Goal: Task Accomplishment & Management: Manage account settings

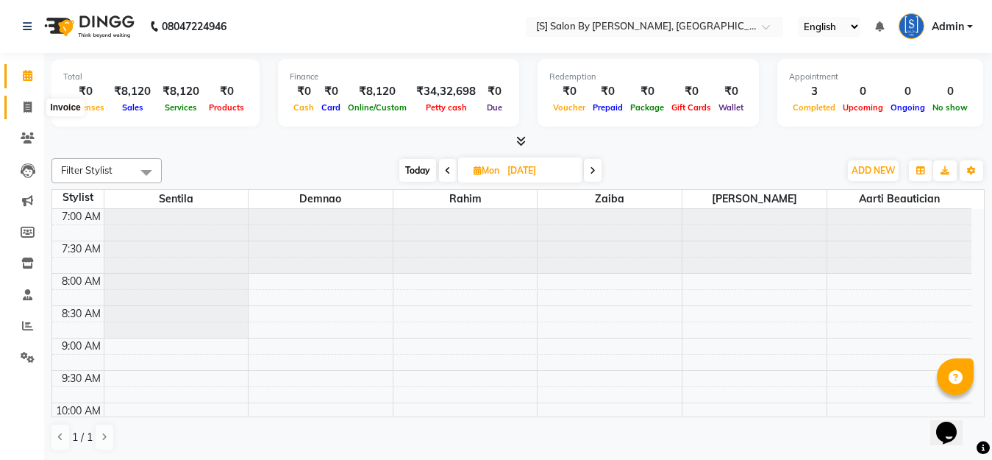
click at [26, 100] on span at bounding box center [28, 107] width 26 height 17
select select "service"
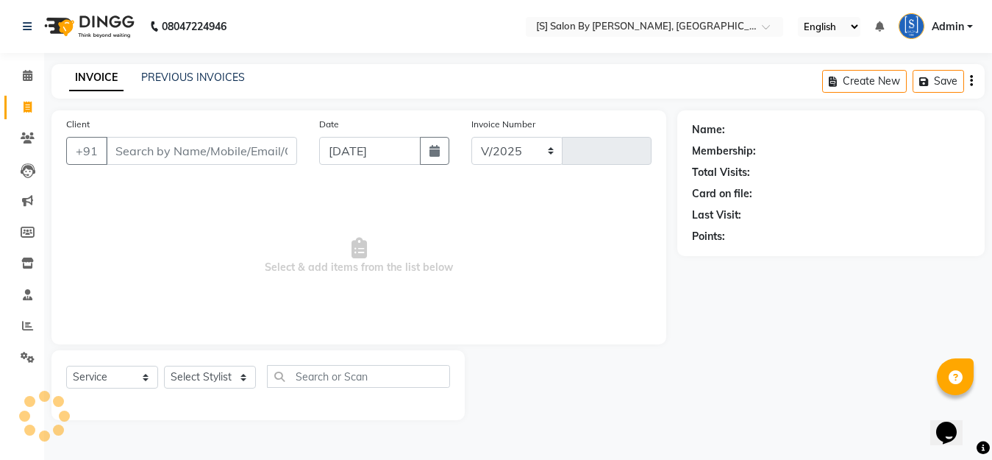
select select "45"
type input "1278"
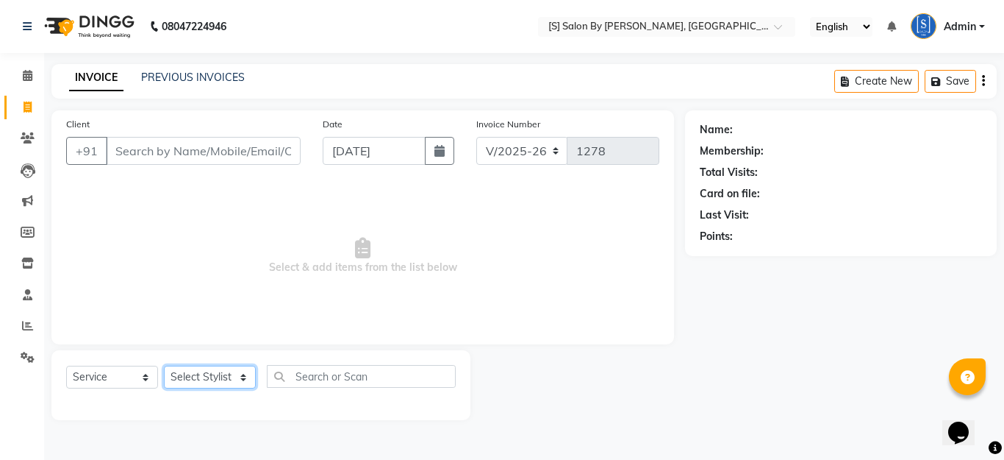
click at [183, 371] on select "Select Stylist Aarti Beautician Demnao [PERSON_NAME] [PERSON_NAME]" at bounding box center [210, 376] width 92 height 23
select select "50987"
click at [164, 365] on select "Select Stylist Aarti Beautician Demnao [PERSON_NAME] [PERSON_NAME]" at bounding box center [210, 376] width 92 height 23
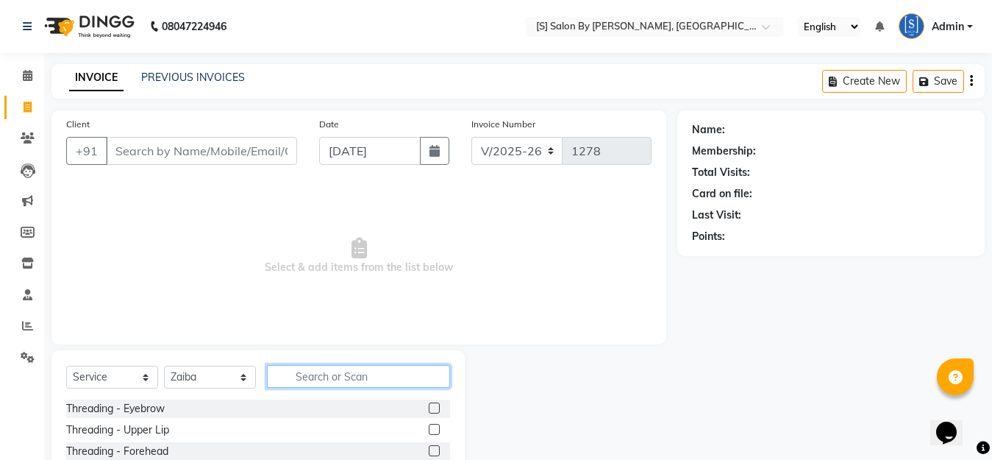
click at [305, 382] on input "text" at bounding box center [358, 376] width 183 height 23
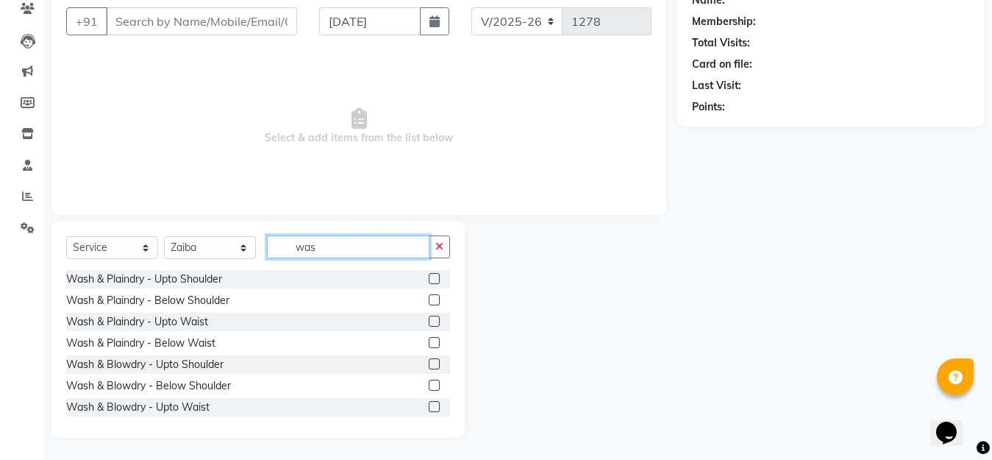
type input "was"
click at [429, 299] on label at bounding box center [434, 299] width 11 height 11
click at [429, 299] on input "checkbox" at bounding box center [434, 301] width 10 height 10
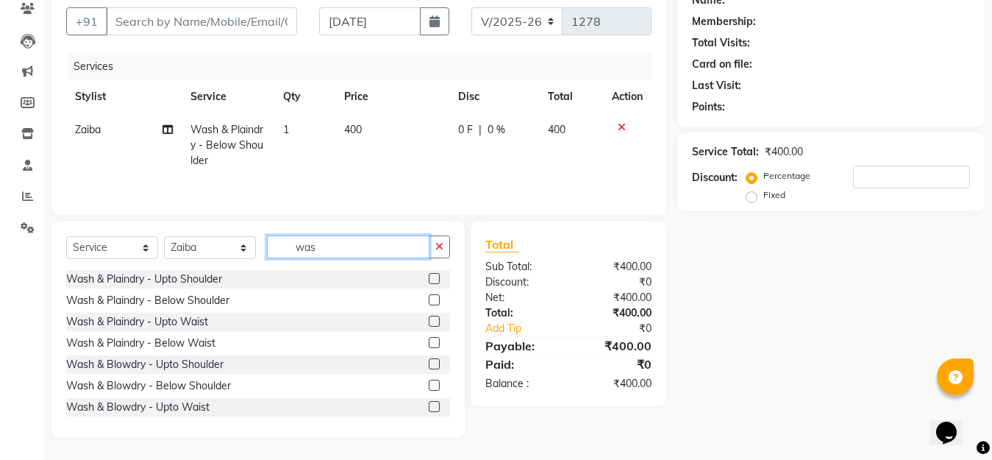
click at [356, 248] on input "was" at bounding box center [348, 246] width 162 height 23
checkbox input "false"
type input "w"
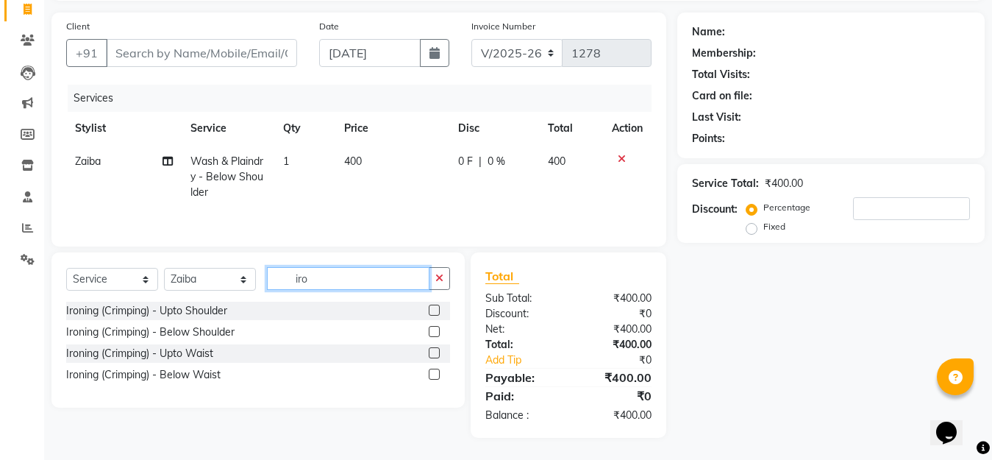
scroll to position [99, 0]
type input "iro"
click at [435, 333] on label at bounding box center [434, 331] width 11 height 11
click at [435, 333] on input "checkbox" at bounding box center [434, 332] width 10 height 10
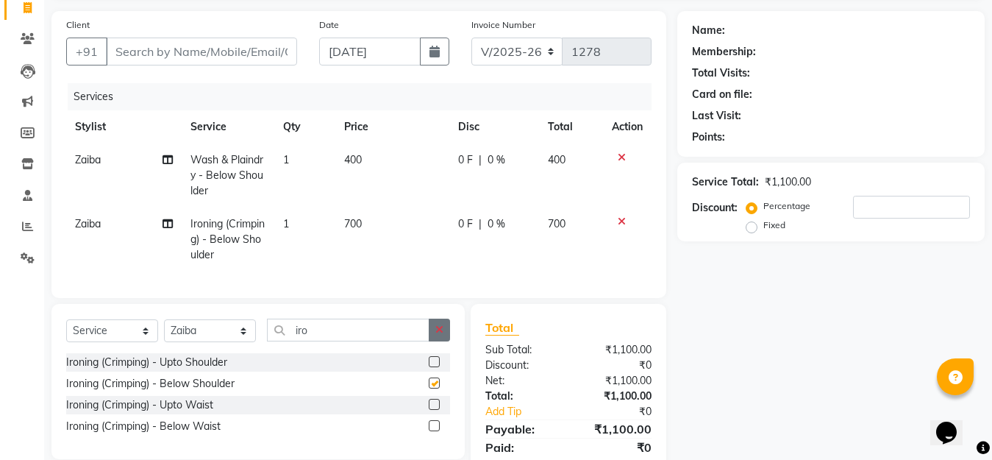
checkbox input "false"
click at [124, 58] on input "Client" at bounding box center [201, 51] width 191 height 28
type input "9"
type input "0"
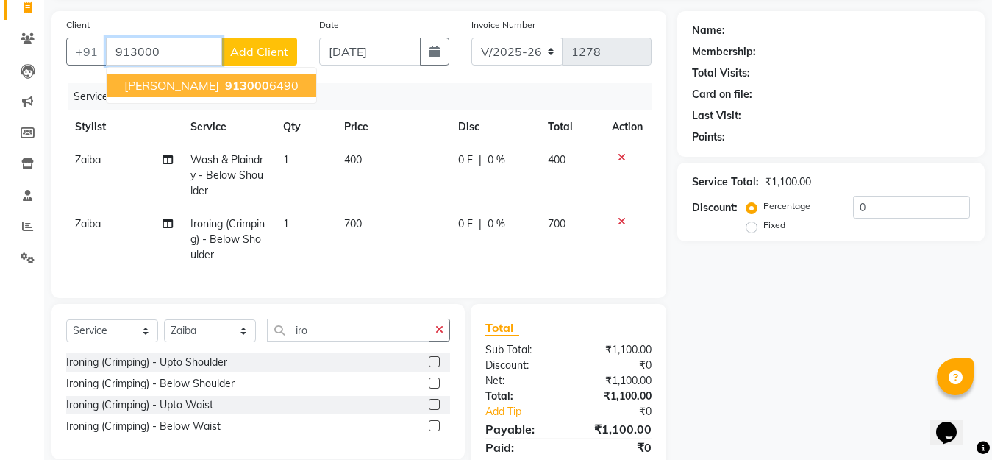
click at [169, 87] on span "[PERSON_NAME]" at bounding box center [171, 85] width 95 height 15
type input "9130006490"
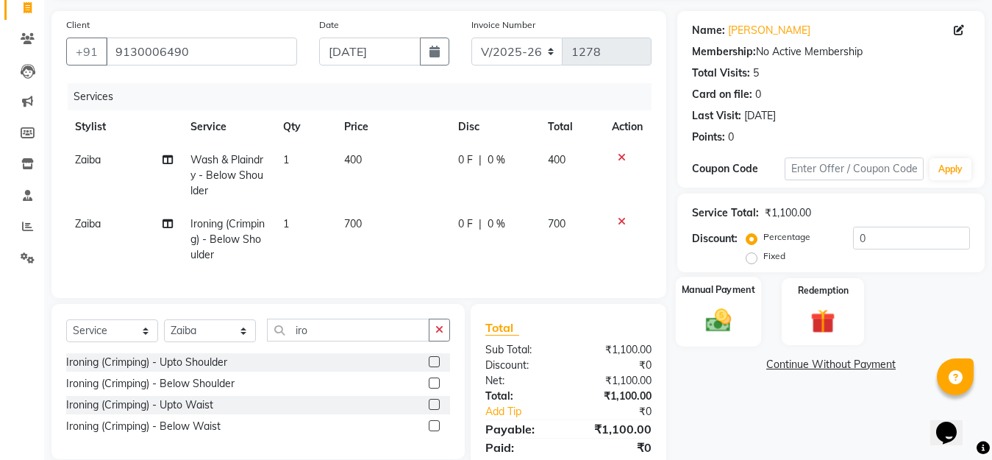
click at [721, 316] on img at bounding box center [718, 319] width 41 height 29
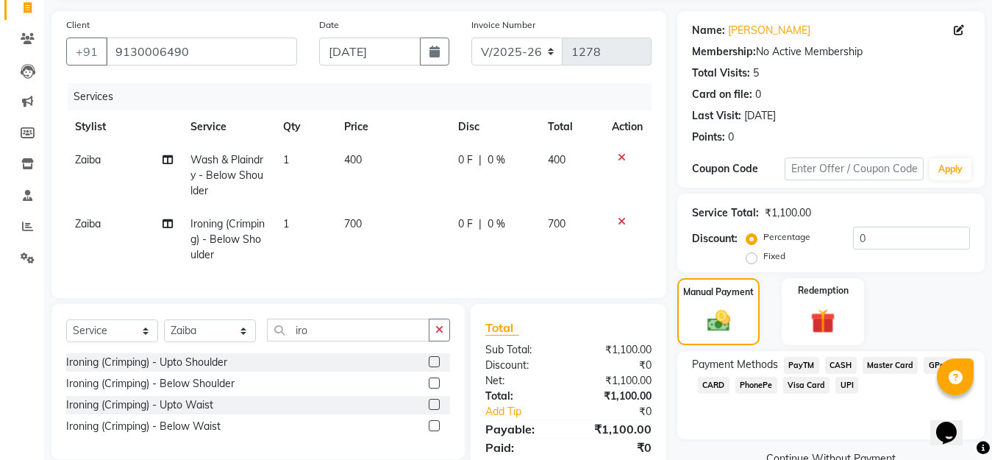
scroll to position [163, 0]
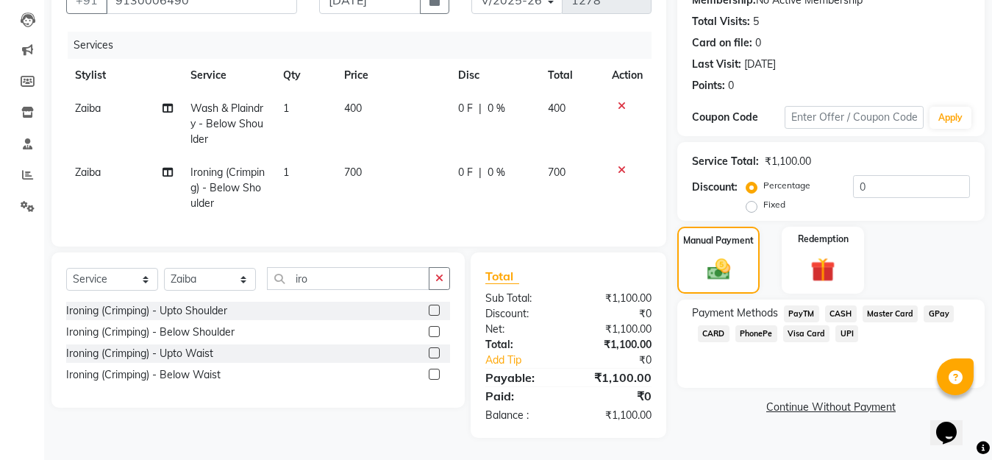
click at [929, 305] on span "GPay" at bounding box center [939, 313] width 30 height 17
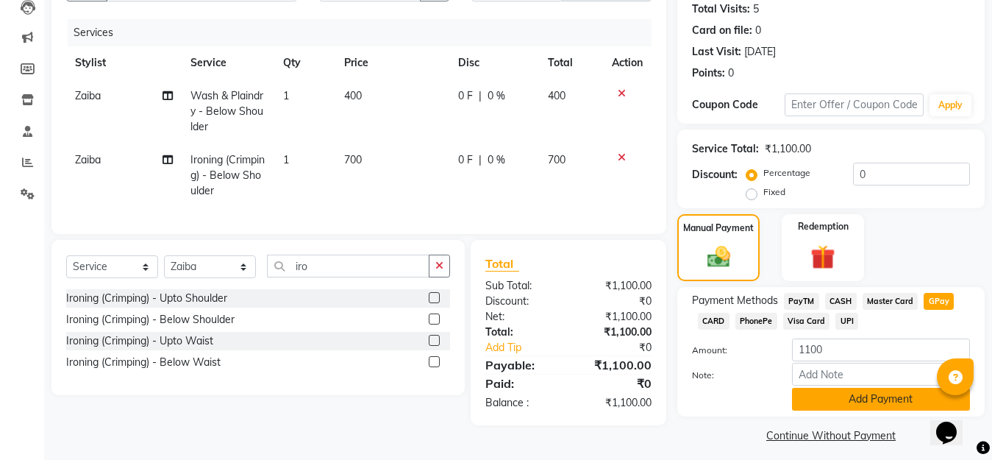
click at [890, 402] on button "Add Payment" at bounding box center [881, 398] width 178 height 23
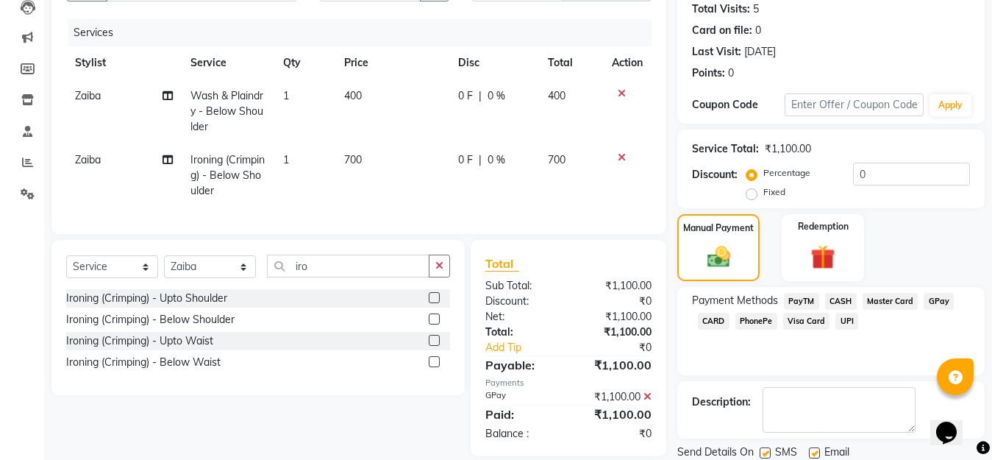
scroll to position [214, 0]
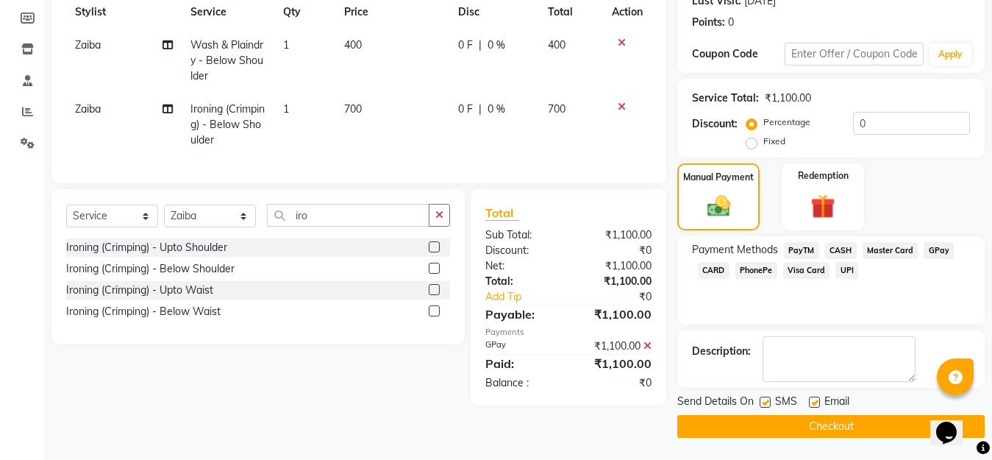
click at [820, 429] on button "Checkout" at bounding box center [830, 426] width 307 height 23
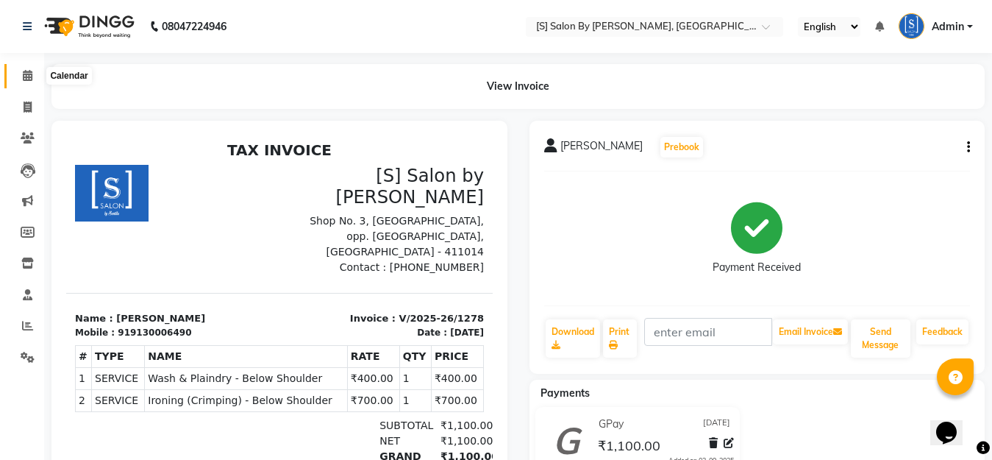
click at [28, 73] on icon at bounding box center [28, 75] width 10 height 11
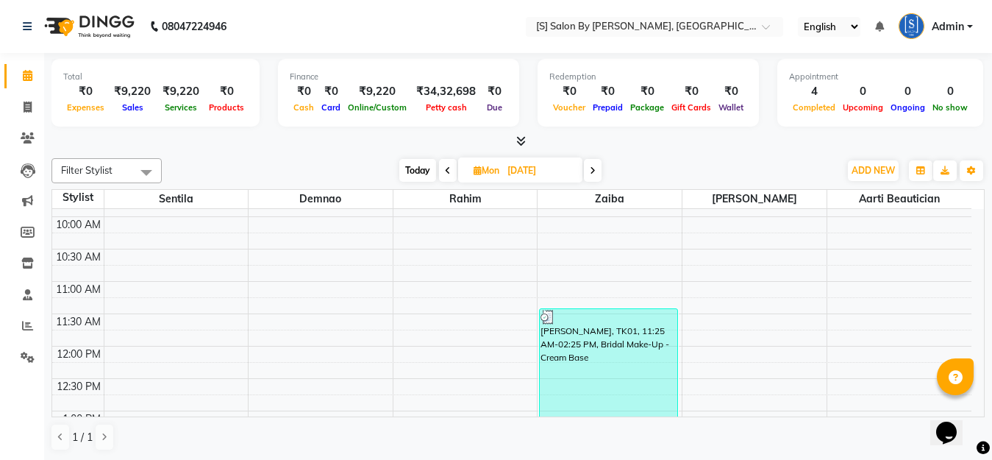
scroll to position [221, 0]
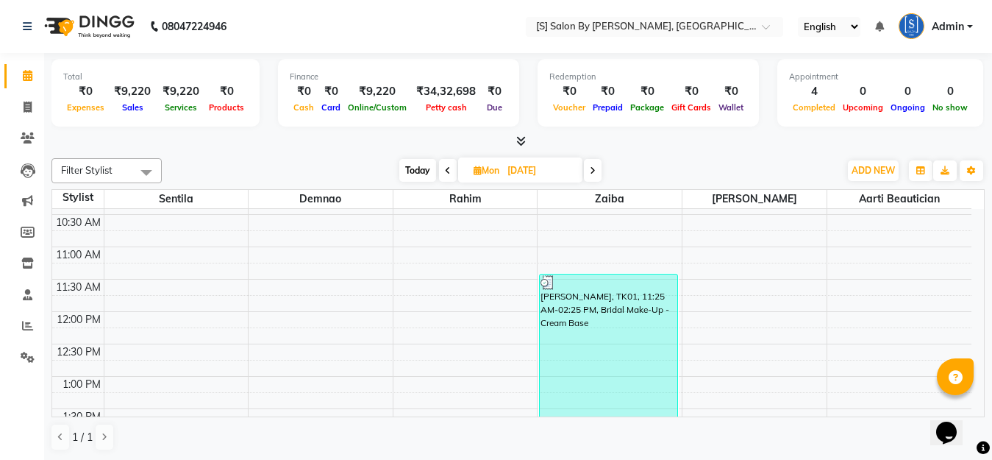
click at [593, 167] on icon at bounding box center [593, 170] width 6 height 9
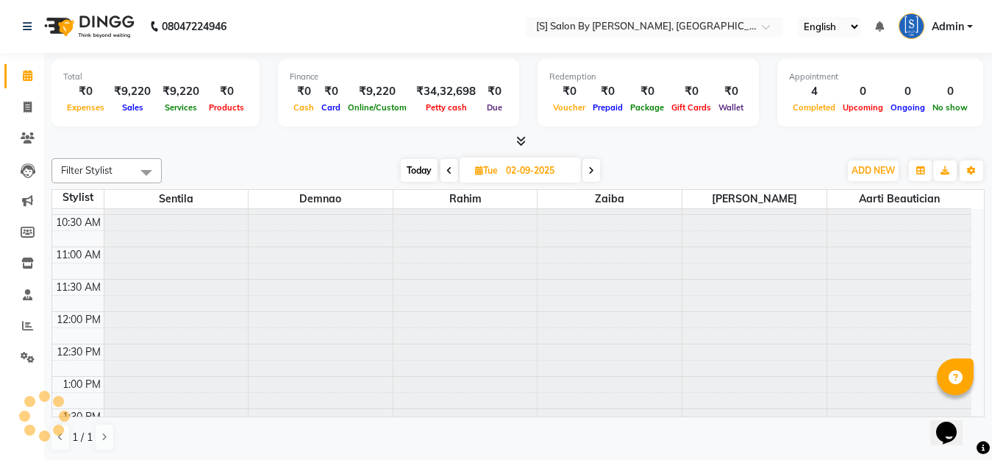
scroll to position [0, 0]
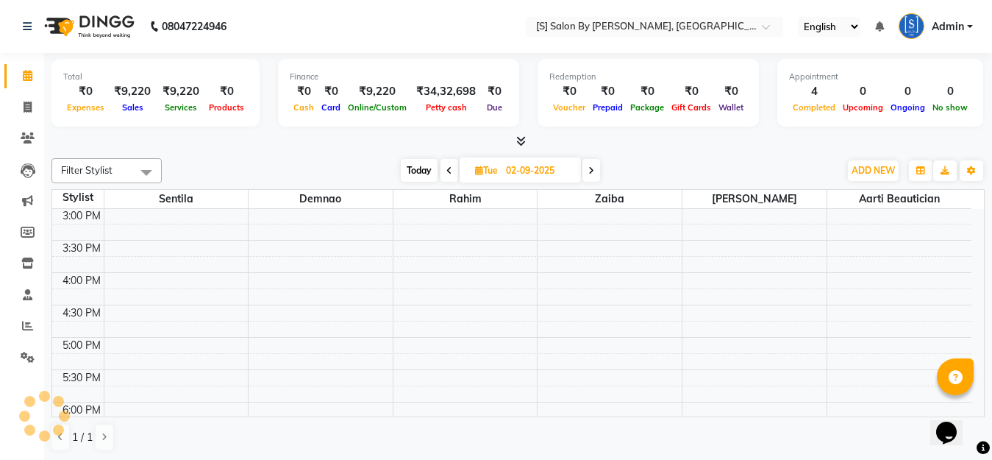
click at [593, 167] on icon at bounding box center [591, 170] width 6 height 9
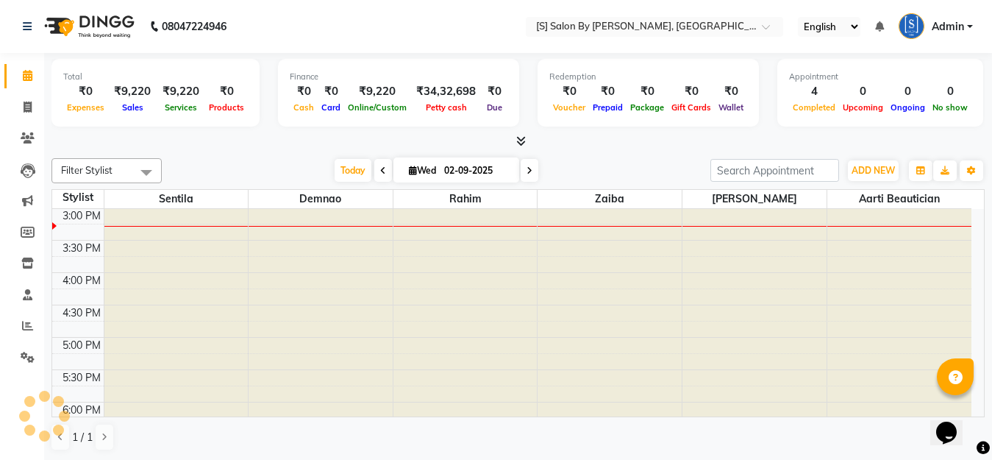
type input "[DATE]"
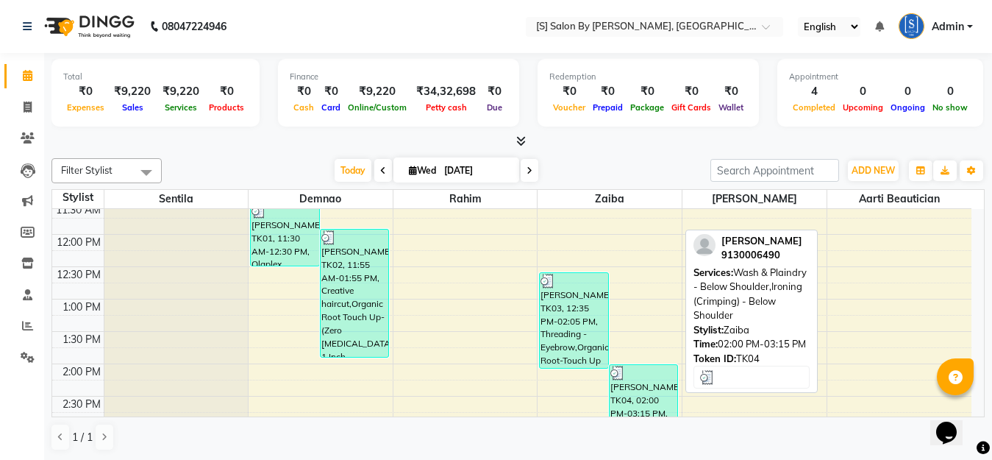
scroll to position [224, 0]
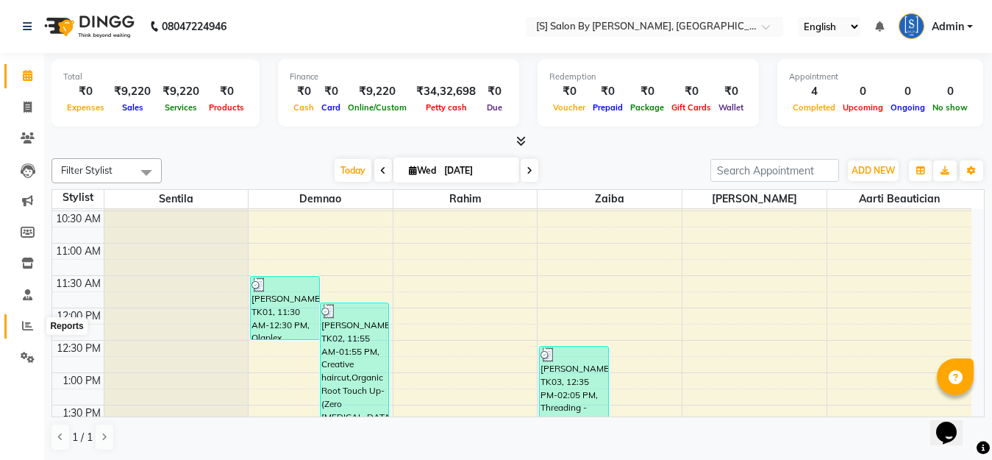
click at [31, 331] on span at bounding box center [28, 326] width 26 height 17
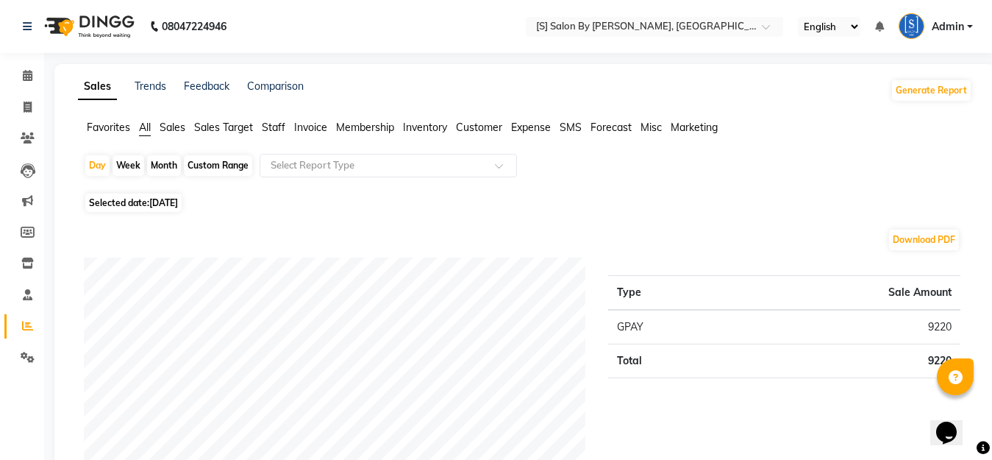
click at [156, 163] on div "Month" at bounding box center [164, 165] width 34 height 21
select select "9"
select select "2025"
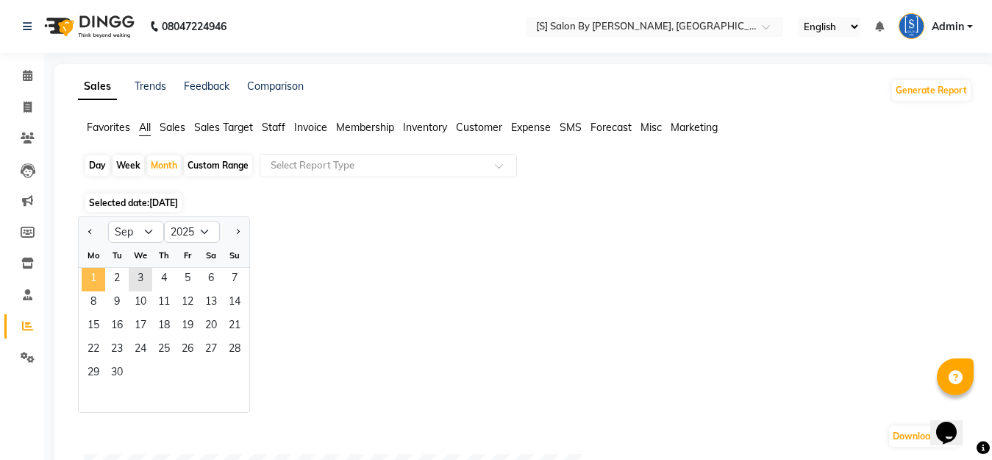
click at [95, 276] on span "1" at bounding box center [94, 280] width 24 height 24
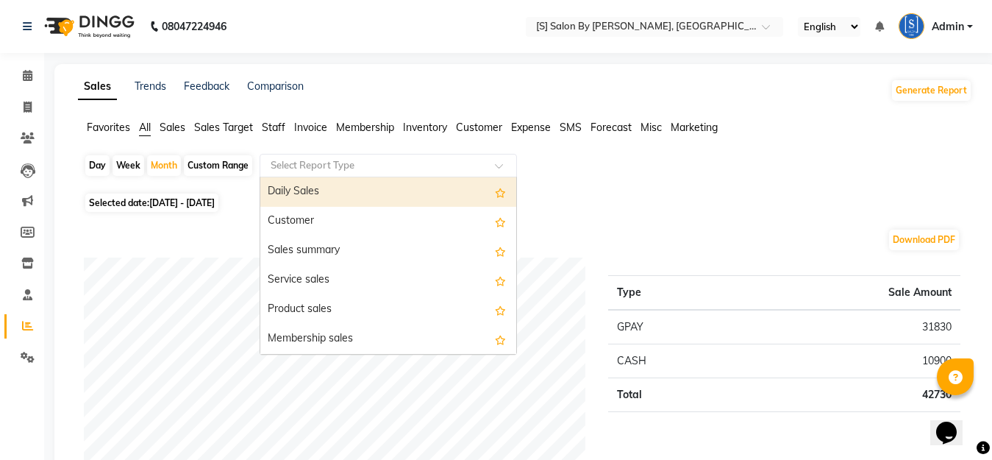
click at [301, 168] on input "text" at bounding box center [374, 165] width 212 height 15
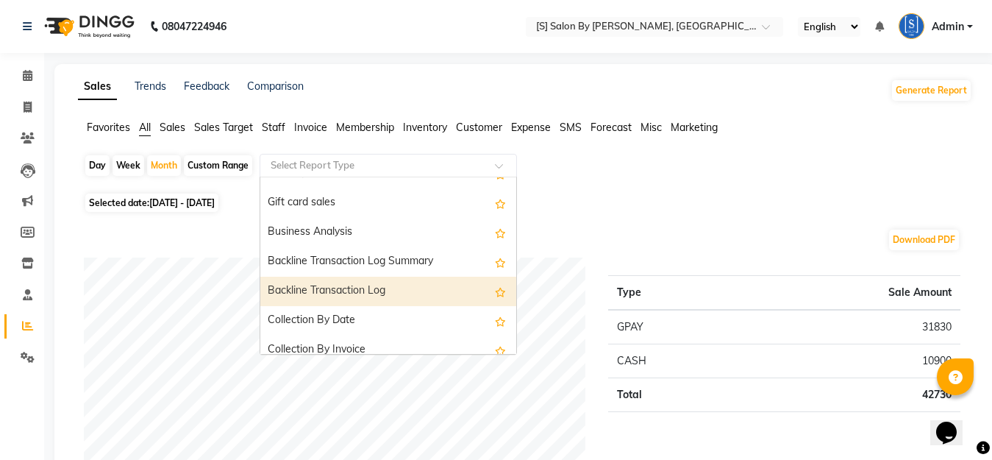
scroll to position [441, 0]
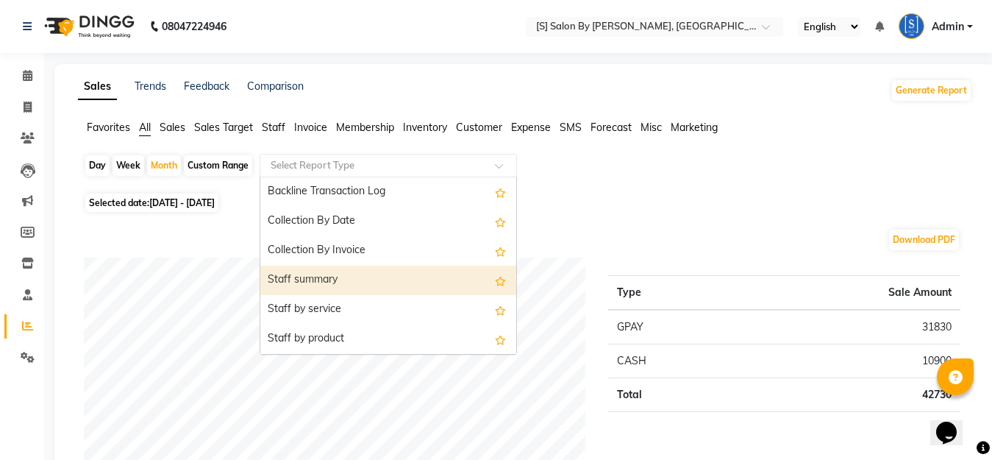
click at [332, 281] on div "Staff summary" at bounding box center [388, 279] width 256 height 29
select select "full_report"
select select "csv"
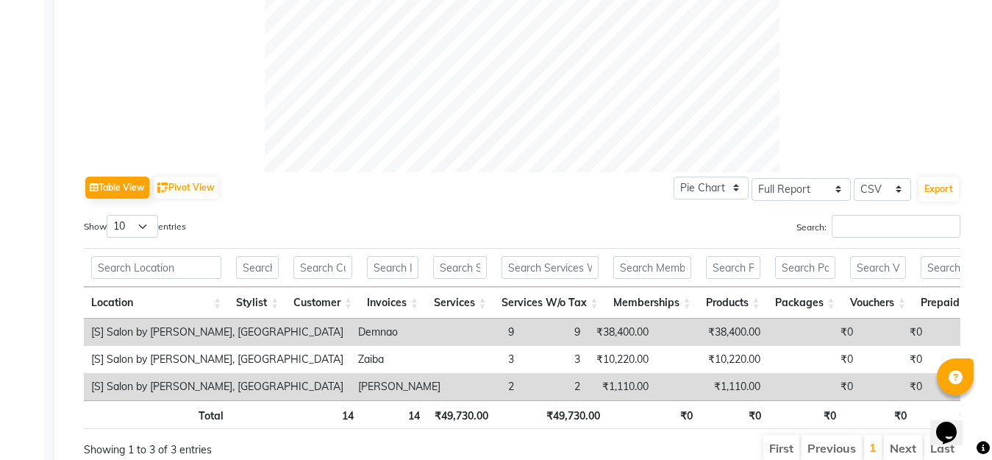
scroll to position [0, 0]
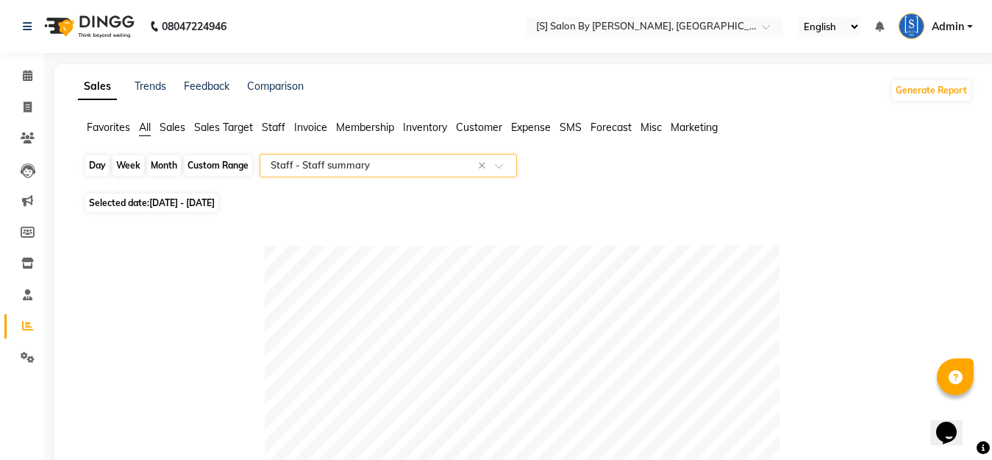
click at [157, 163] on div "Month" at bounding box center [164, 165] width 34 height 21
select select "9"
select select "2025"
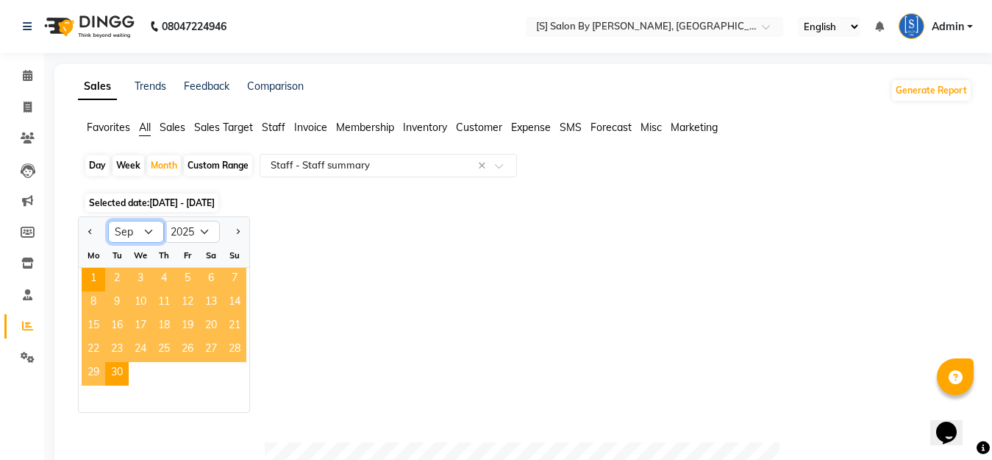
click at [129, 227] on select "Jan Feb Mar Apr May Jun [DATE] Aug Sep Oct Nov Dec" at bounding box center [136, 232] width 56 height 22
click at [108, 221] on select "Jan Feb Mar Apr May Jun [DATE] Aug Sep Oct Nov Dec" at bounding box center [136, 232] width 56 height 22
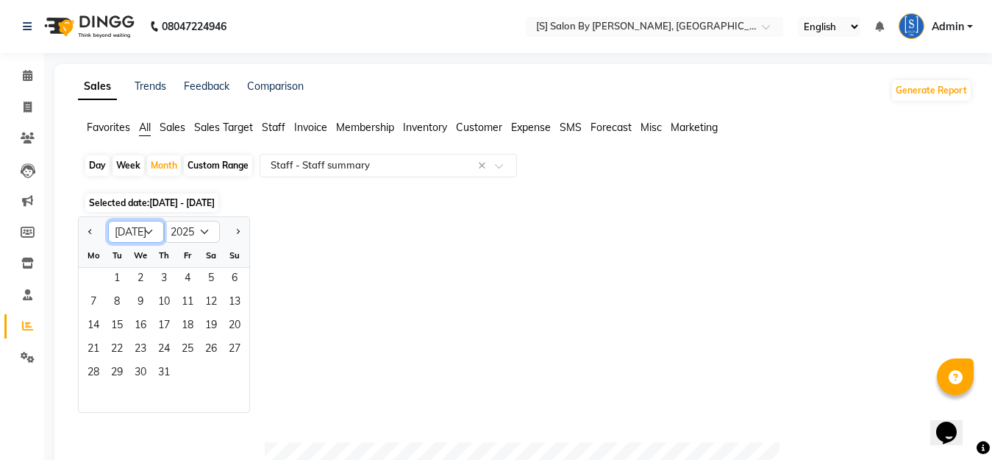
drag, startPoint x: 143, startPoint y: 232, endPoint x: 146, endPoint y: 241, distance: 9.3
click at [143, 232] on select "Jan Feb Mar Apr May Jun [DATE] Aug Sep Oct Nov Dec" at bounding box center [136, 232] width 56 height 22
select select "8"
click at [108, 221] on select "Jan Feb Mar Apr May Jun [DATE] Aug Sep Oct Nov Dec" at bounding box center [136, 232] width 56 height 22
click at [182, 275] on span "1" at bounding box center [188, 280] width 24 height 24
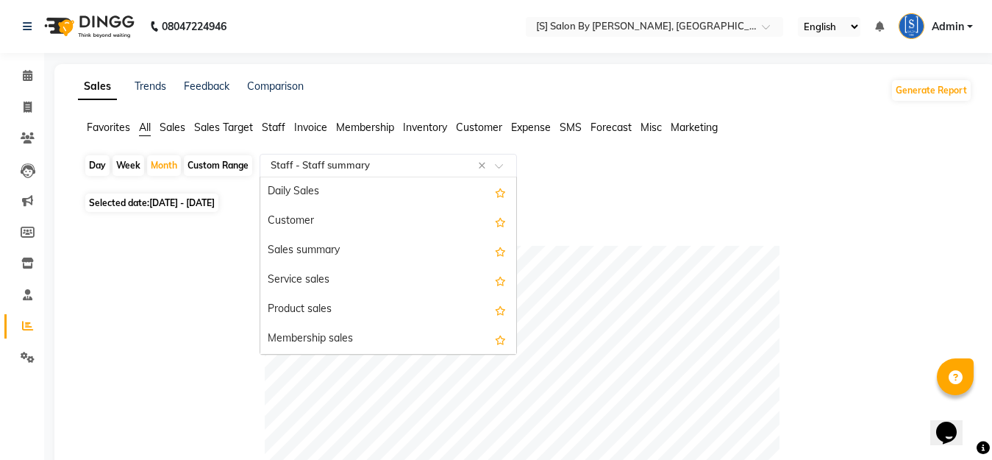
click at [337, 164] on input "text" at bounding box center [374, 165] width 212 height 15
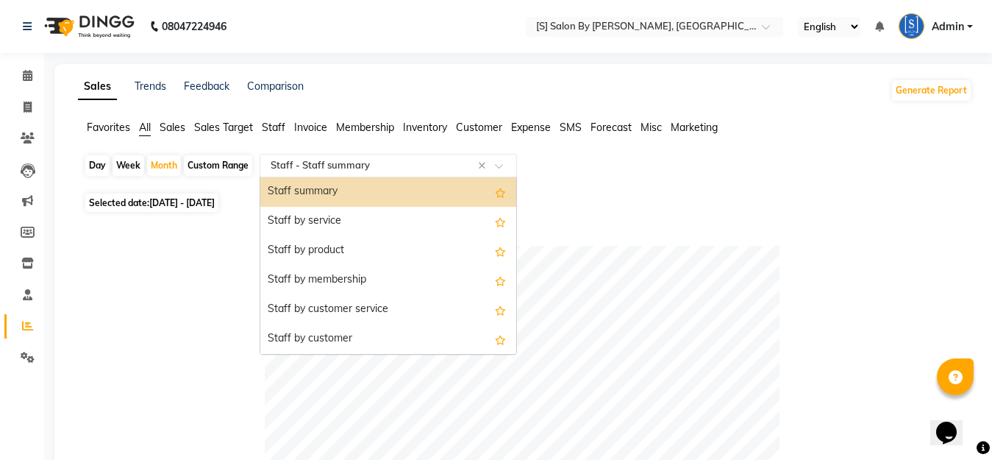
click at [318, 190] on div "Staff summary" at bounding box center [388, 191] width 256 height 29
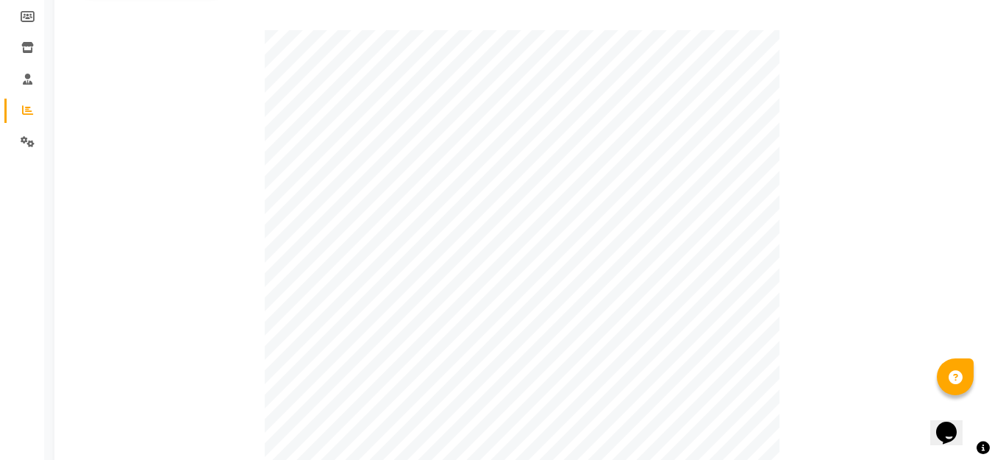
scroll to position [0, 0]
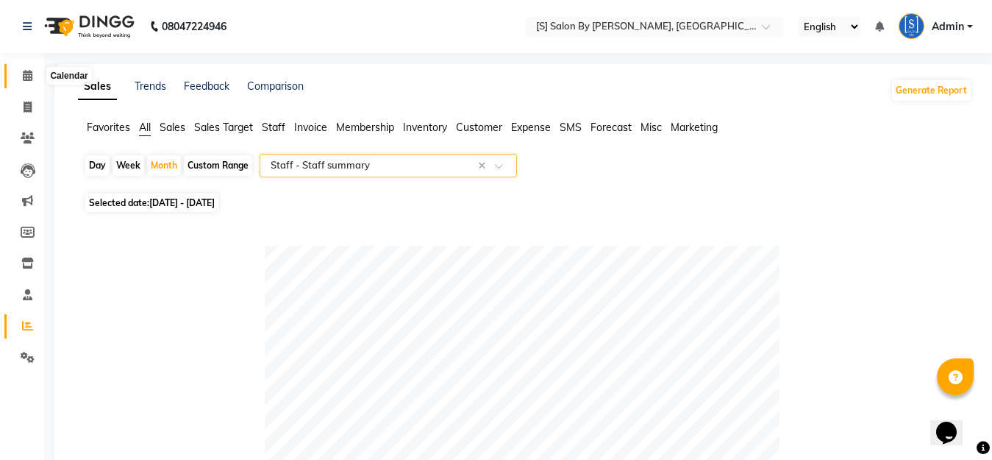
click at [27, 74] on icon at bounding box center [28, 75] width 10 height 11
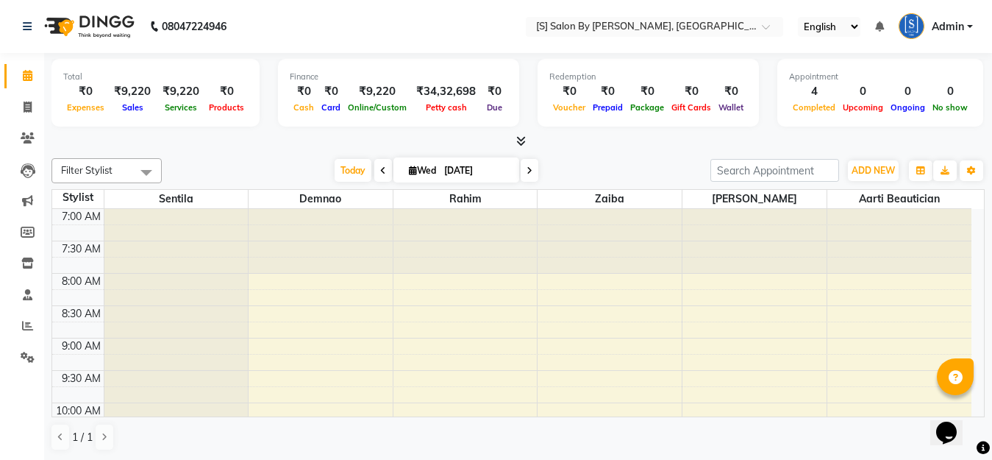
click at [418, 164] on span "[DATE]" at bounding box center [456, 169] width 126 height 25
click at [425, 169] on span "Wed" at bounding box center [422, 170] width 35 height 11
select select "9"
select select "2025"
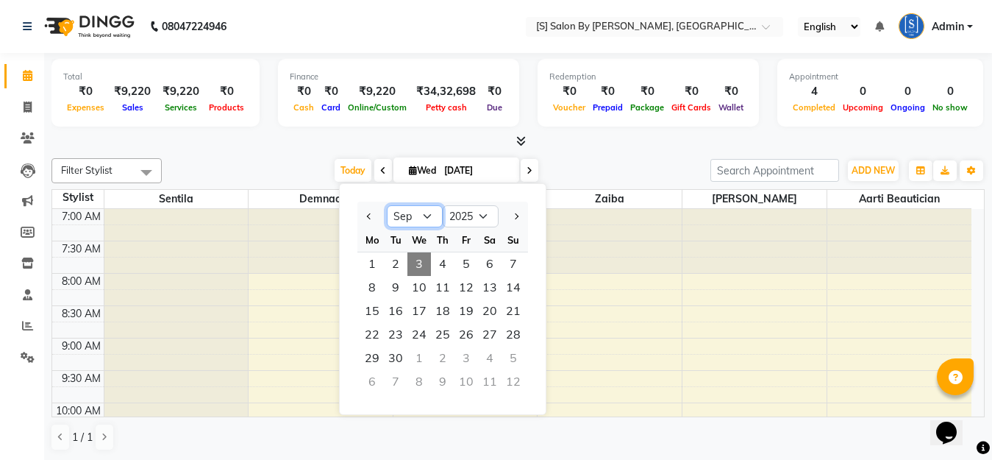
click at [409, 219] on select "Jan Feb Mar Apr May Jun [DATE] Aug Sep Oct Nov Dec" at bounding box center [415, 216] width 56 height 22
select select "8"
click at [387, 205] on select "Jan Feb Mar Apr May Jun [DATE] Aug Sep Oct Nov Dec" at bounding box center [415, 216] width 56 height 22
click at [521, 352] on span "31" at bounding box center [513, 358] width 24 height 24
type input "[DATE]"
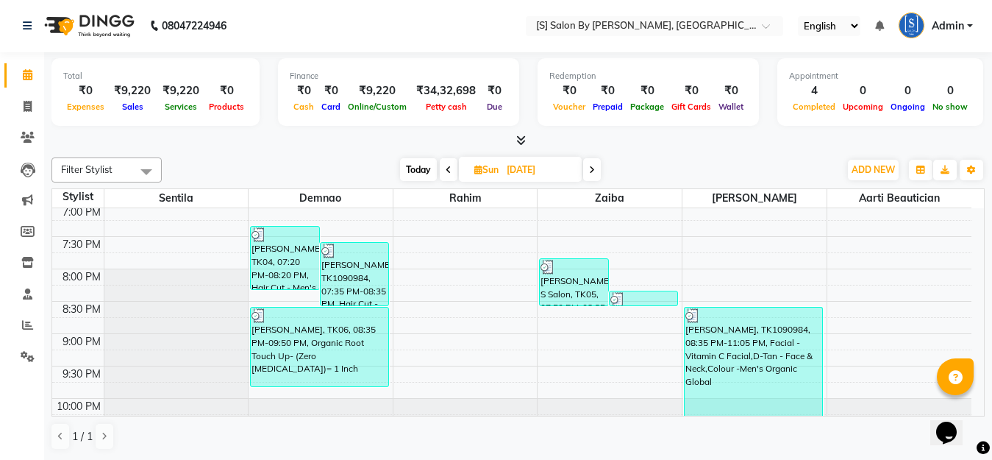
scroll to position [754, 0]
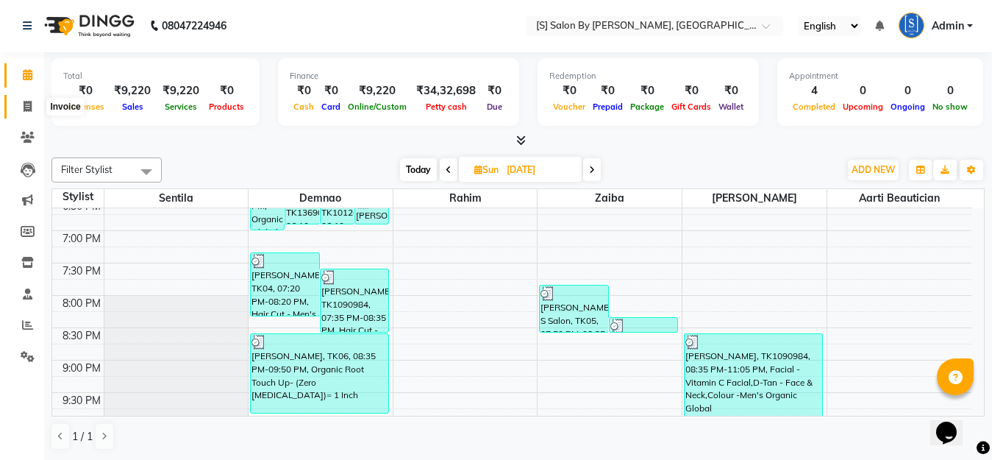
click at [27, 103] on icon at bounding box center [28, 106] width 8 height 11
select select "service"
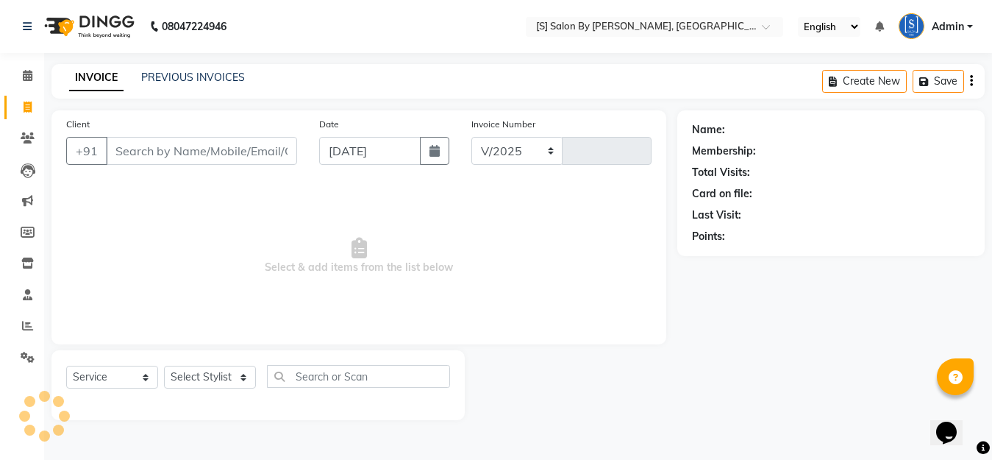
select select "45"
type input "1279"
click at [146, 155] on input "Client" at bounding box center [203, 151] width 195 height 28
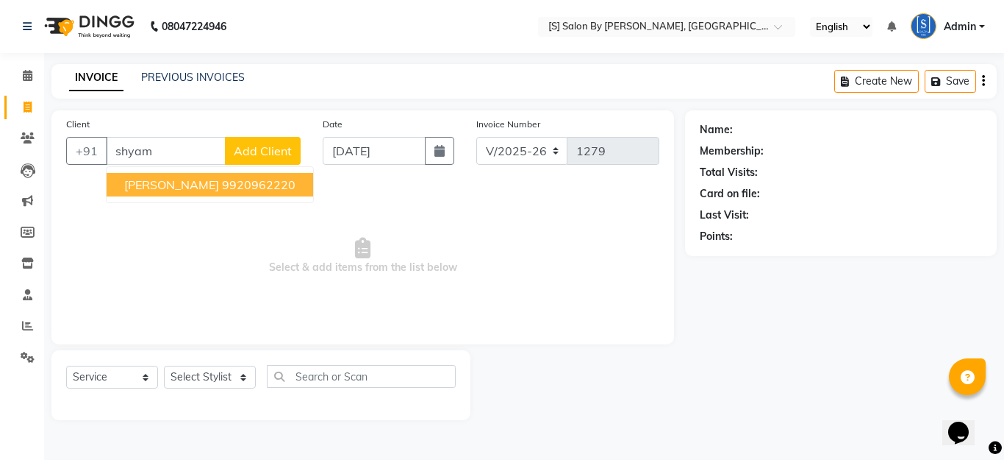
click at [222, 186] on ngb-highlight "9920962220" at bounding box center [259, 184] width 74 height 15
type input "9920962220"
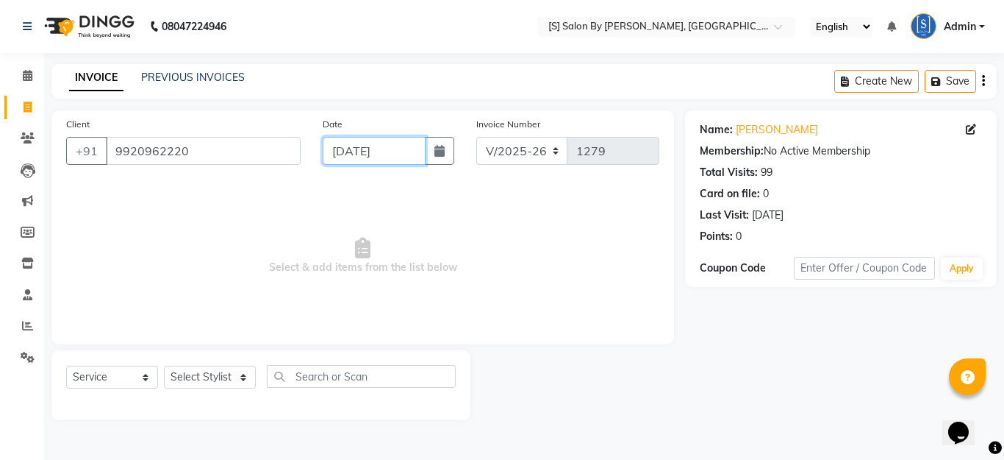
click at [376, 143] on input "[DATE]" at bounding box center [374, 151] width 103 height 28
select select "9"
select select "2025"
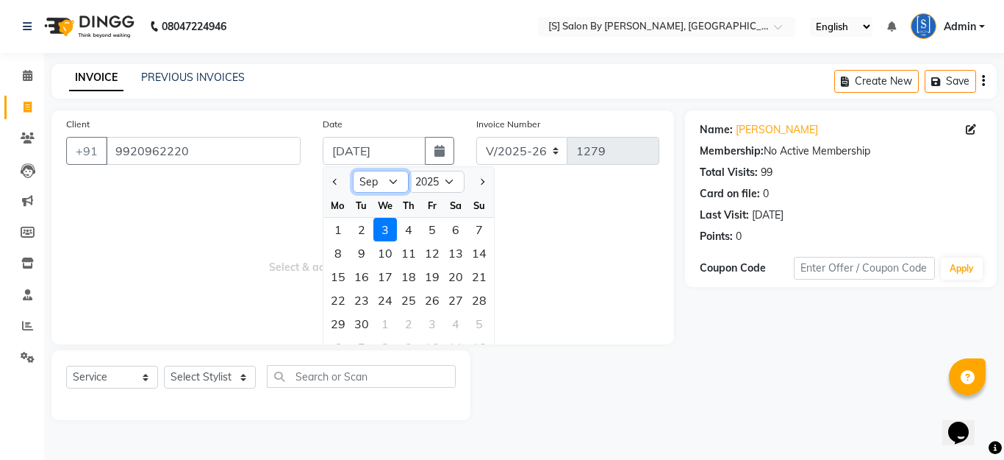
drag, startPoint x: 372, startPoint y: 178, endPoint x: 371, endPoint y: 191, distance: 13.3
click at [372, 178] on select "Jan Feb Mar Apr May Jun [DATE] Aug Sep Oct Nov Dec" at bounding box center [381, 182] width 56 height 22
select select "8"
click at [353, 171] on select "Jan Feb Mar Apr May Jun [DATE] Aug Sep Oct Nov Dec" at bounding box center [381, 182] width 56 height 22
click at [476, 319] on div "31" at bounding box center [480, 324] width 24 height 24
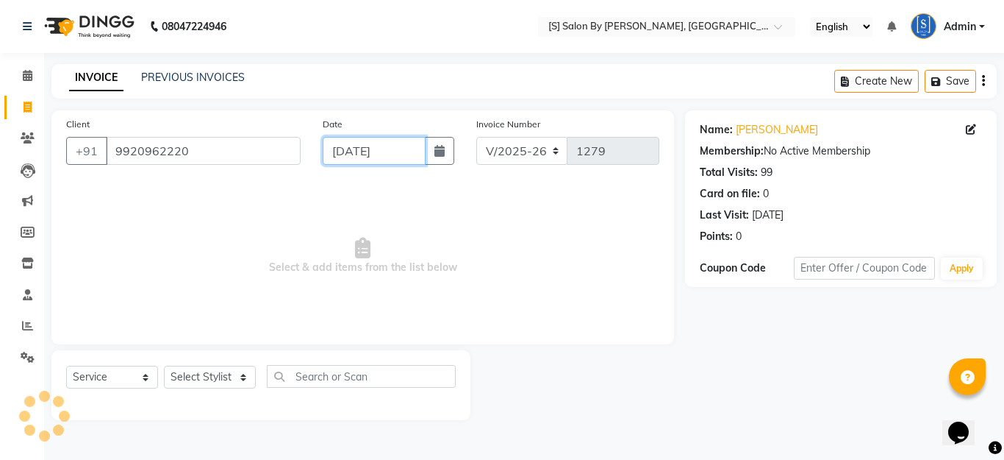
type input "[DATE]"
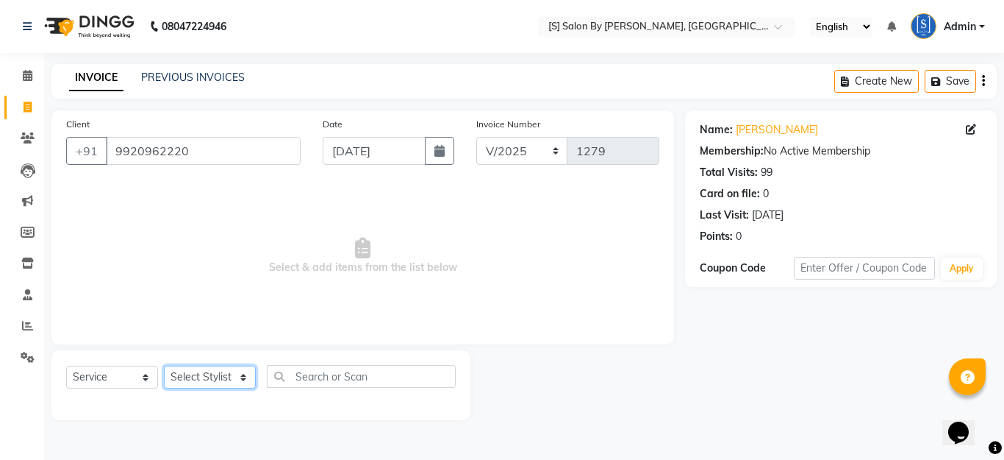
click at [193, 385] on select "Select Stylist Aarti Beautician Demnao [PERSON_NAME] [PERSON_NAME]" at bounding box center [210, 376] width 92 height 23
select select "50987"
click at [164, 365] on select "Select Stylist Aarti Beautician Demnao [PERSON_NAME] [PERSON_NAME]" at bounding box center [210, 376] width 92 height 23
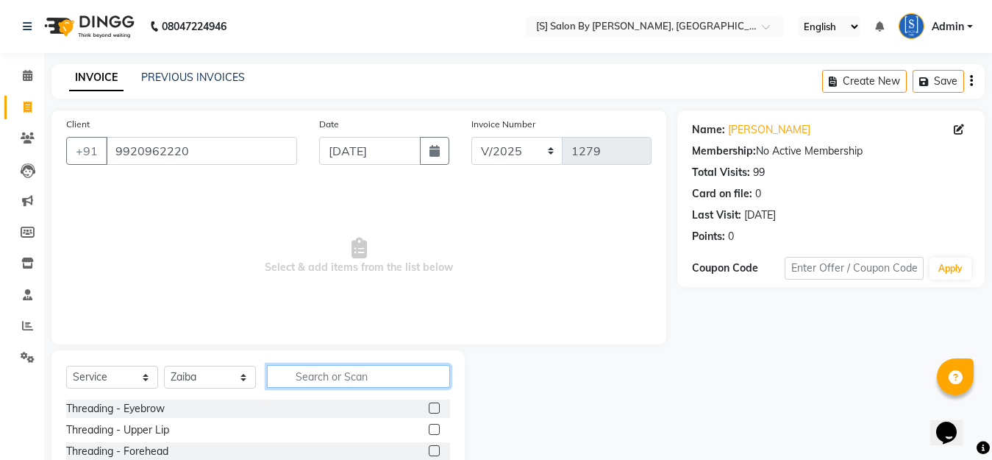
click at [333, 373] on input "text" at bounding box center [358, 376] width 183 height 23
type input "wash"
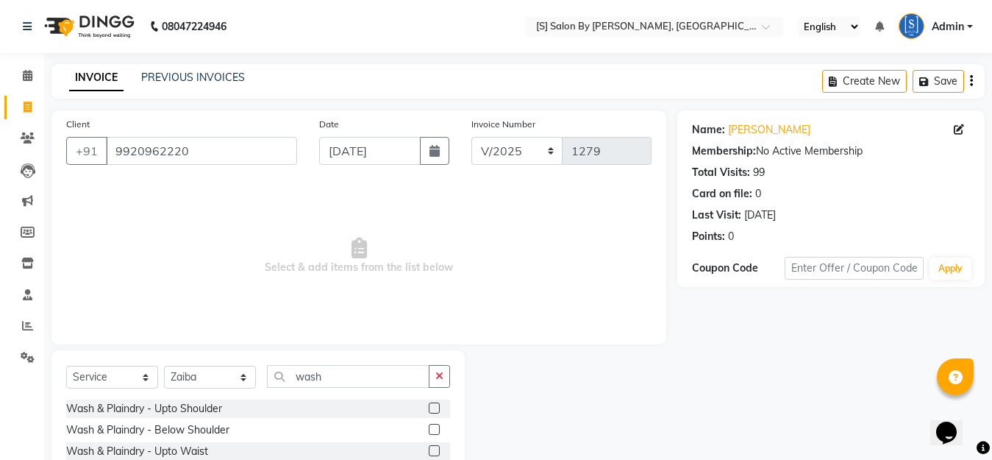
click at [429, 429] on label at bounding box center [434, 429] width 11 height 11
click at [429, 429] on input "checkbox" at bounding box center [434, 430] width 10 height 10
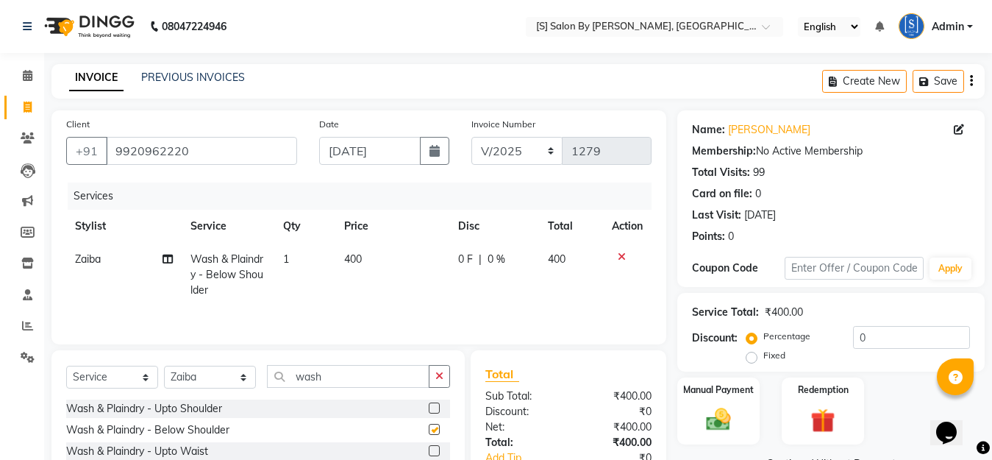
checkbox input "false"
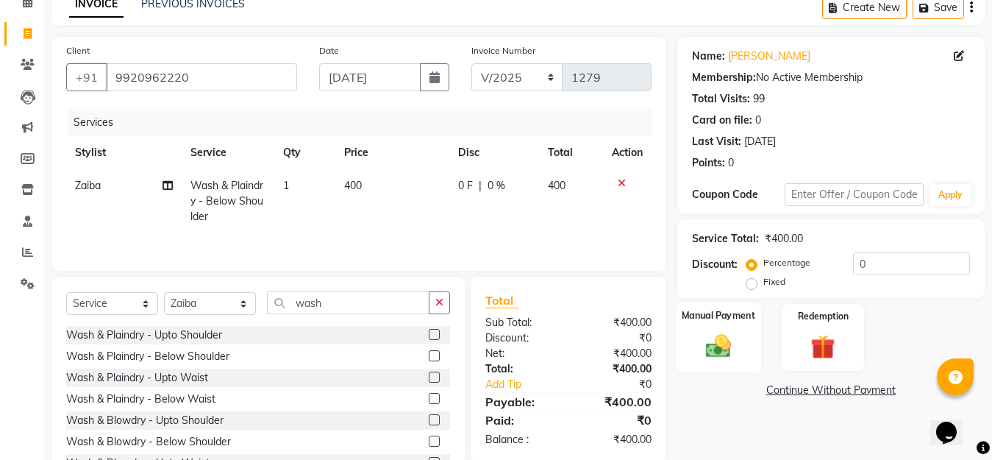
click at [720, 349] on img at bounding box center [718, 345] width 41 height 29
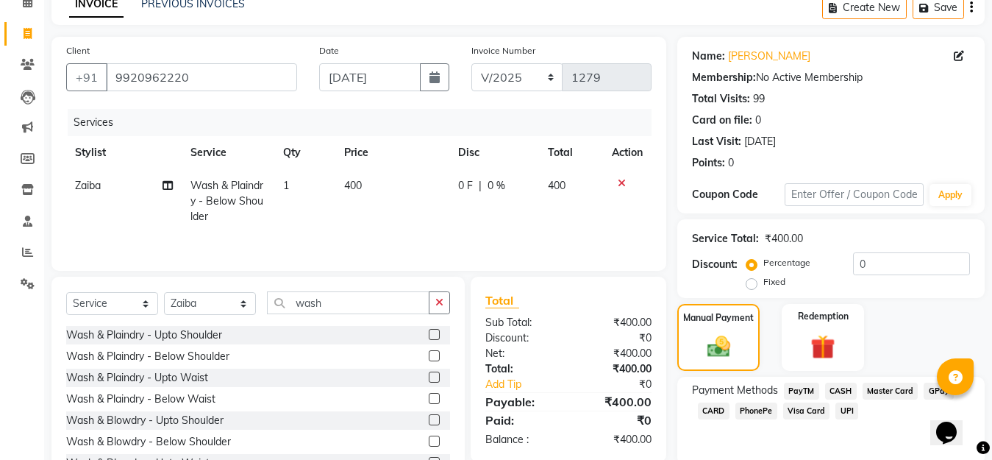
click at [930, 387] on span "GPay" at bounding box center [939, 390] width 30 height 17
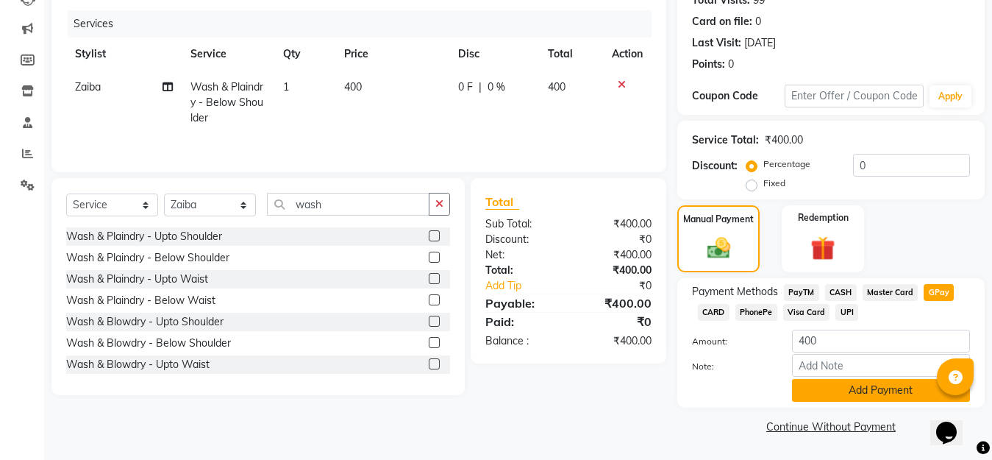
click at [829, 390] on button "Add Payment" at bounding box center [881, 390] width 178 height 23
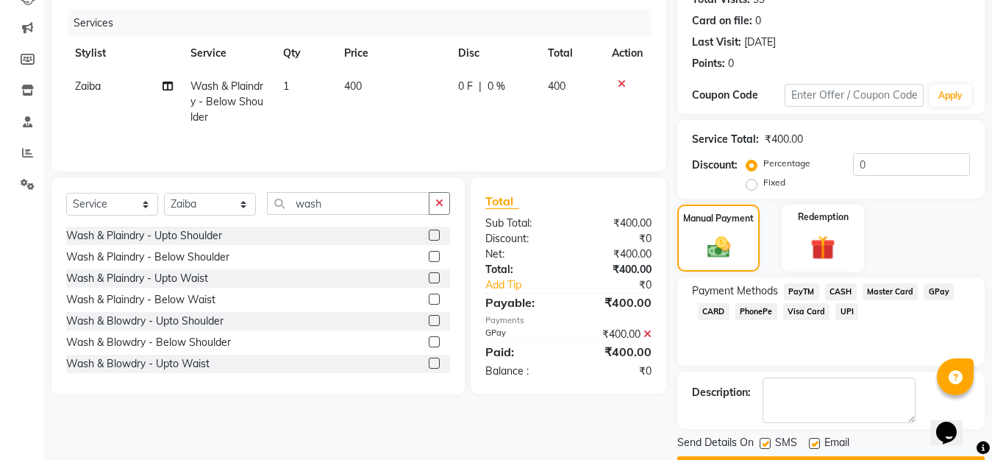
click at [835, 456] on button "Checkout" at bounding box center [830, 467] width 307 height 23
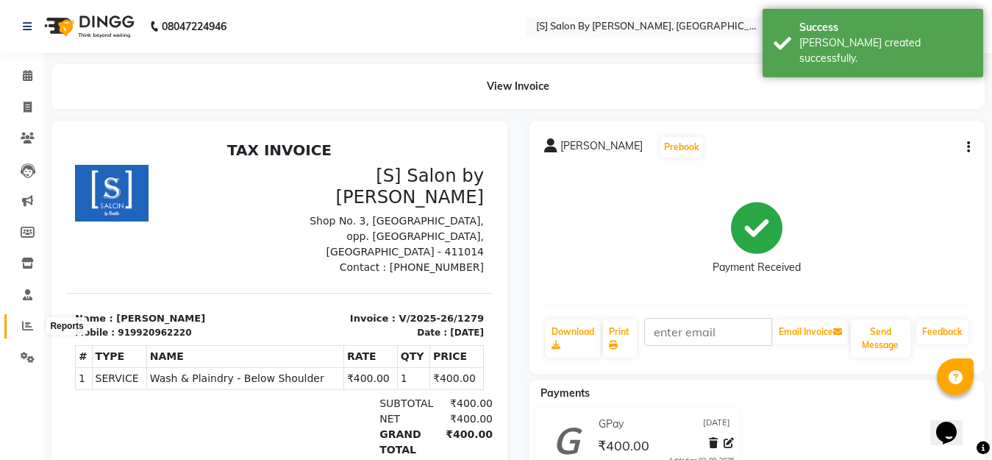
click at [29, 331] on span at bounding box center [28, 326] width 26 height 17
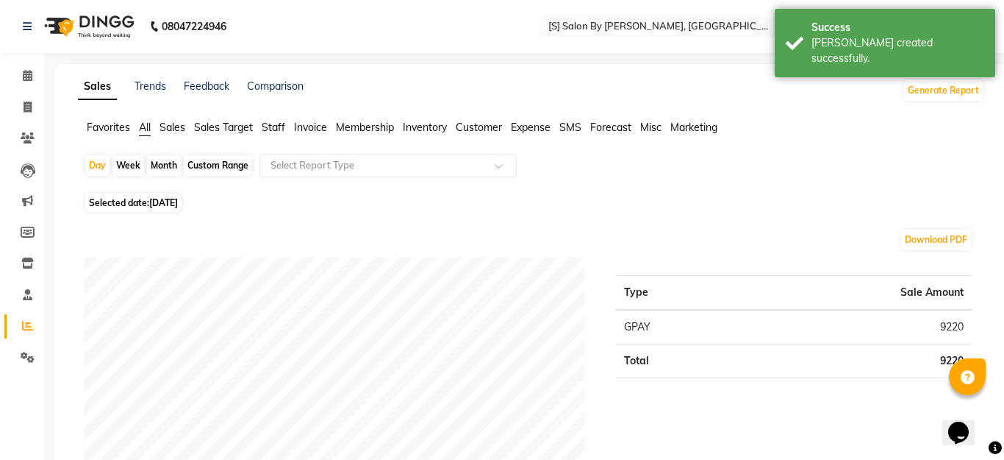
click at [167, 165] on div "Month" at bounding box center [164, 165] width 34 height 21
select select "9"
select select "2025"
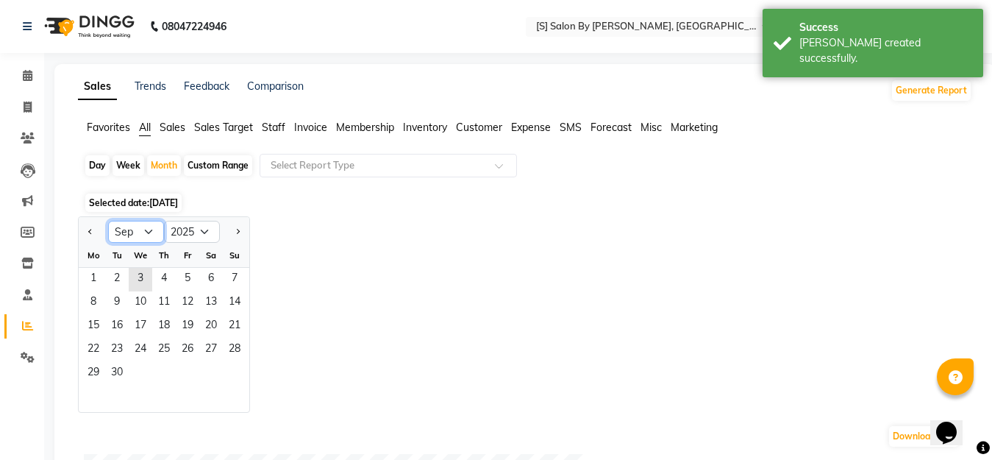
click at [118, 226] on select "Jan Feb Mar Apr May Jun [DATE] Aug Sep Oct Nov Dec" at bounding box center [136, 232] width 56 height 22
select select "8"
click at [108, 221] on select "Jan Feb Mar Apr May Jun [DATE] Aug Sep Oct Nov Dec" at bounding box center [136, 232] width 56 height 22
drag, startPoint x: 185, startPoint y: 274, endPoint x: 307, endPoint y: 185, distance: 151.0
click at [185, 274] on span "1" at bounding box center [188, 280] width 24 height 24
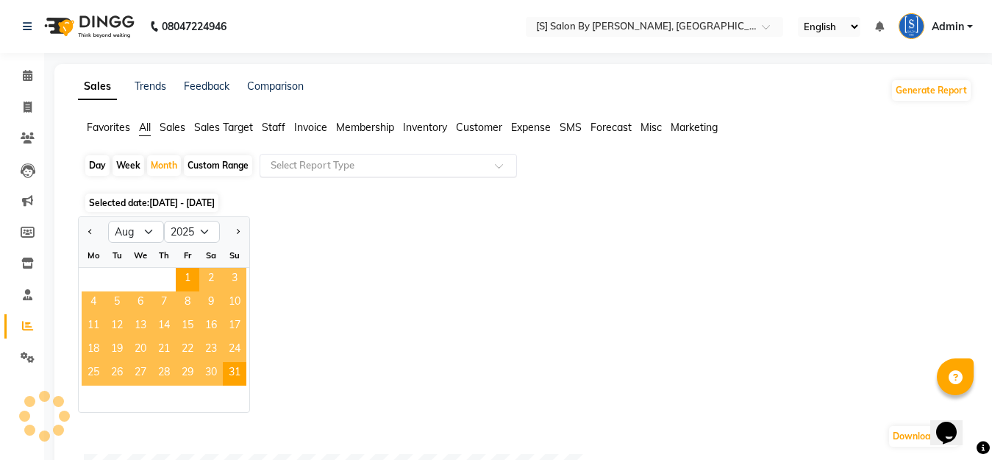
click at [319, 165] on input "text" at bounding box center [374, 165] width 212 height 15
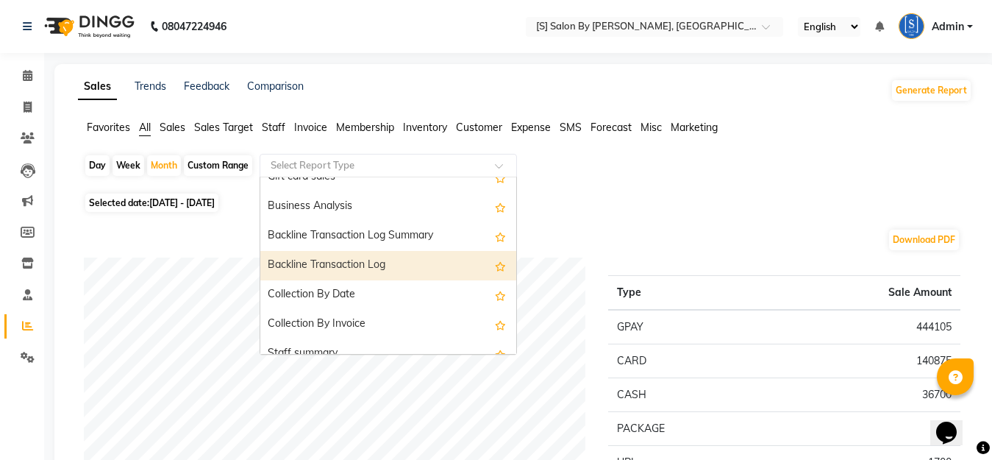
scroll to position [441, 0]
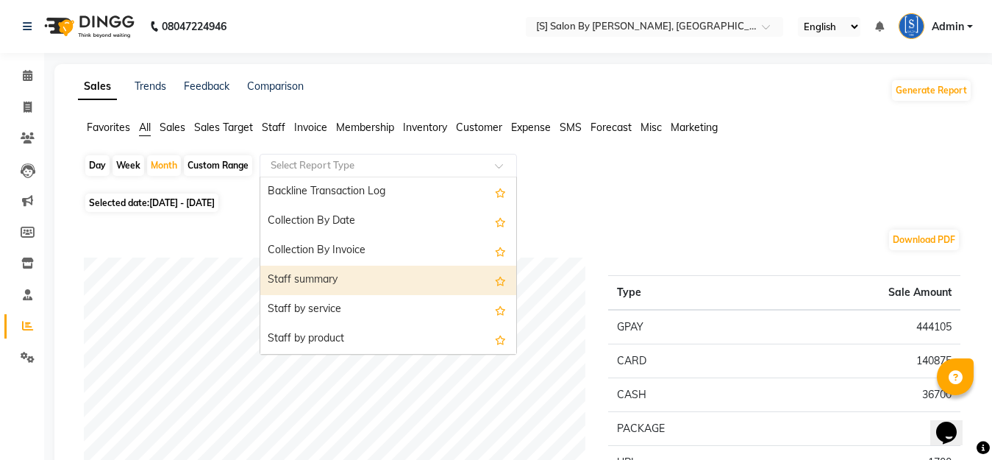
click at [357, 276] on div "Staff summary" at bounding box center [388, 279] width 256 height 29
select select "full_report"
select select "csv"
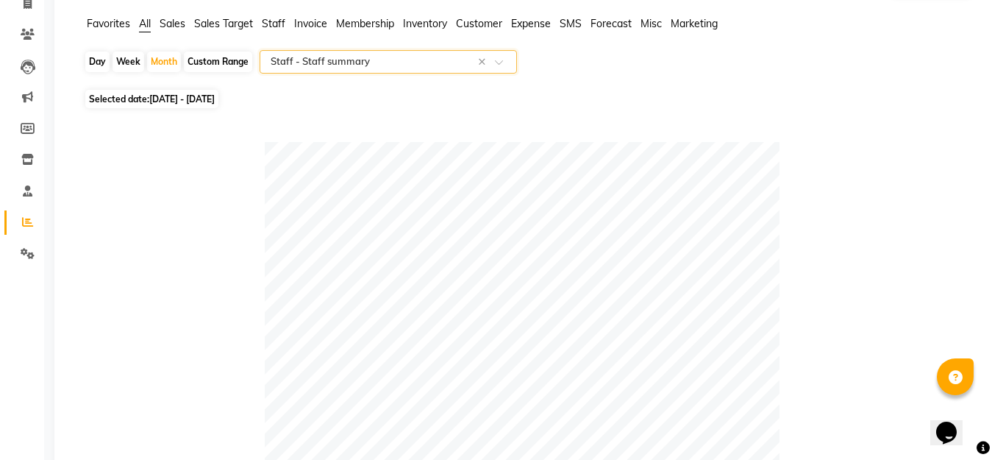
scroll to position [0, 0]
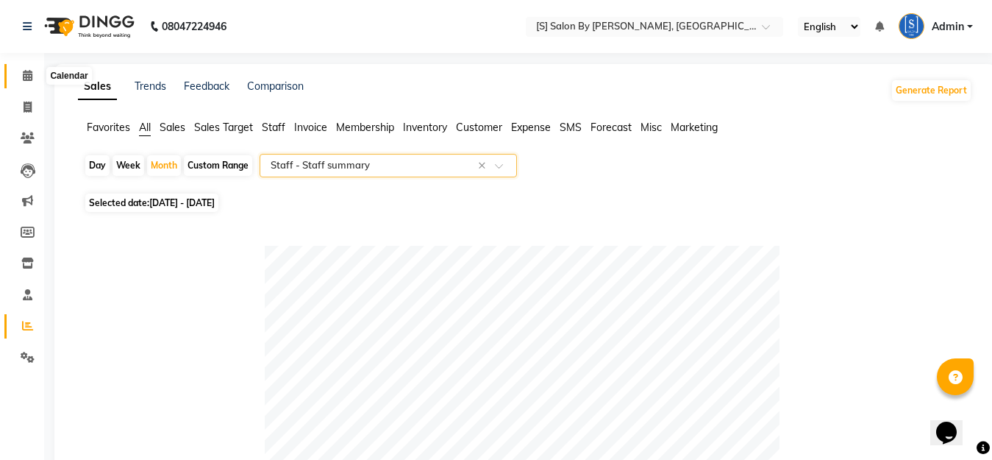
click at [29, 72] on icon at bounding box center [28, 75] width 10 height 11
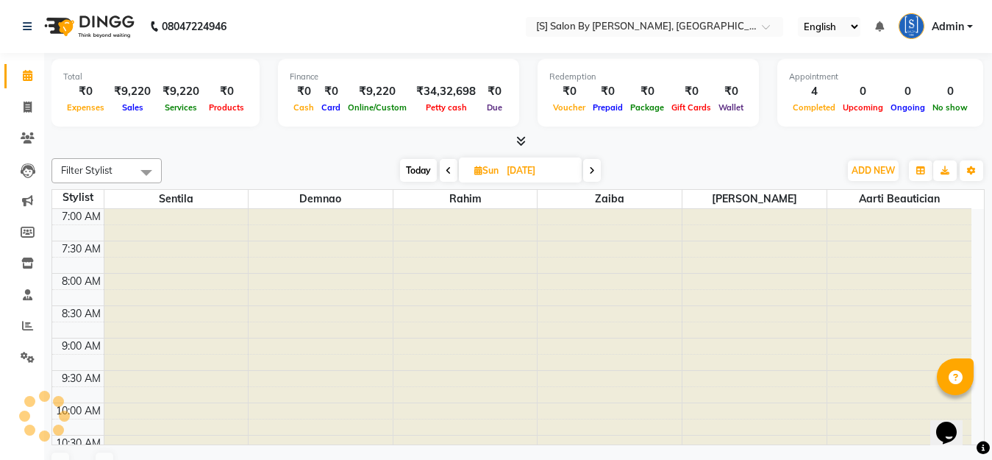
click at [508, 165] on input "[DATE]" at bounding box center [539, 171] width 74 height 22
select select "8"
select select "2025"
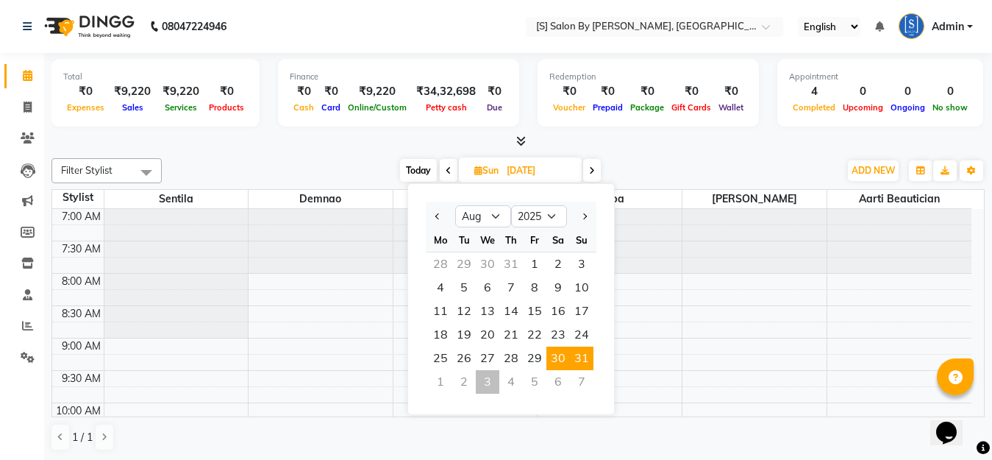
click at [559, 360] on span "30" at bounding box center [558, 358] width 24 height 24
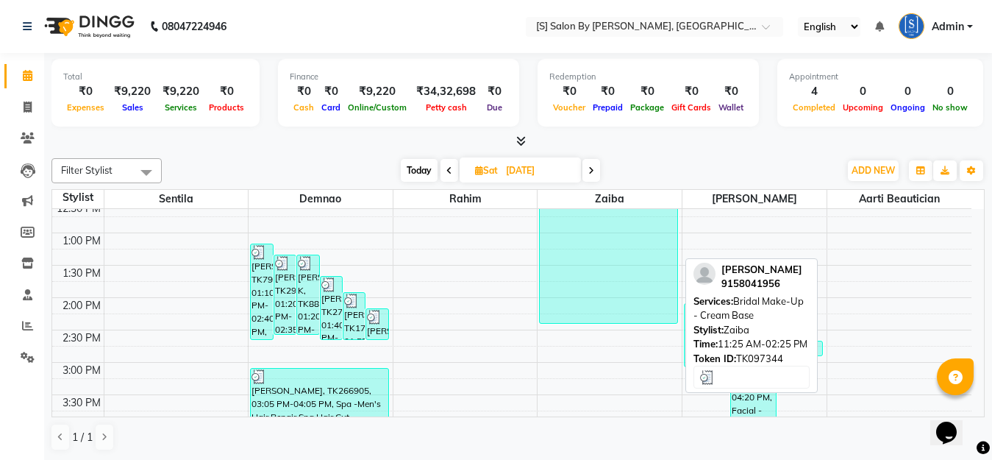
scroll to position [588, 0]
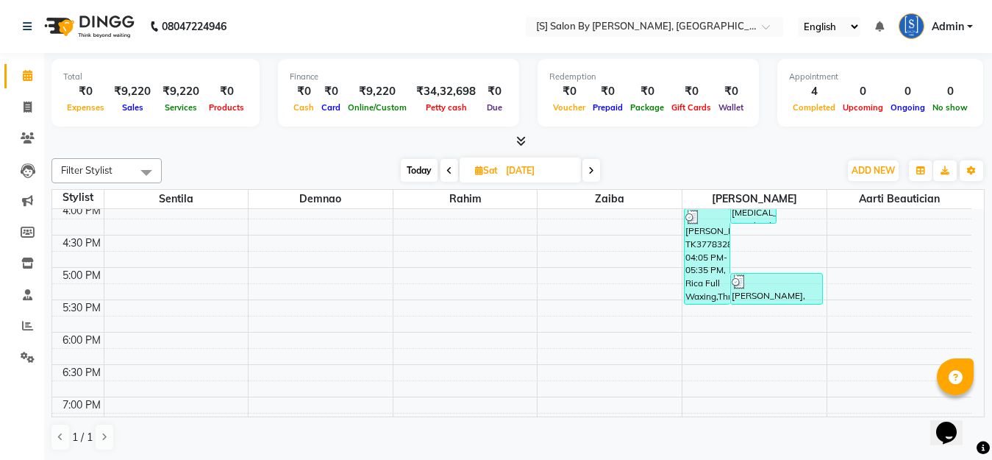
click at [596, 163] on span at bounding box center [591, 170] width 18 height 23
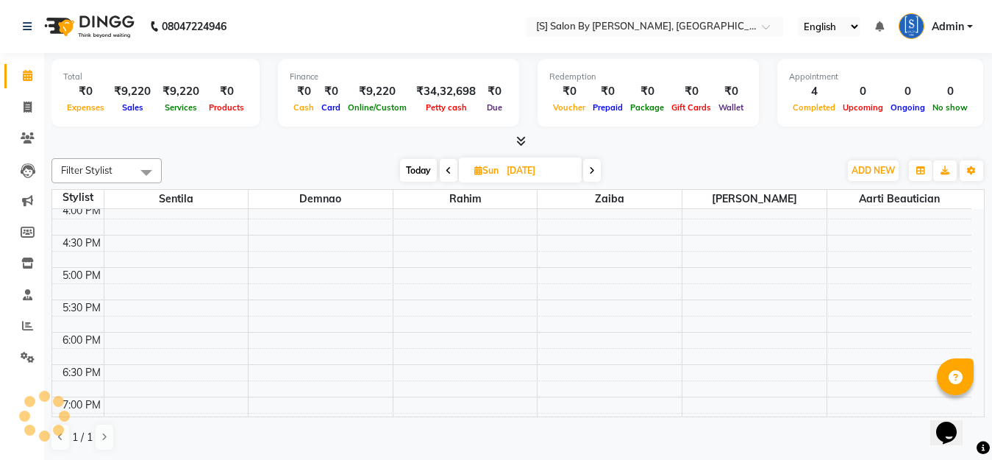
scroll to position [518, 0]
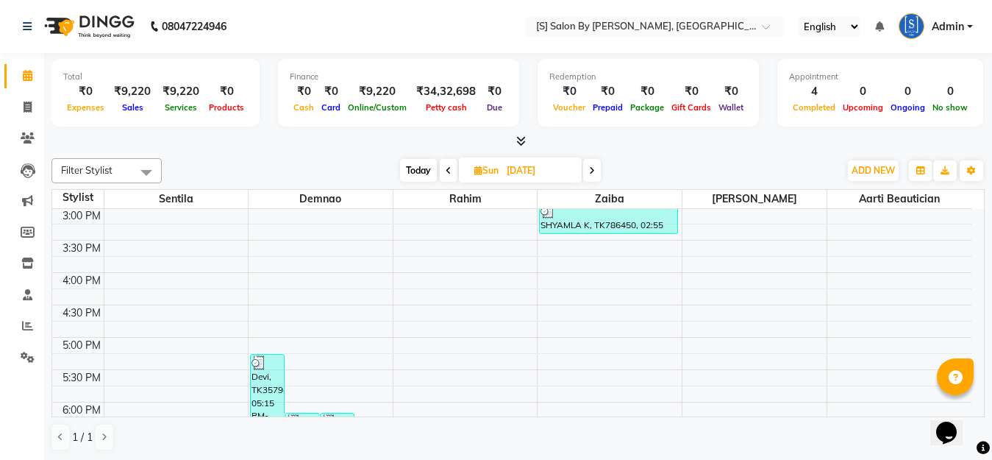
click at [590, 164] on span at bounding box center [592, 170] width 18 height 23
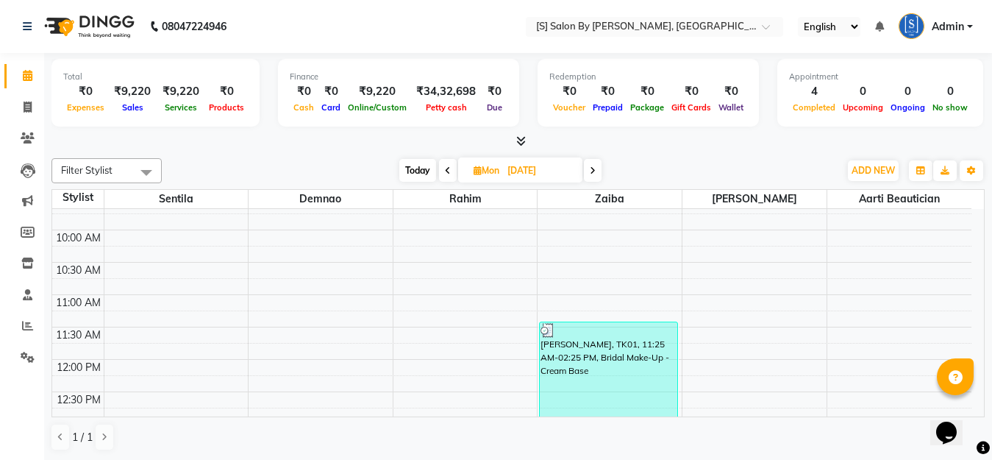
scroll to position [165, 0]
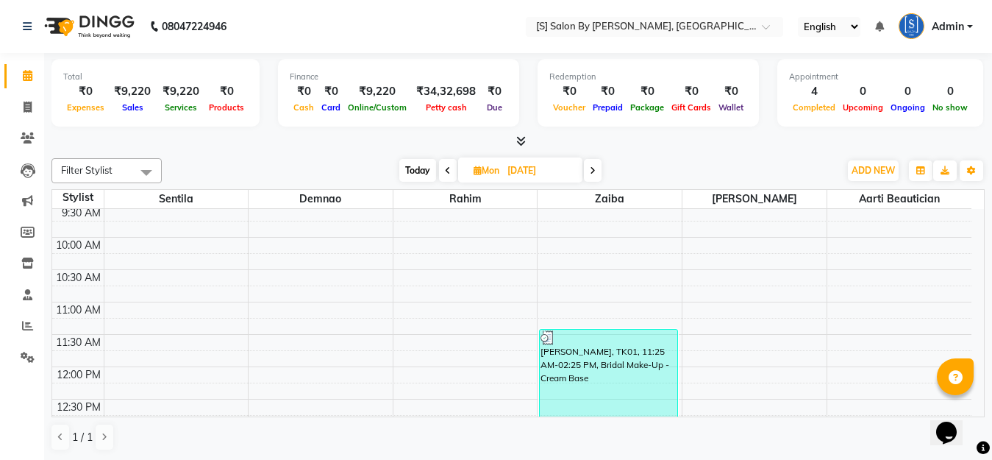
click at [449, 168] on icon at bounding box center [448, 170] width 6 height 9
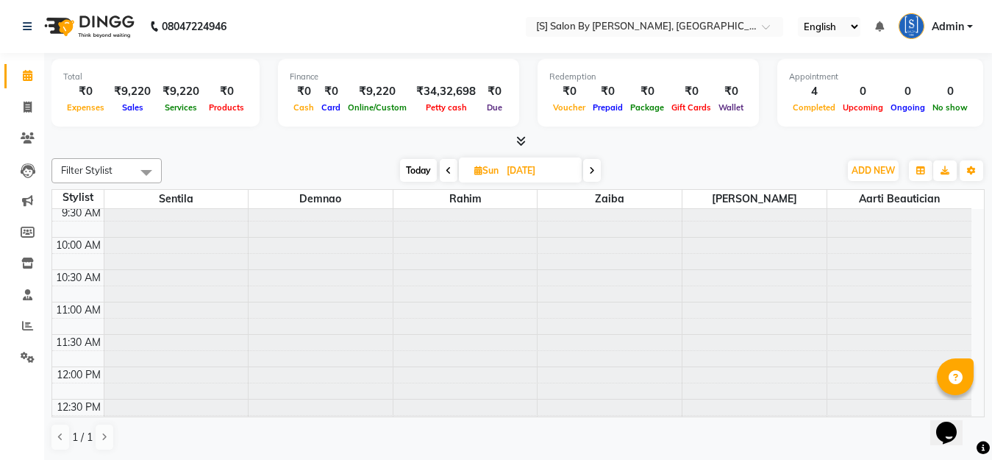
scroll to position [518, 0]
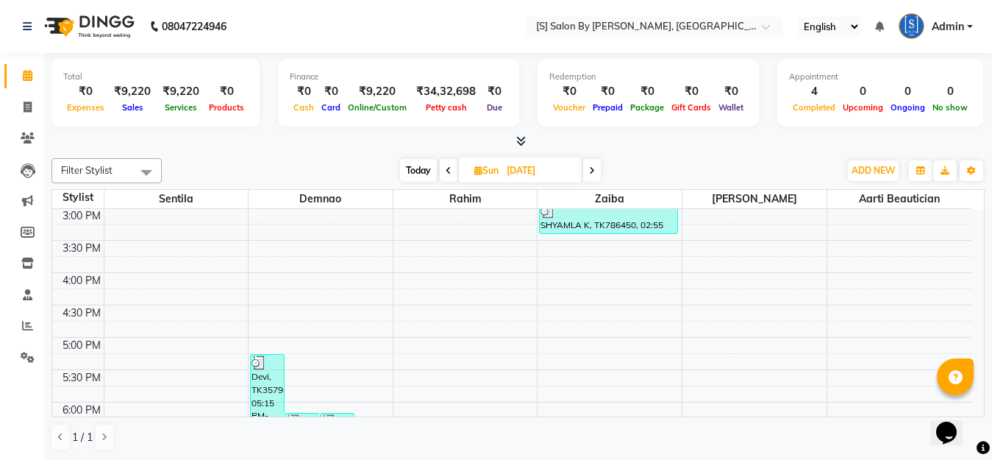
click at [449, 168] on icon at bounding box center [449, 170] width 6 height 9
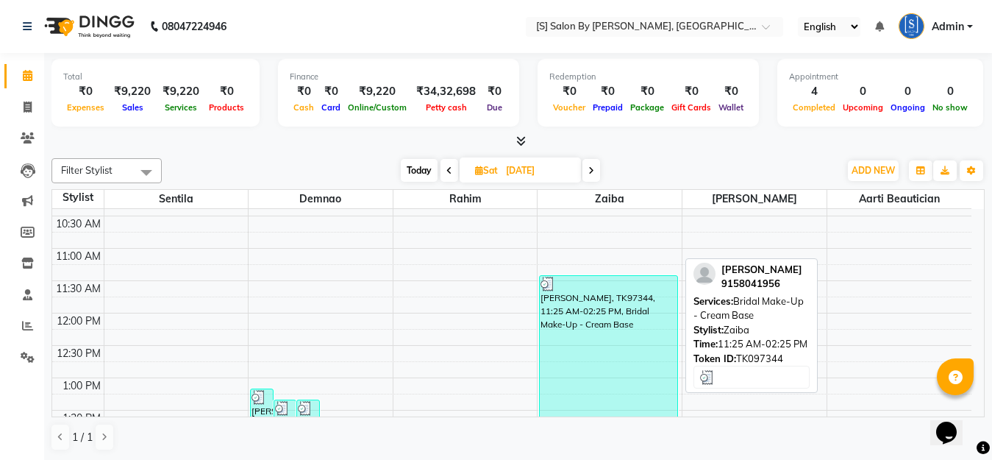
scroll to position [224, 0]
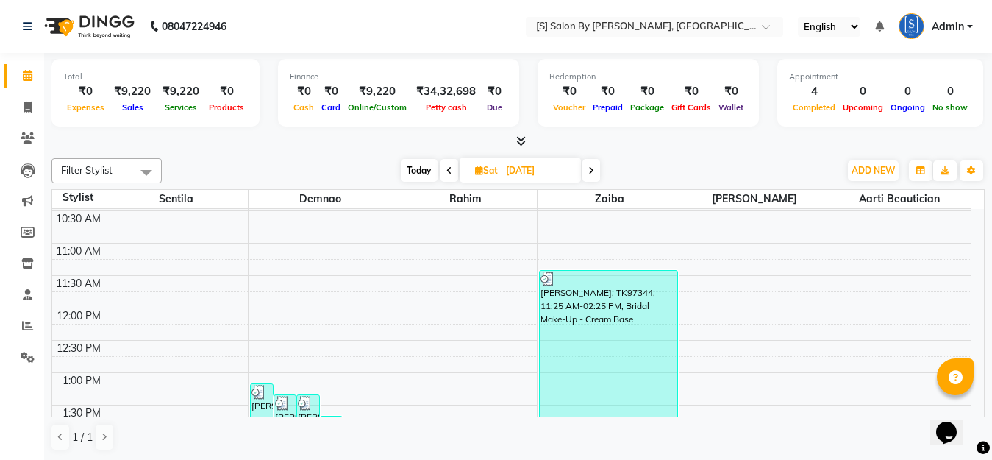
click at [589, 166] on icon at bounding box center [591, 170] width 6 height 9
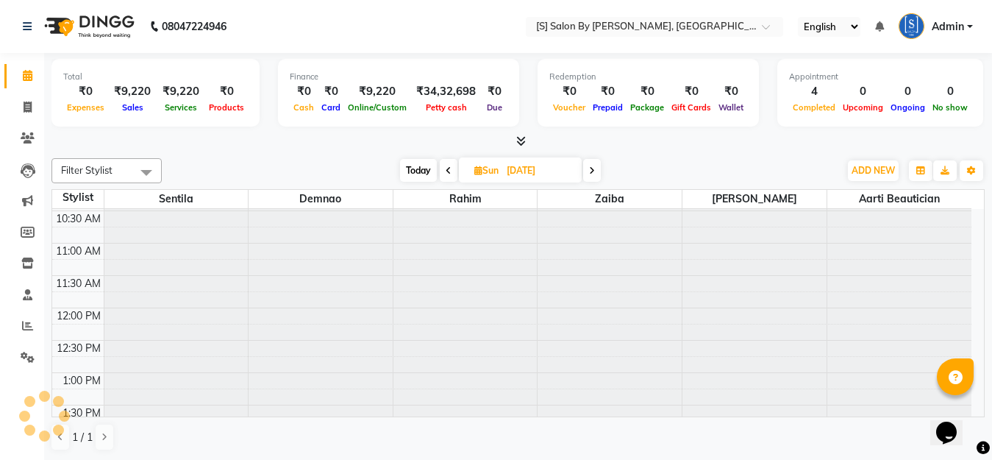
scroll to position [0, 0]
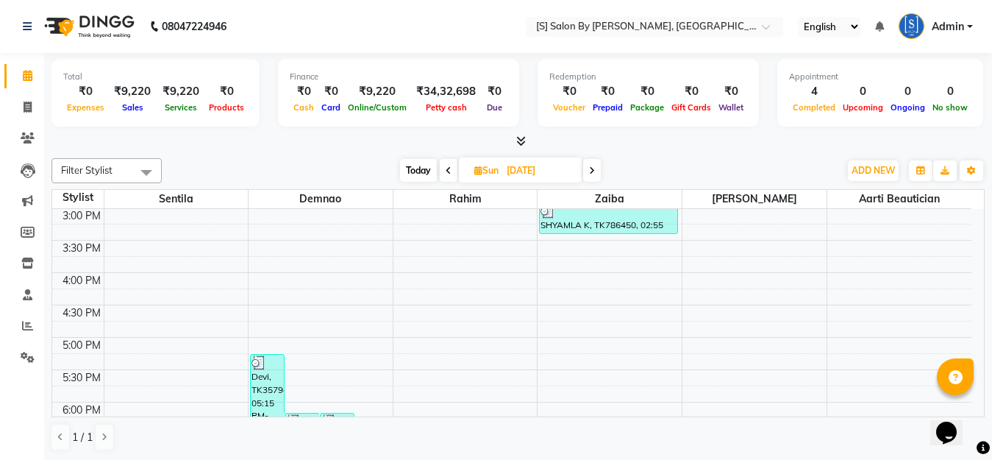
click at [589, 166] on span at bounding box center [592, 170] width 18 height 23
type input "[DATE]"
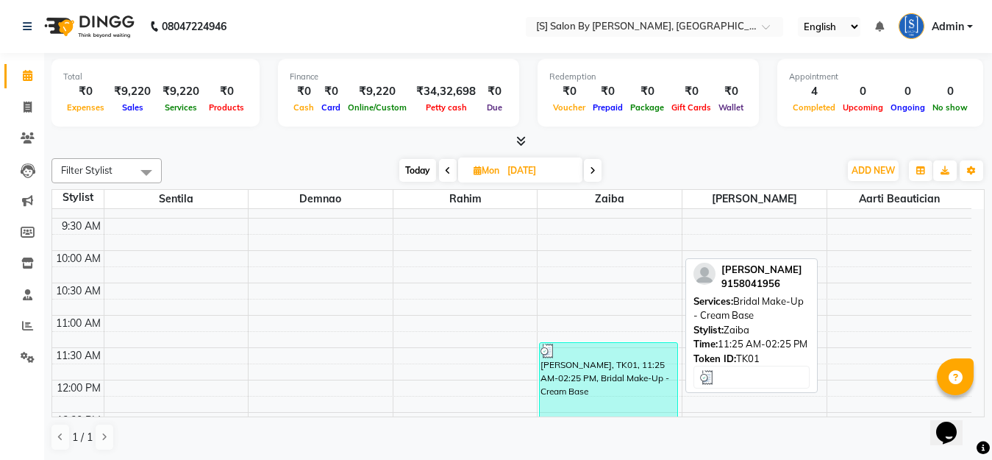
scroll to position [151, 0]
click at [597, 368] on div "[PERSON_NAME], TK01, 11:25 AM-02:25 PM, Bridal Make-Up - Cream Base" at bounding box center [608, 440] width 137 height 192
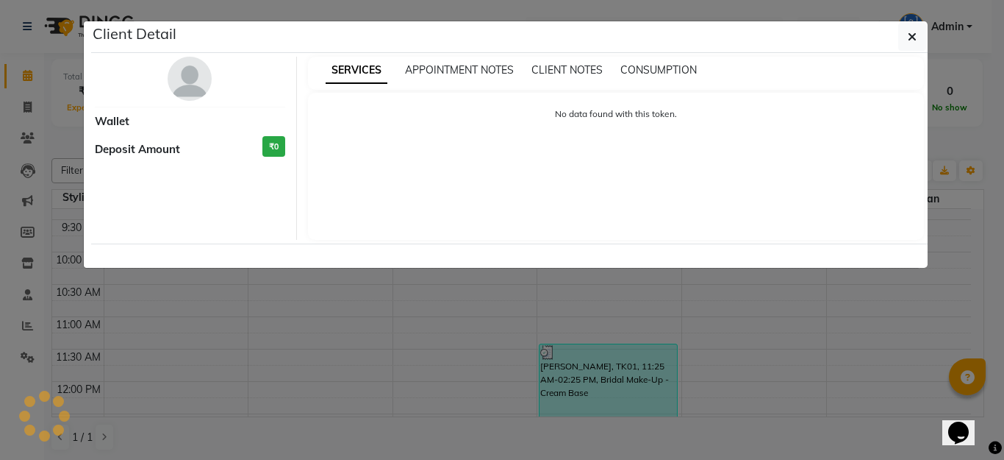
select select "3"
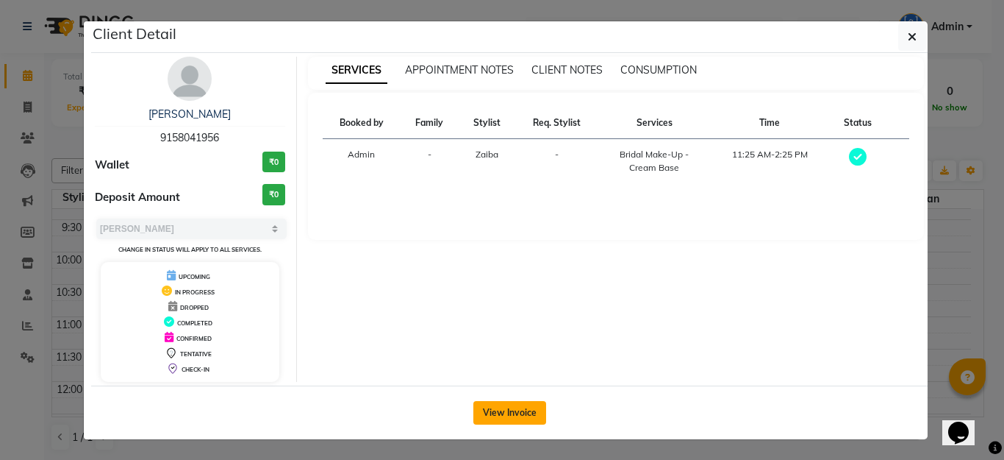
click at [516, 407] on button "View Invoice" at bounding box center [510, 413] width 73 height 24
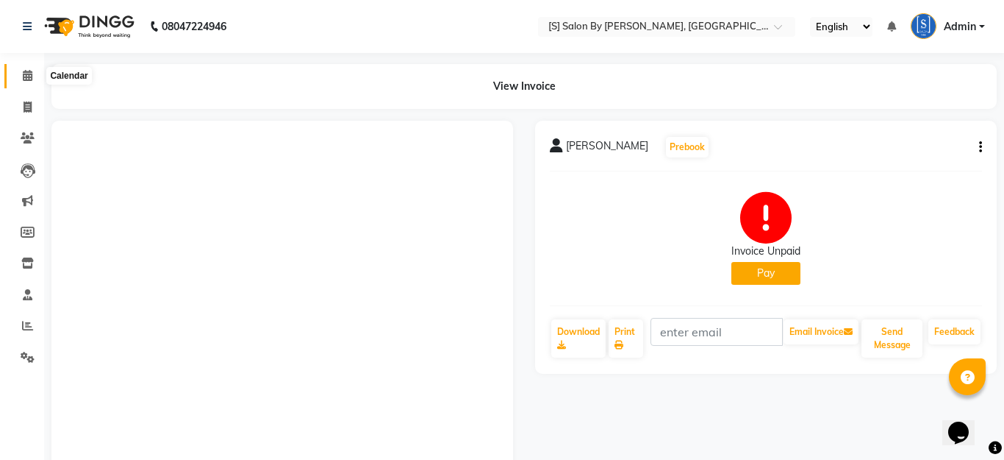
click at [24, 79] on icon at bounding box center [28, 75] width 10 height 11
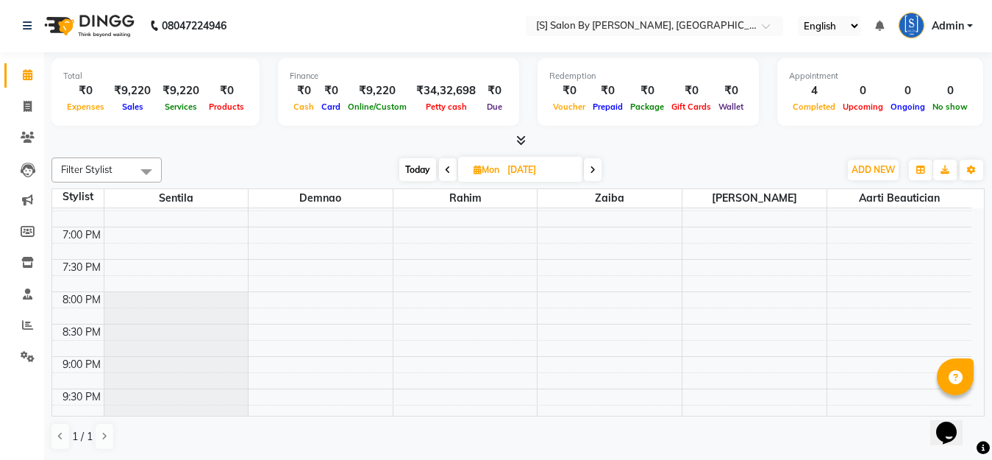
scroll to position [607, 0]
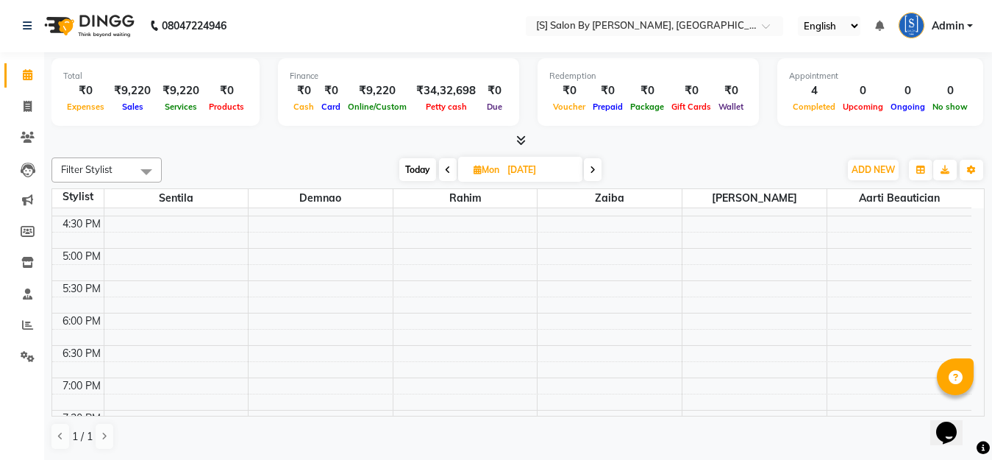
click at [593, 173] on icon at bounding box center [593, 169] width 6 height 9
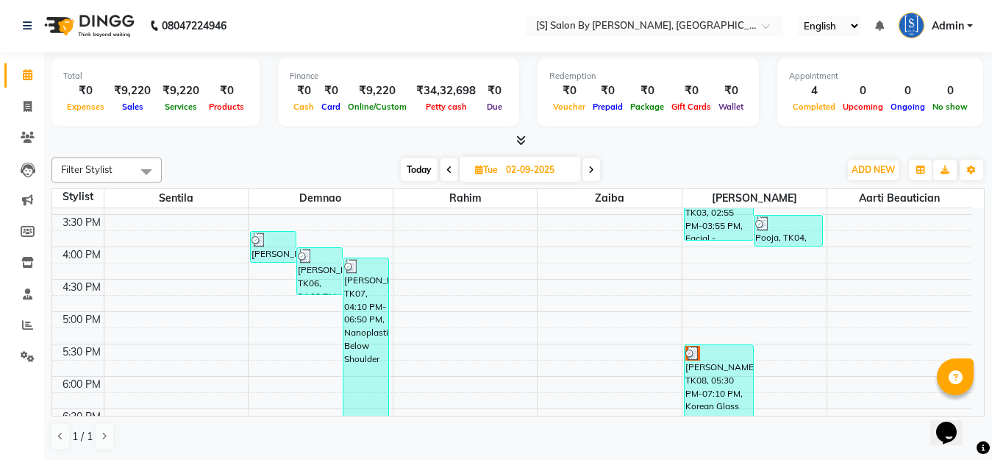
scroll to position [445, 0]
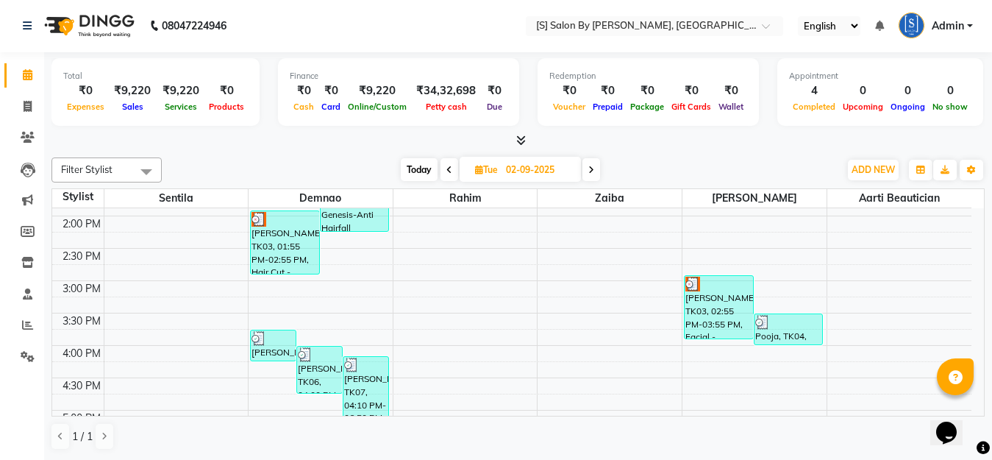
click at [453, 175] on span at bounding box center [449, 169] width 18 height 23
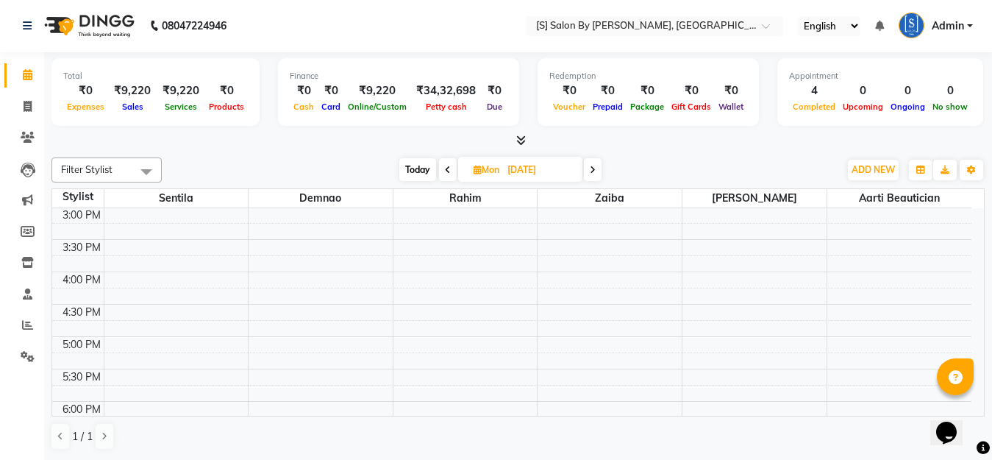
click at [449, 173] on span at bounding box center [448, 169] width 18 height 23
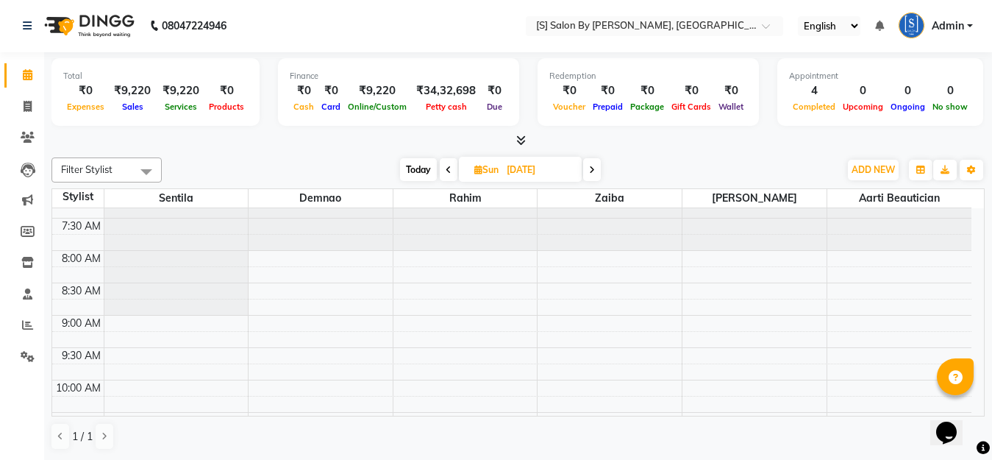
scroll to position [0, 0]
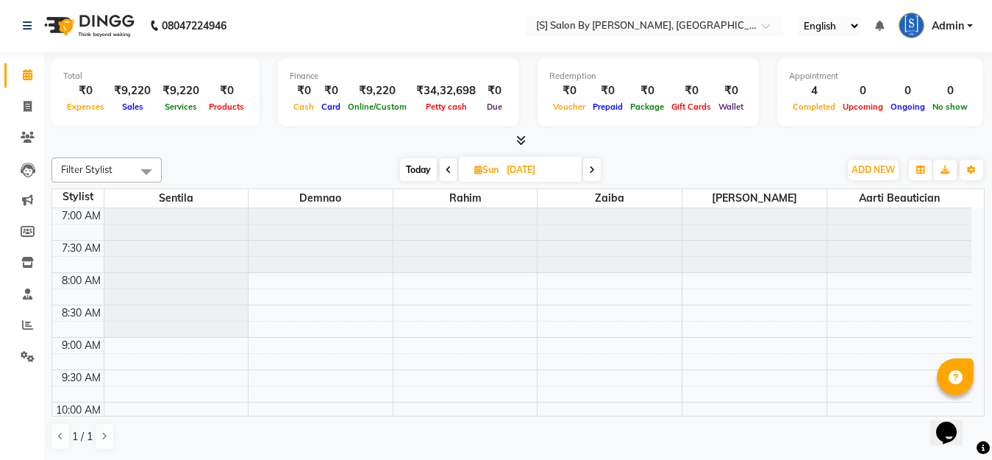
click at [451, 172] on span at bounding box center [449, 169] width 18 height 23
click at [445, 168] on span at bounding box center [449, 170] width 18 height 23
type input "[DATE]"
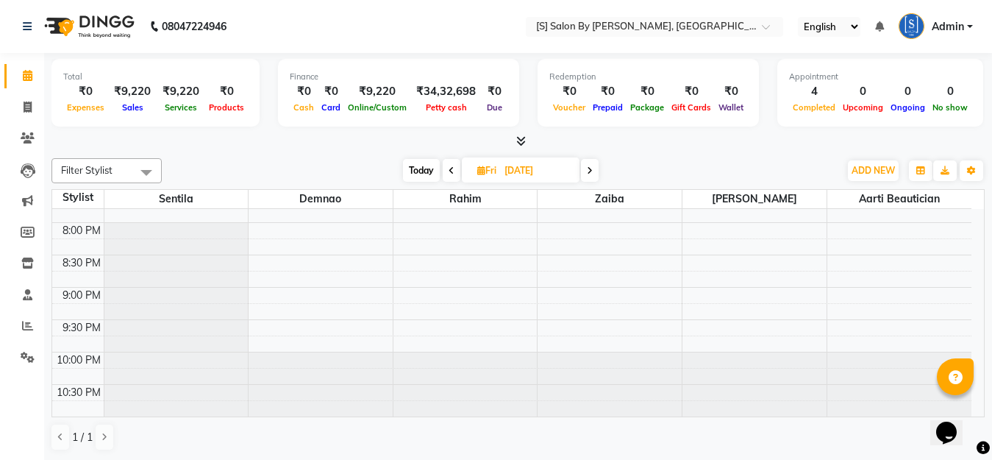
scroll to position [1, 0]
click at [26, 99] on span at bounding box center [28, 107] width 26 height 17
select select "service"
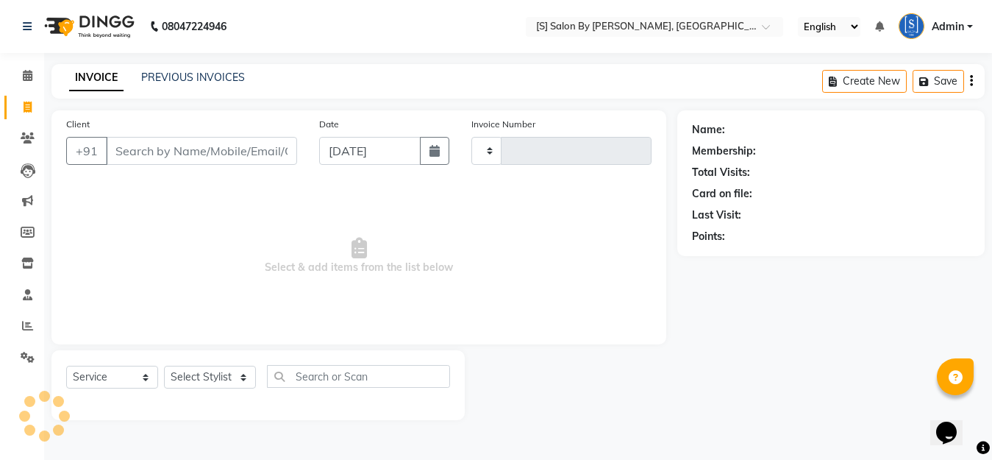
type input "1280"
select select "45"
click at [149, 147] on input "Client" at bounding box center [203, 151] width 195 height 28
click at [153, 155] on input "Client" at bounding box center [203, 151] width 195 height 28
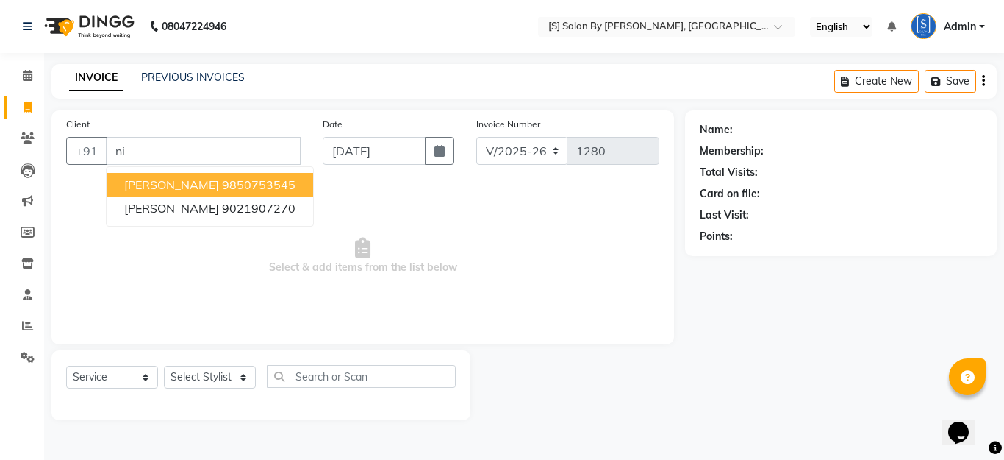
type input "n"
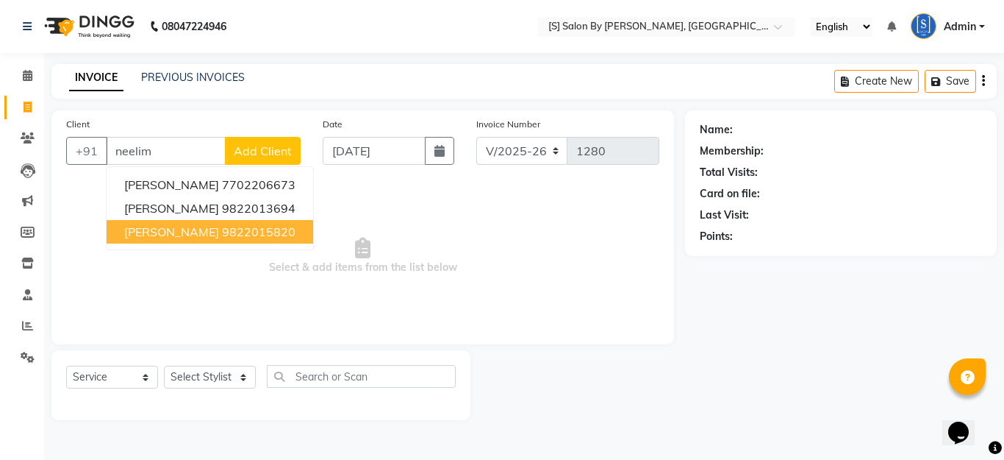
click at [153, 232] on span "[PERSON_NAME]" at bounding box center [171, 231] width 95 height 15
type input "9822015820"
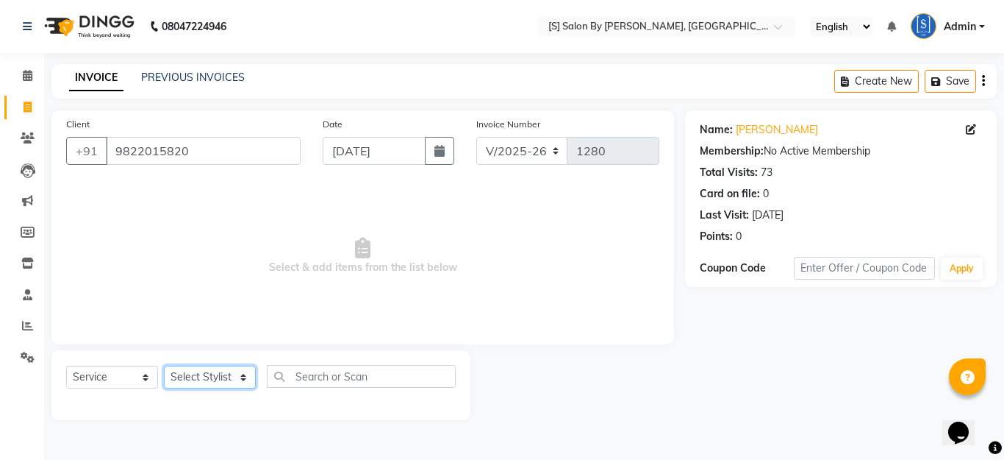
click at [204, 378] on select "Select Stylist Aarti Beautician Demnao [PERSON_NAME] [PERSON_NAME]" at bounding box center [210, 376] width 92 height 23
select select "1631"
click at [164, 365] on select "Select Stylist Aarti Beautician Demnao [PERSON_NAME] [PERSON_NAME]" at bounding box center [210, 376] width 92 height 23
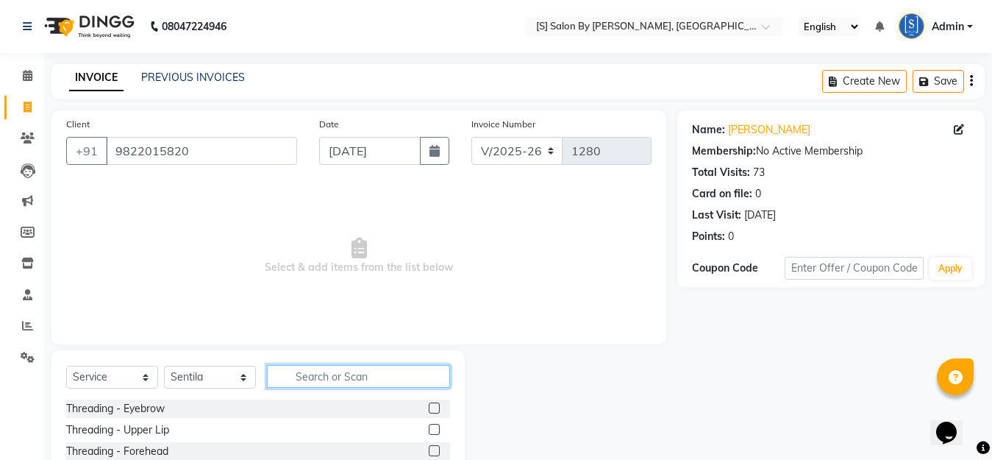
click at [328, 382] on input "text" at bounding box center [358, 376] width 183 height 23
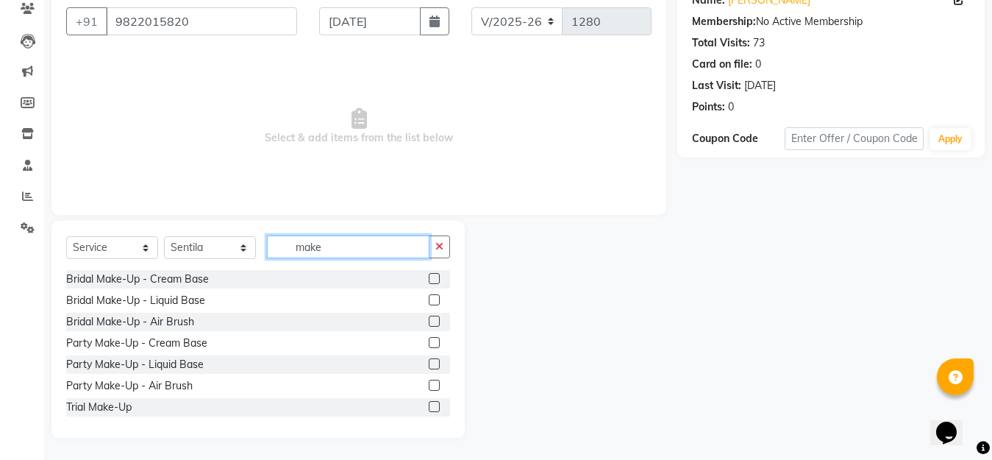
type input "make"
click at [429, 321] on label at bounding box center [434, 320] width 11 height 11
click at [429, 321] on input "checkbox" at bounding box center [434, 322] width 10 height 10
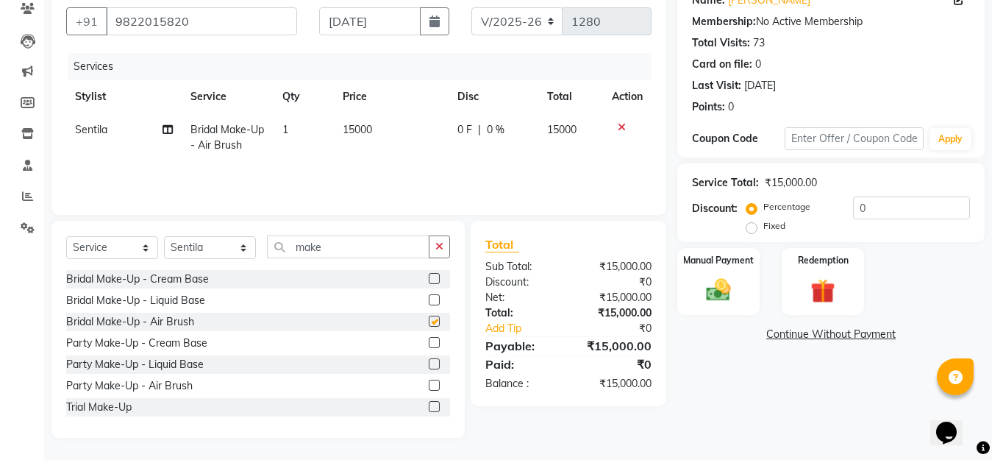
checkbox input "false"
click at [429, 299] on label at bounding box center [434, 299] width 11 height 11
click at [429, 299] on input "checkbox" at bounding box center [434, 301] width 10 height 10
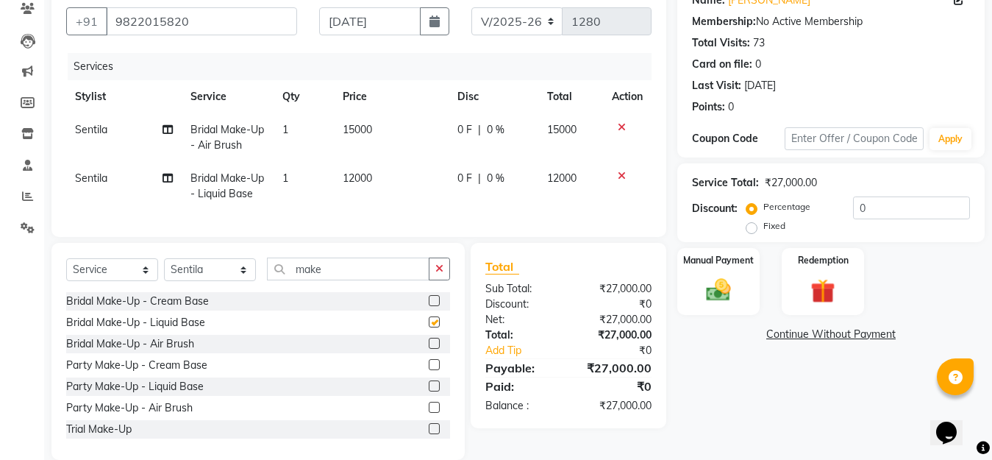
checkbox input "false"
click at [618, 122] on icon at bounding box center [622, 127] width 8 height 10
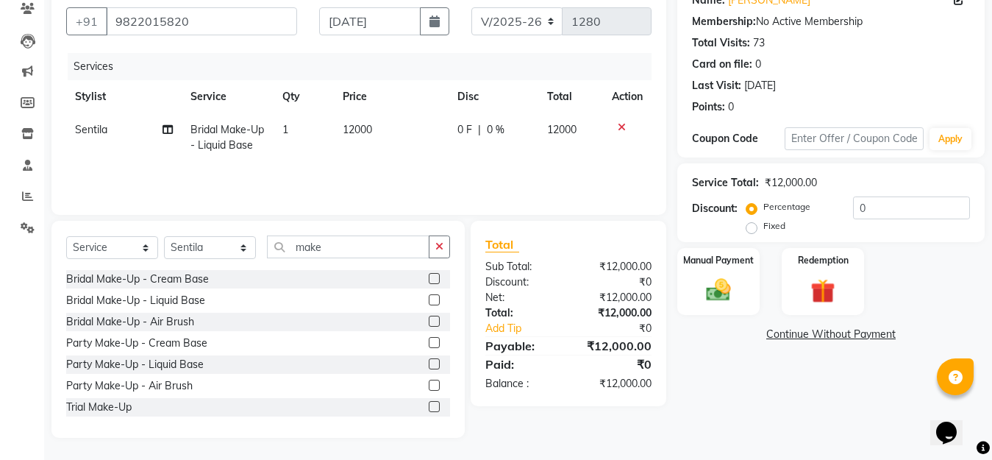
click at [621, 123] on icon at bounding box center [622, 127] width 8 height 10
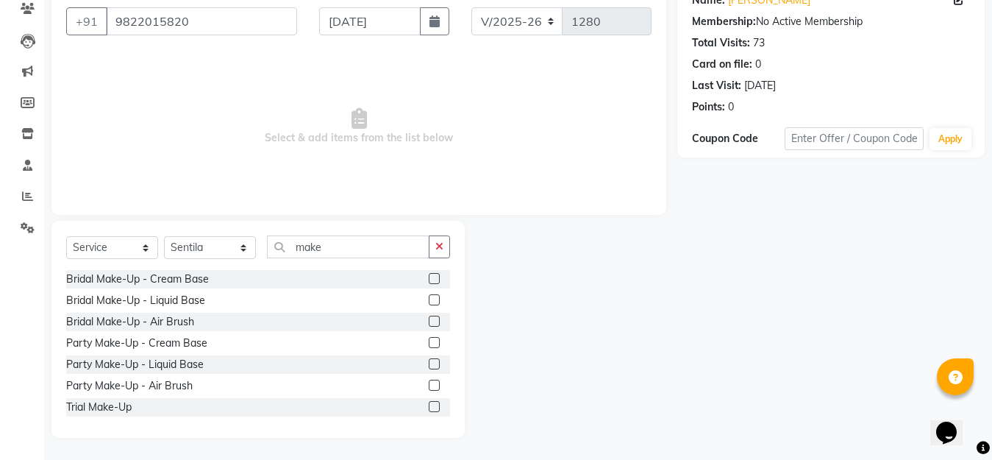
scroll to position [45, 0]
click at [429, 337] on label at bounding box center [434, 340] width 11 height 11
click at [429, 337] on input "checkbox" at bounding box center [434, 341] width 10 height 10
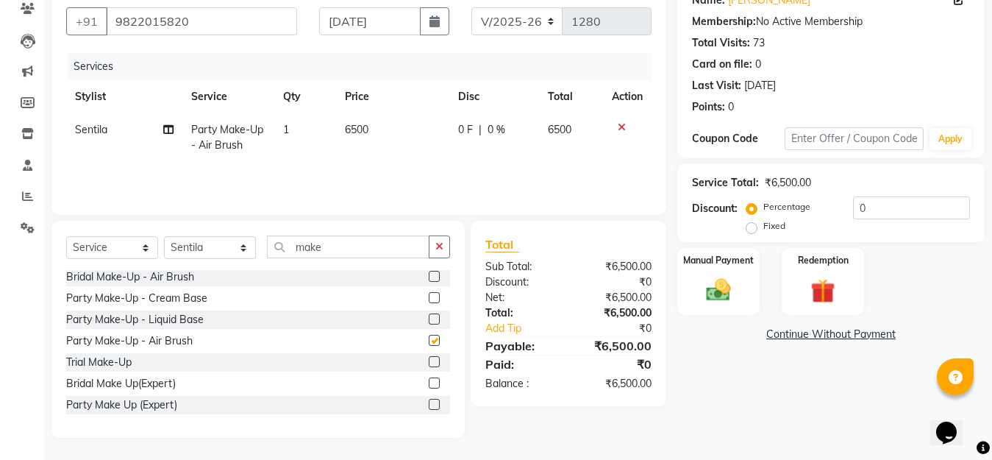
checkbox input "false"
click at [429, 318] on label at bounding box center [434, 318] width 11 height 11
click at [429, 318] on input "checkbox" at bounding box center [434, 320] width 10 height 10
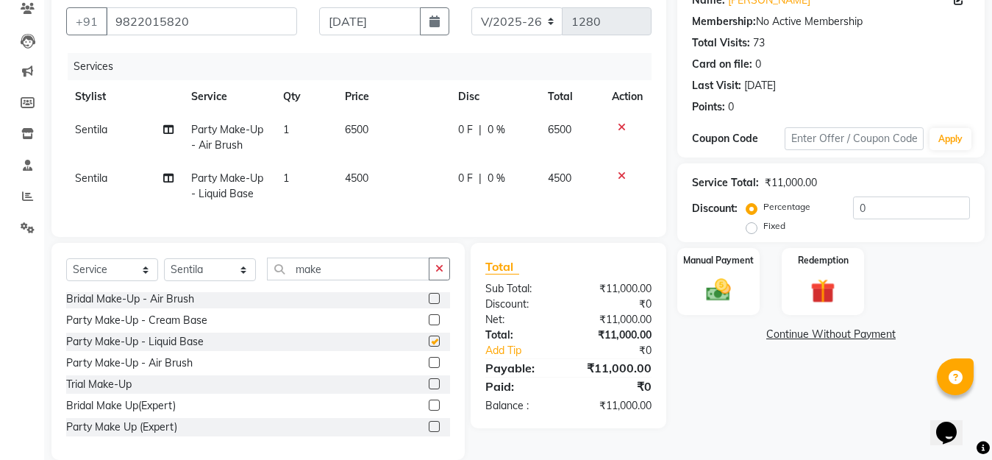
checkbox input "false"
click at [624, 125] on icon at bounding box center [622, 127] width 8 height 10
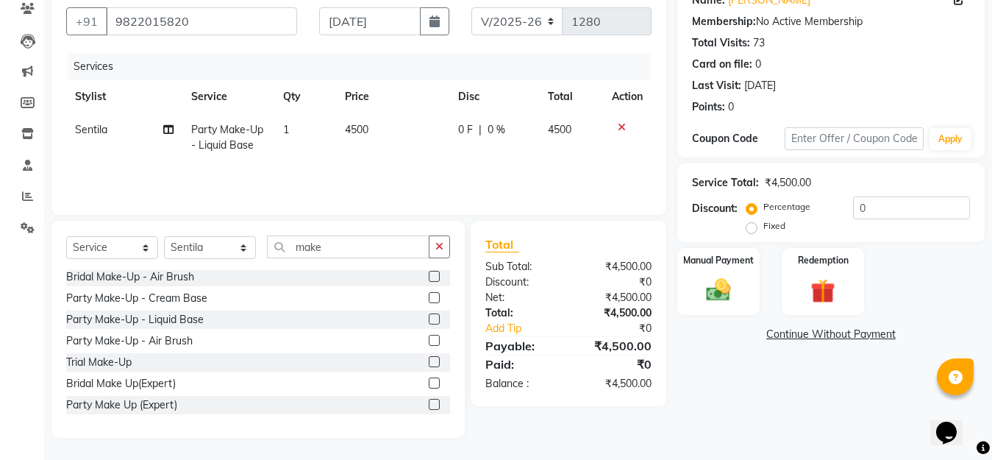
click at [495, 126] on span "0 %" at bounding box center [496, 129] width 18 height 15
select select "1631"
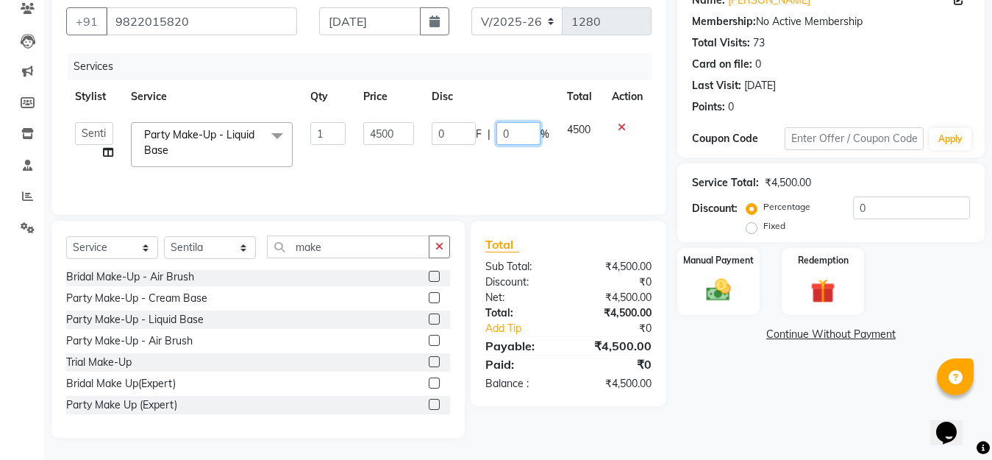
click at [525, 138] on input "0" at bounding box center [518, 133] width 44 height 23
type input "2500"
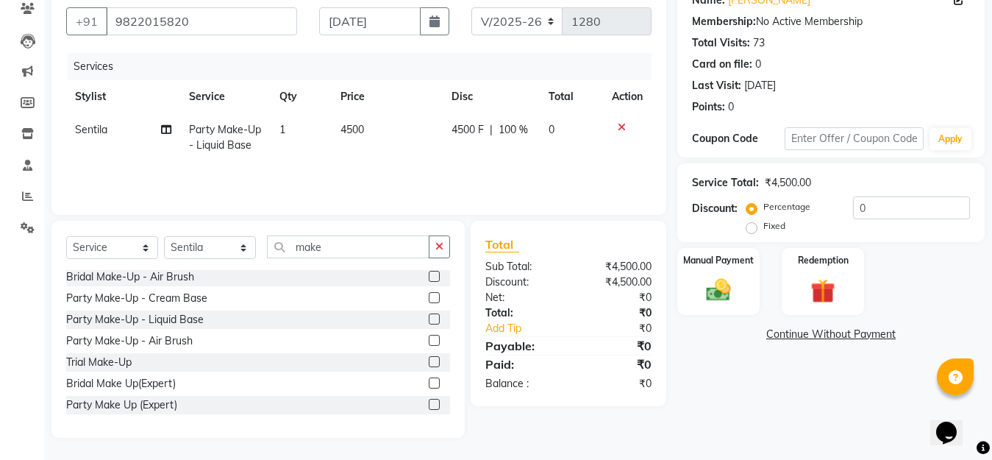
click at [742, 380] on div "Name: [PERSON_NAME] Membership: No Active Membership Total Visits: 73 Card on f…" at bounding box center [836, 209] width 318 height 457
click at [516, 126] on span "100 %" at bounding box center [513, 129] width 29 height 15
select select "1631"
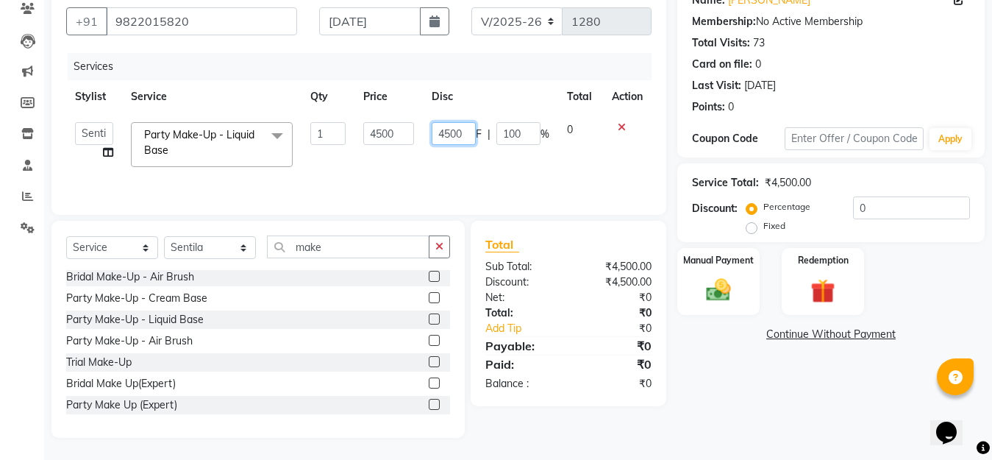
click at [468, 132] on input "4500" at bounding box center [454, 133] width 44 height 23
type input "4"
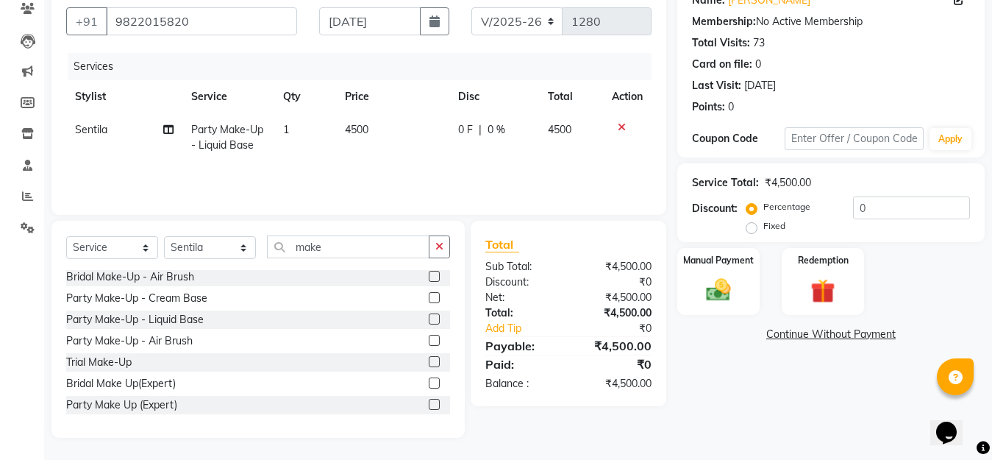
click at [474, 129] on div "0 F | 0 %" at bounding box center [494, 129] width 73 height 15
select select "1631"
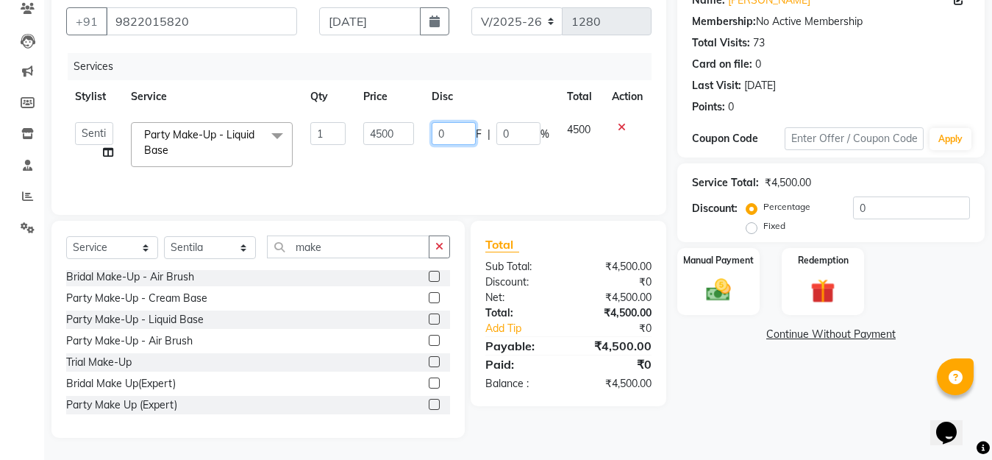
click at [457, 135] on input "0" at bounding box center [454, 133] width 44 height 23
type input "2500"
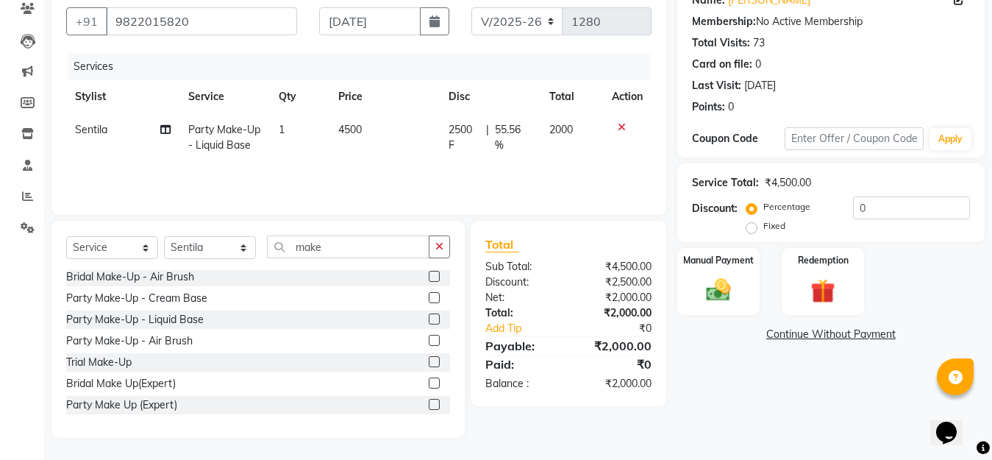
click at [788, 424] on div "Name: [PERSON_NAME] Membership: No Active Membership Total Visits: 73 Card on f…" at bounding box center [836, 209] width 318 height 457
drag, startPoint x: 218, startPoint y: 244, endPoint x: 216, endPoint y: 253, distance: 9.1
click at [218, 244] on select "Select Stylist Aarti Beautician Demnao [PERSON_NAME] [PERSON_NAME]" at bounding box center [210, 247] width 92 height 23
select select "50987"
click at [164, 236] on select "Select Stylist Aarti Beautician Demnao [PERSON_NAME] [PERSON_NAME]" at bounding box center [210, 247] width 92 height 23
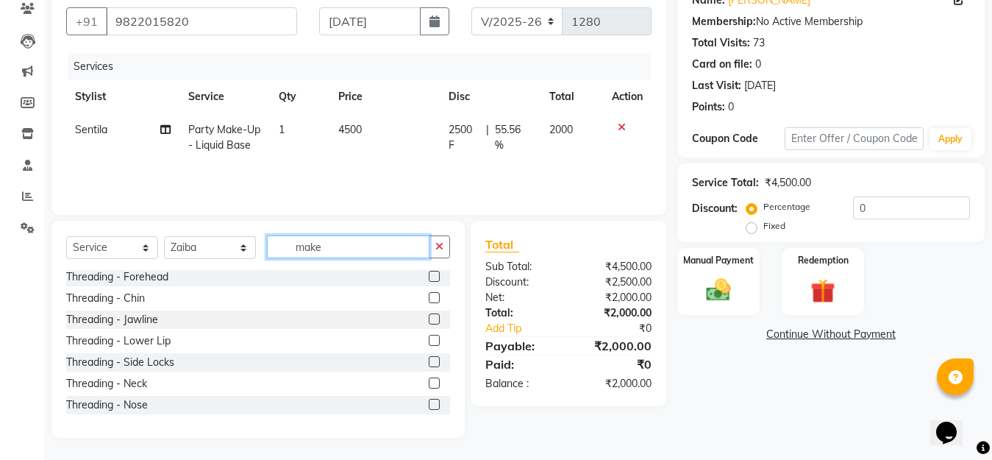
click at [338, 248] on input "make" at bounding box center [348, 246] width 162 height 23
type input "m"
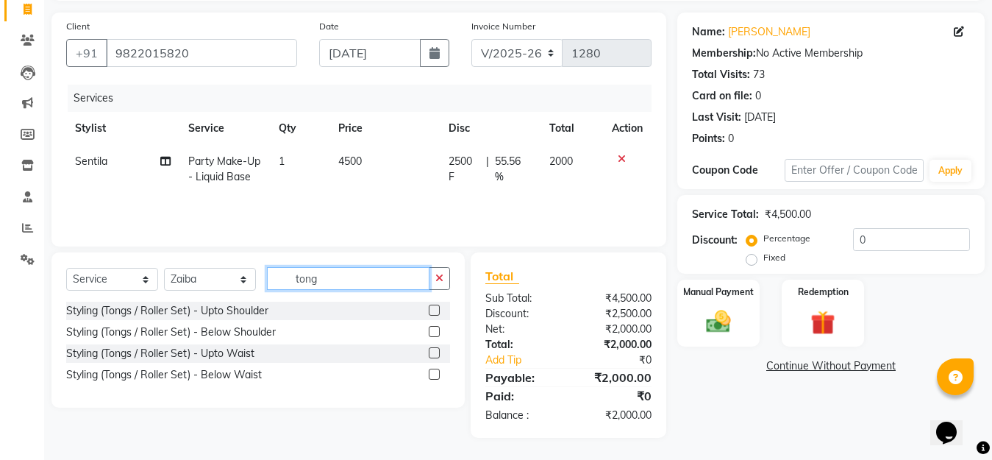
scroll to position [98, 0]
type input "tong"
click at [432, 357] on label at bounding box center [434, 352] width 11 height 11
click at [432, 357] on input "checkbox" at bounding box center [434, 354] width 10 height 10
checkbox input "true"
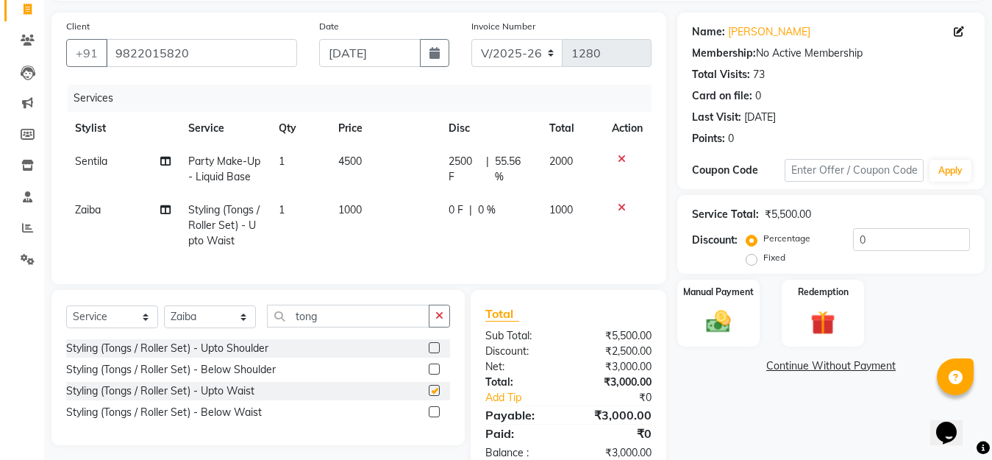
click at [432, 353] on label at bounding box center [434, 347] width 11 height 11
click at [432, 353] on input "checkbox" at bounding box center [434, 348] width 10 height 10
checkbox input "true"
checkbox input "false"
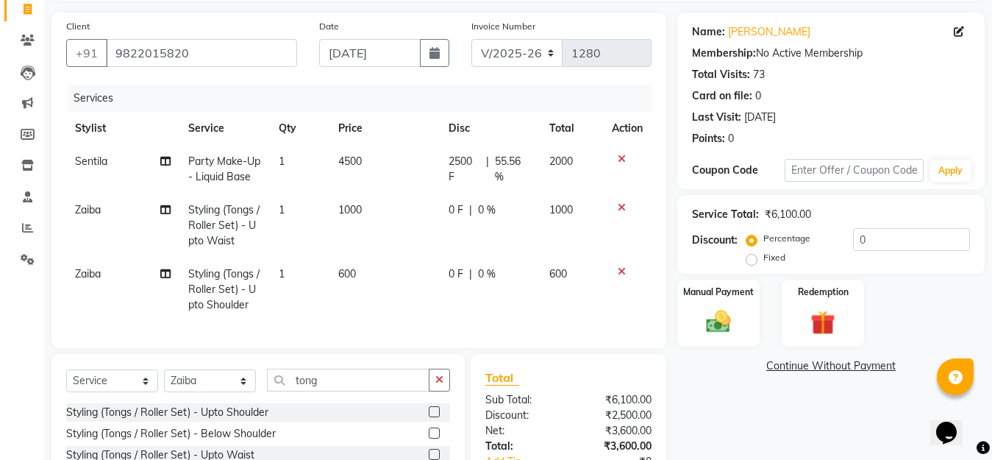
checkbox input "false"
click at [618, 269] on icon at bounding box center [622, 271] width 8 height 10
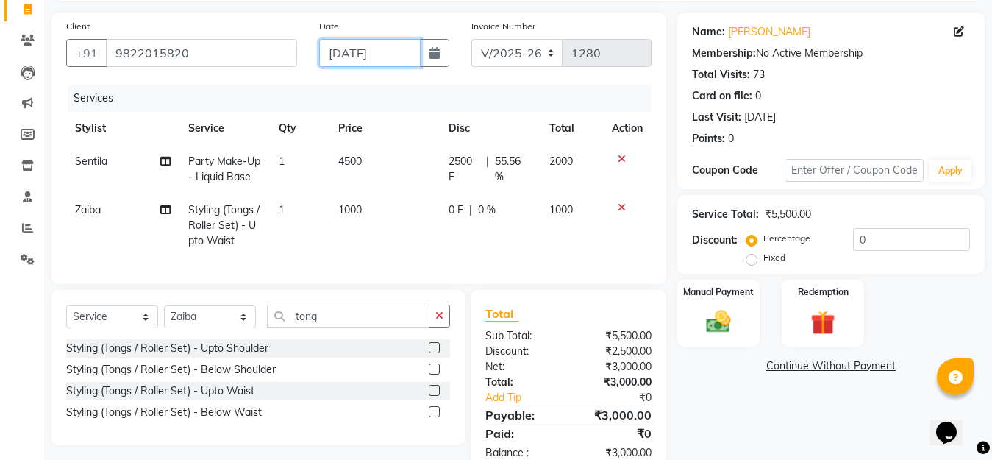
click at [358, 55] on input "[DATE]" at bounding box center [369, 53] width 101 height 28
select select "9"
select select "2025"
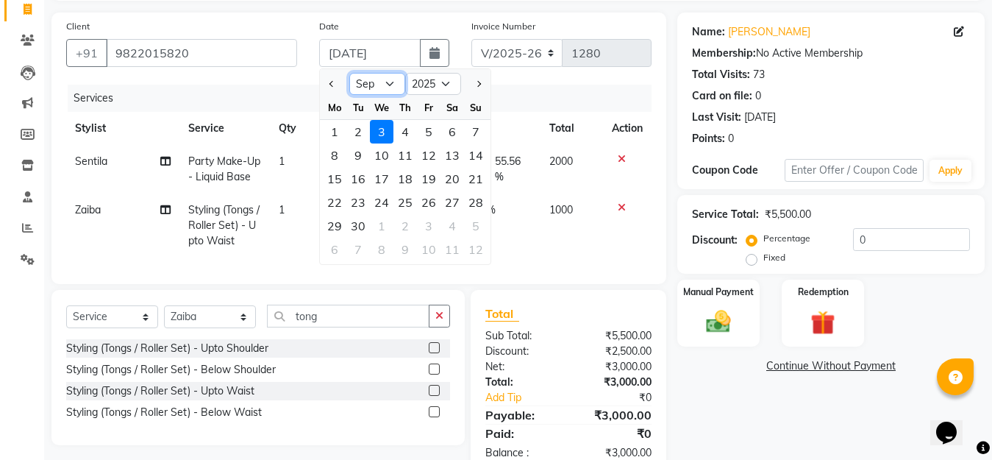
click at [368, 85] on select "Jan Feb Mar Apr May Jun [DATE] Aug Sep Oct Nov Dec" at bounding box center [377, 84] width 56 height 22
select select "8"
click at [349, 73] on select "Jan Feb Mar Apr May Jun [DATE] Aug Sep Oct Nov Dec" at bounding box center [377, 84] width 56 height 22
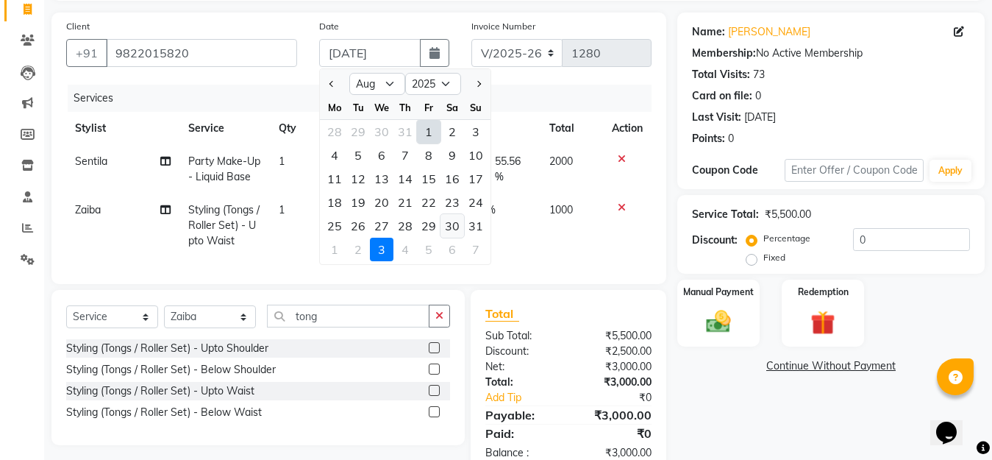
click at [449, 228] on div "30" at bounding box center [452, 226] width 24 height 24
type input "[DATE]"
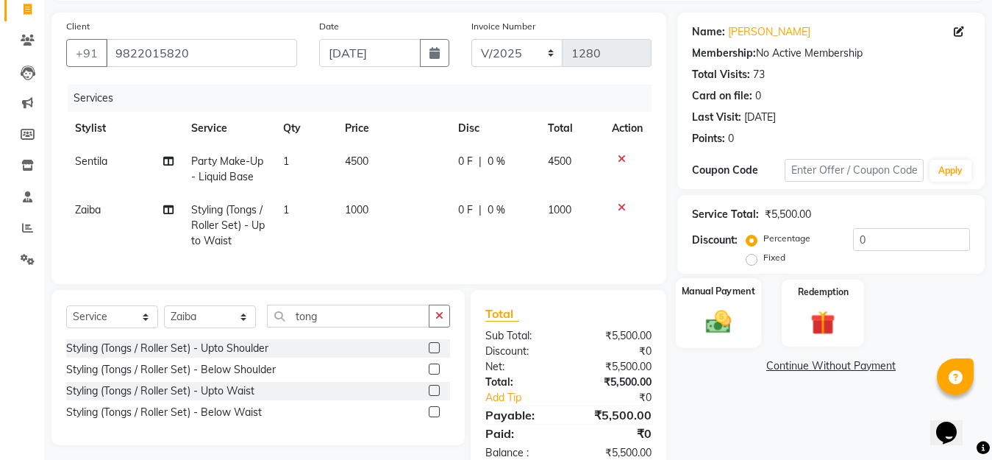
click at [701, 327] on img at bounding box center [718, 321] width 41 height 29
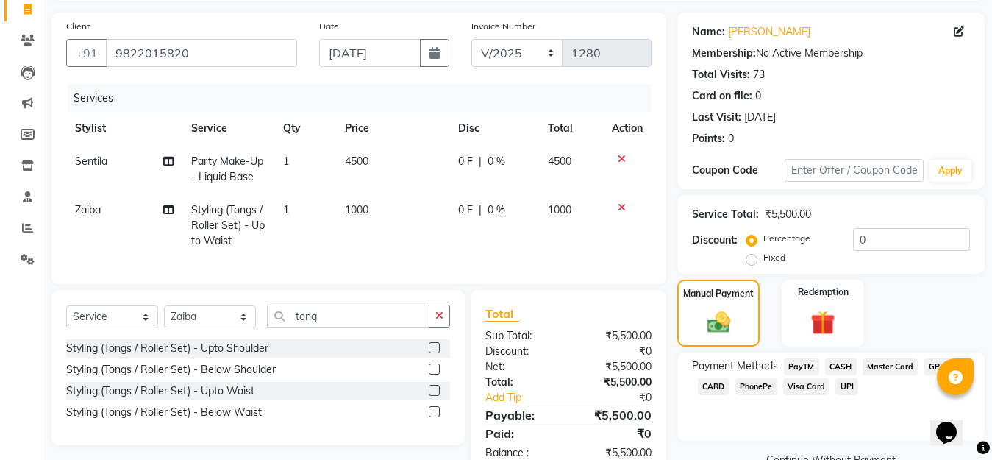
click at [466, 156] on span "0 F" at bounding box center [465, 161] width 15 height 15
select select "1631"
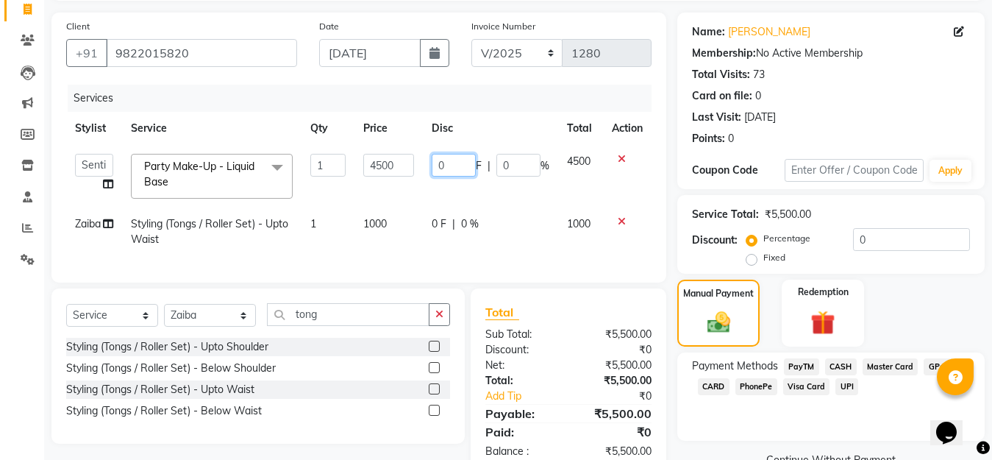
click at [452, 165] on input "0" at bounding box center [454, 165] width 44 height 23
type input "2500"
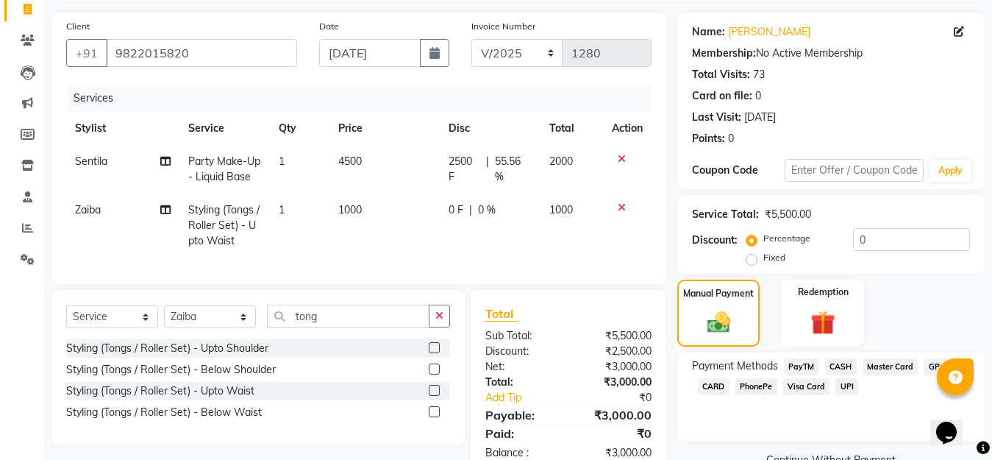
click at [702, 407] on div "Payment Methods PayTM CASH Master Card GPay CARD PhonePe Visa Card UPI" at bounding box center [830, 396] width 307 height 88
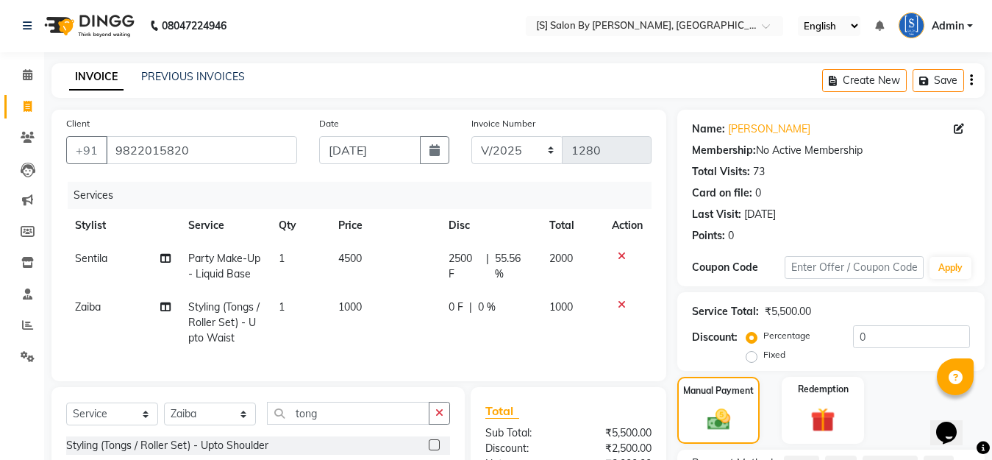
scroll to position [148, 0]
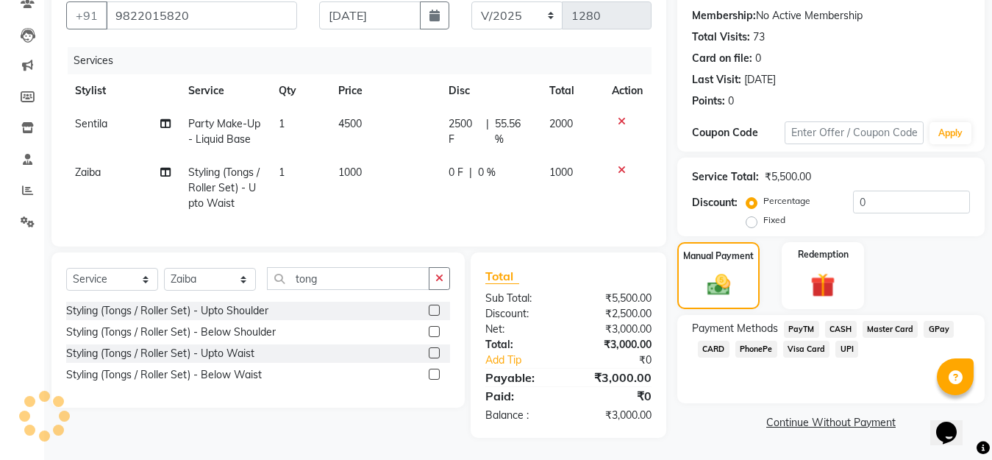
click at [944, 321] on span "GPay" at bounding box center [939, 329] width 30 height 17
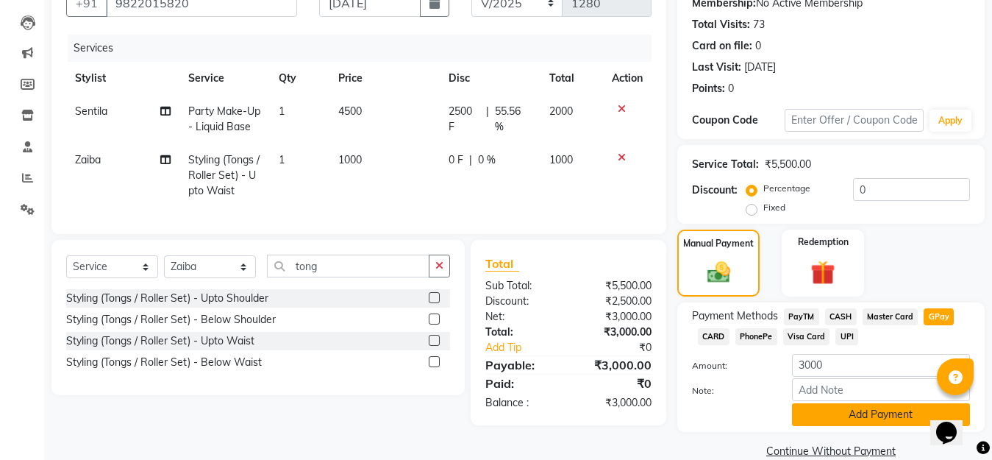
click at [878, 408] on button "Add Payment" at bounding box center [881, 414] width 178 height 23
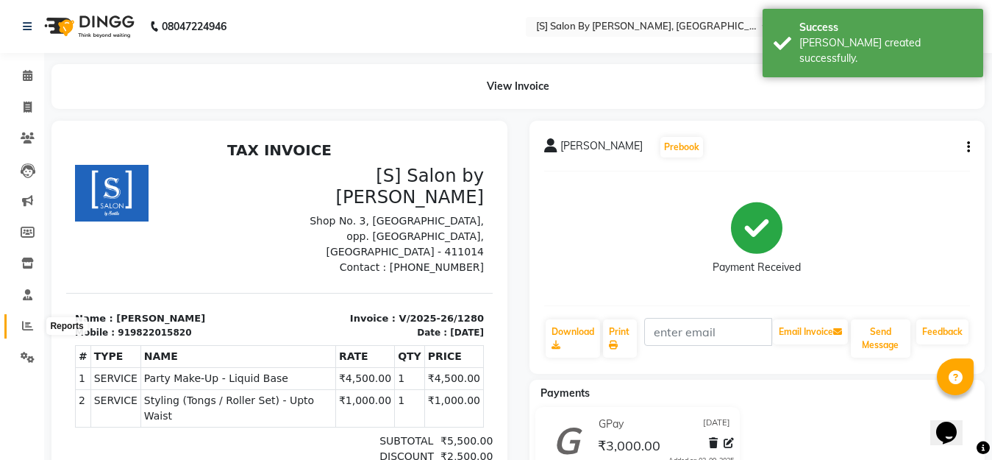
click at [26, 330] on icon at bounding box center [27, 325] width 11 height 11
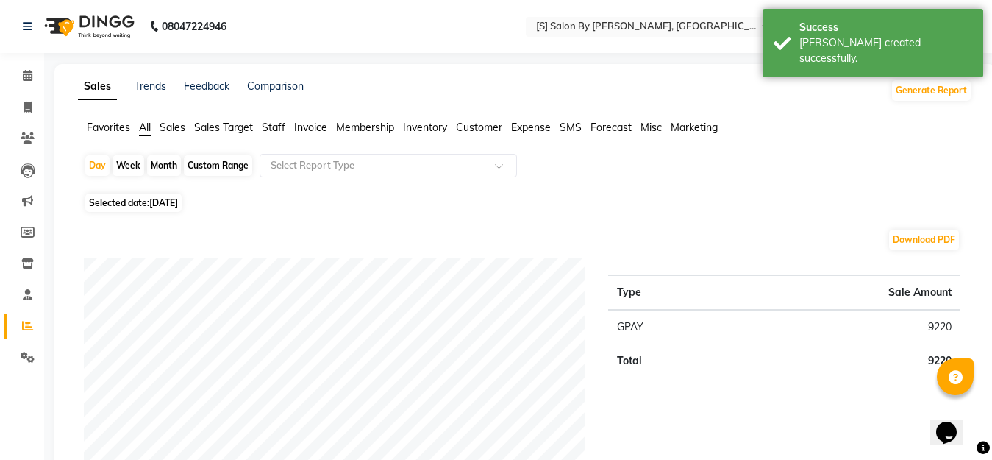
click at [157, 171] on div "Month" at bounding box center [164, 165] width 34 height 21
select select "9"
select select "2025"
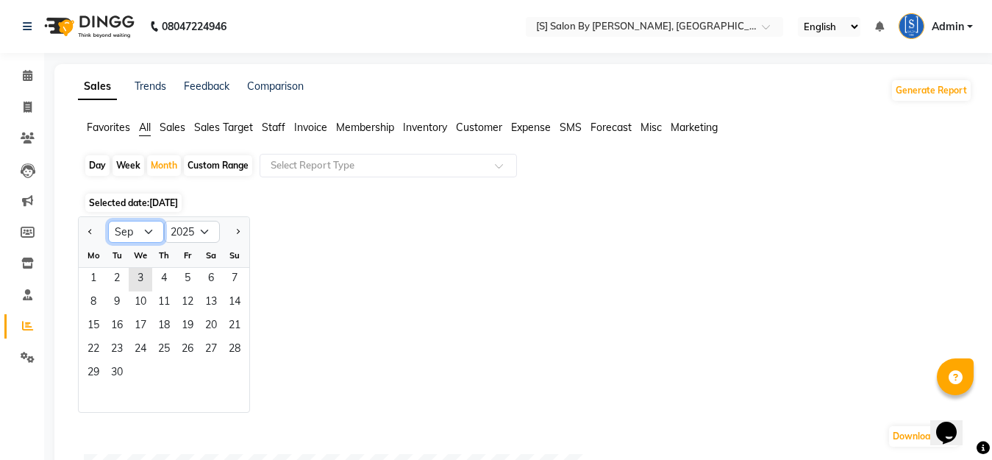
click at [147, 224] on select "Jan Feb Mar Apr May Jun [DATE] Aug Sep Oct Nov Dec" at bounding box center [136, 232] width 56 height 22
select select "8"
click at [108, 221] on select "Jan Feb Mar Apr May Jun [DATE] Aug Sep Oct Nov Dec" at bounding box center [136, 232] width 56 height 22
click at [186, 276] on span "1" at bounding box center [188, 280] width 24 height 24
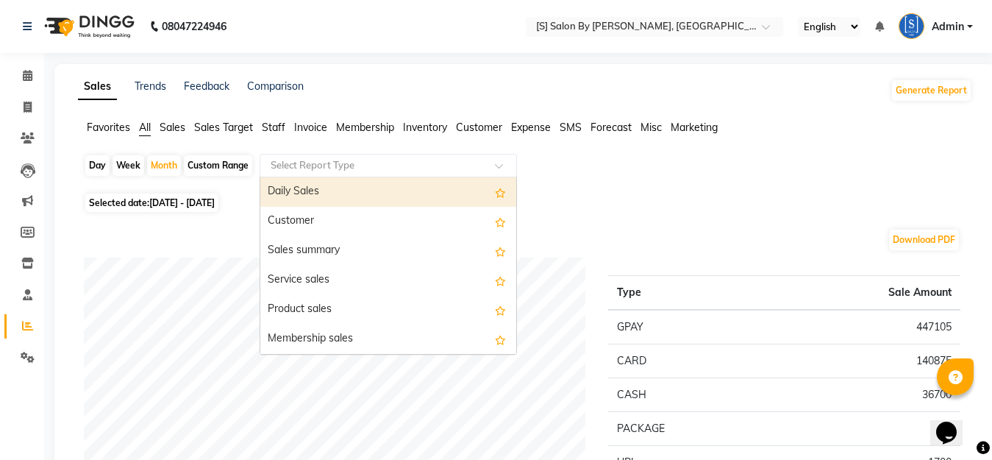
click at [378, 159] on input "text" at bounding box center [374, 165] width 212 height 15
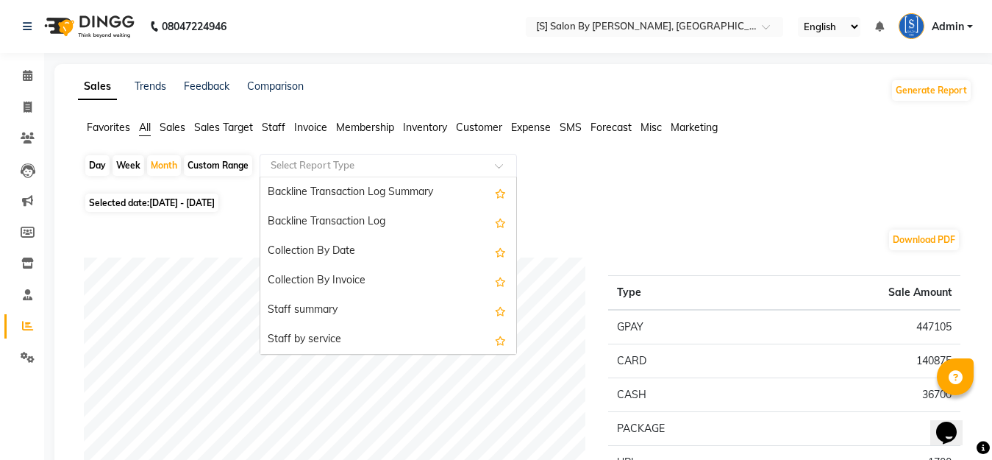
scroll to position [441, 0]
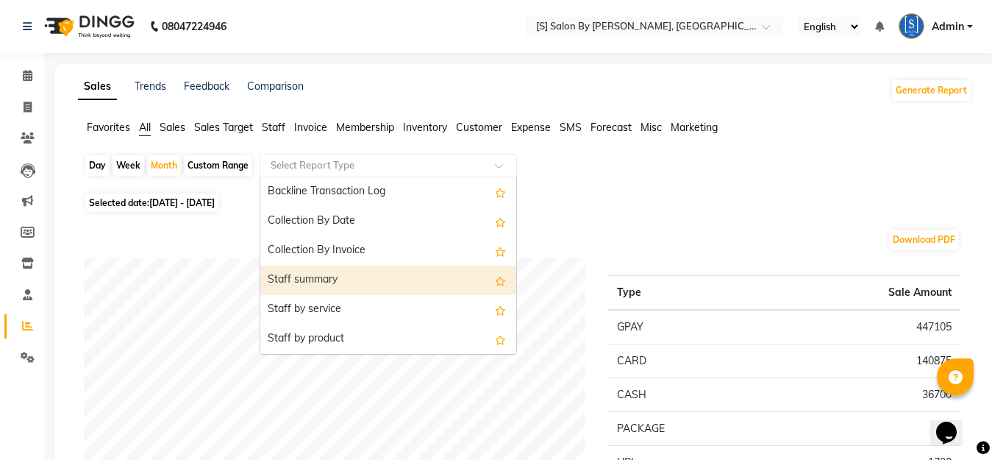
click at [392, 287] on div "Staff summary" at bounding box center [388, 279] width 256 height 29
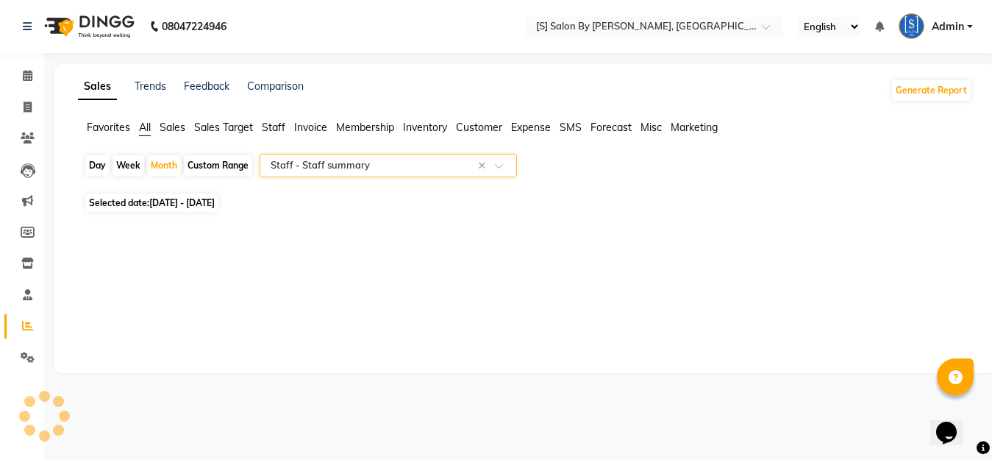
select select "full_report"
select select "csv"
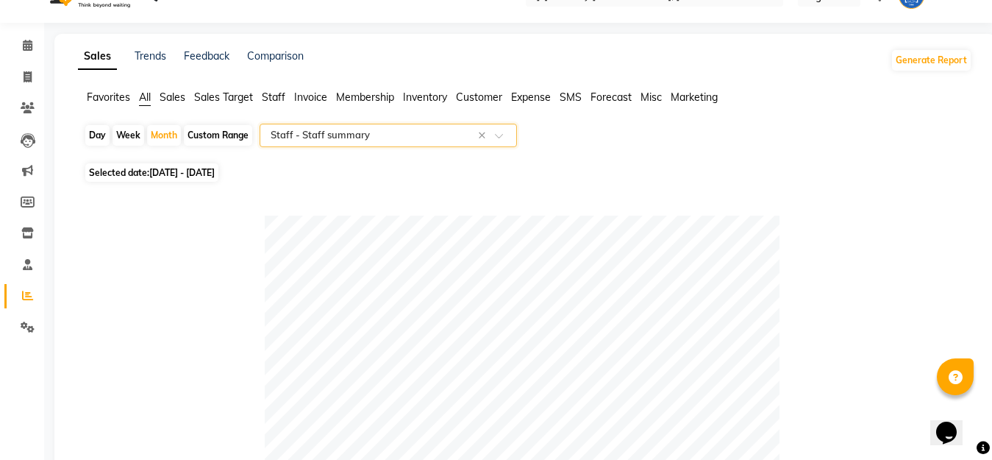
scroll to position [0, 0]
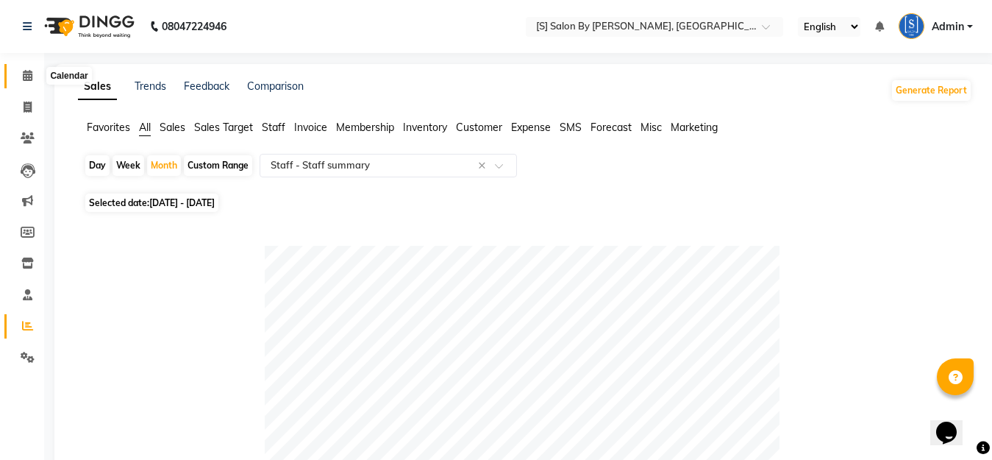
click at [26, 80] on icon at bounding box center [28, 75] width 10 height 11
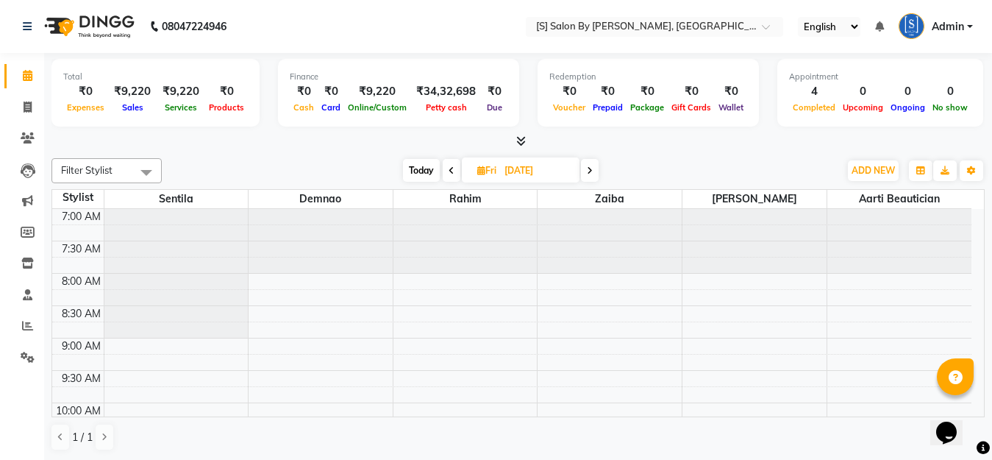
click at [506, 168] on input "[DATE]" at bounding box center [537, 171] width 74 height 22
select select "8"
select select "2025"
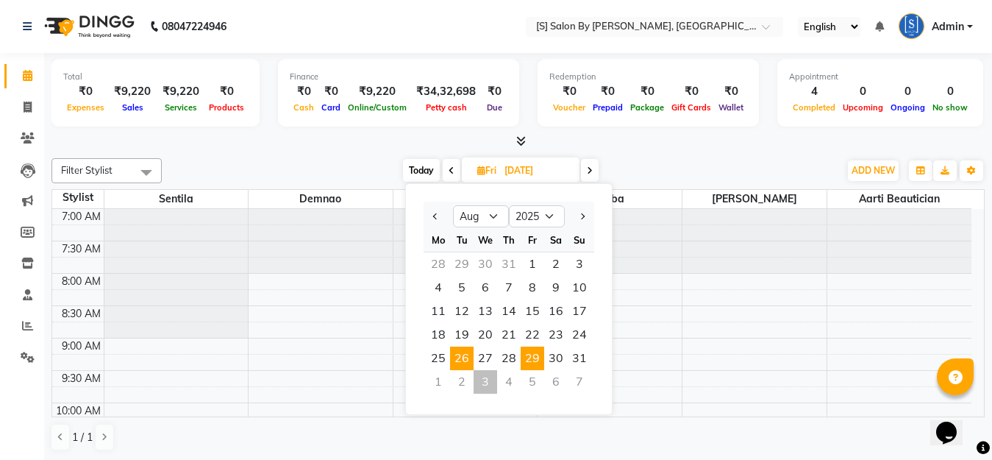
click at [463, 357] on span "26" at bounding box center [462, 358] width 24 height 24
type input "[DATE]"
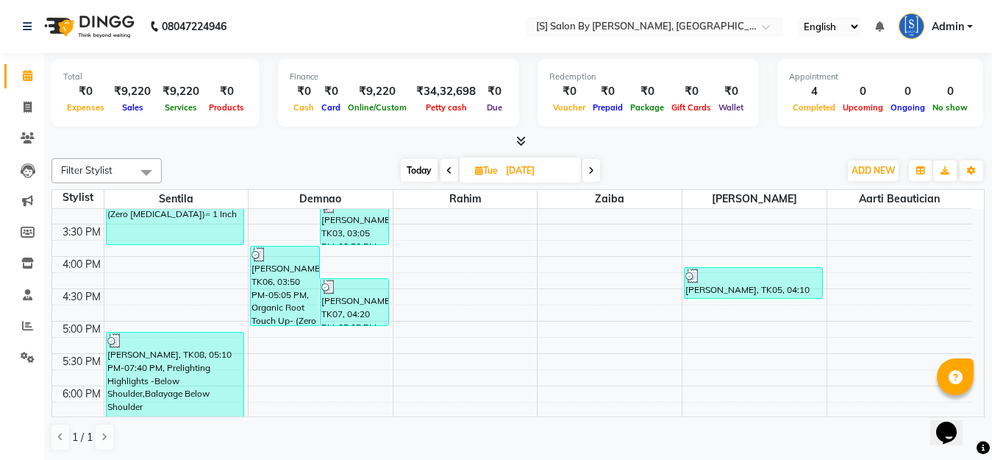
scroll to position [592, 0]
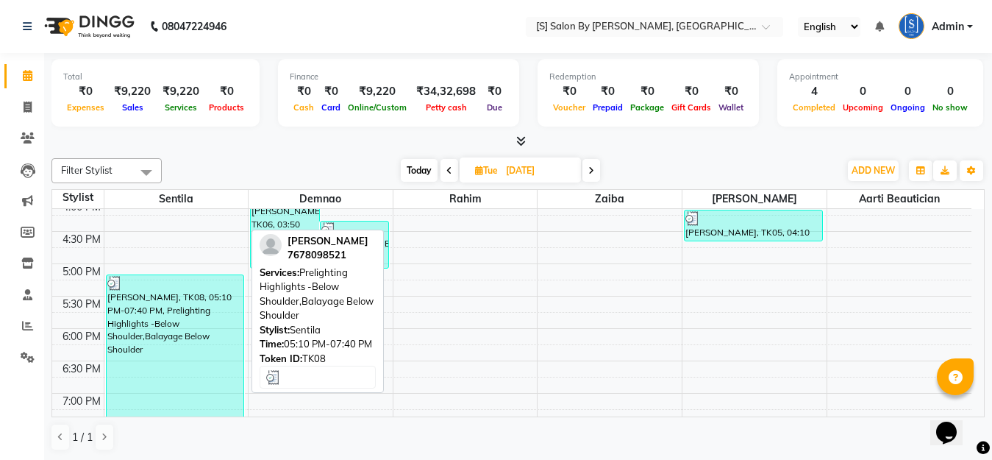
click at [192, 337] on div "[PERSON_NAME], TK08, 05:10 PM-07:40 PM, Prelighting Highlights -Below Shoulder,…" at bounding box center [175, 355] width 137 height 160
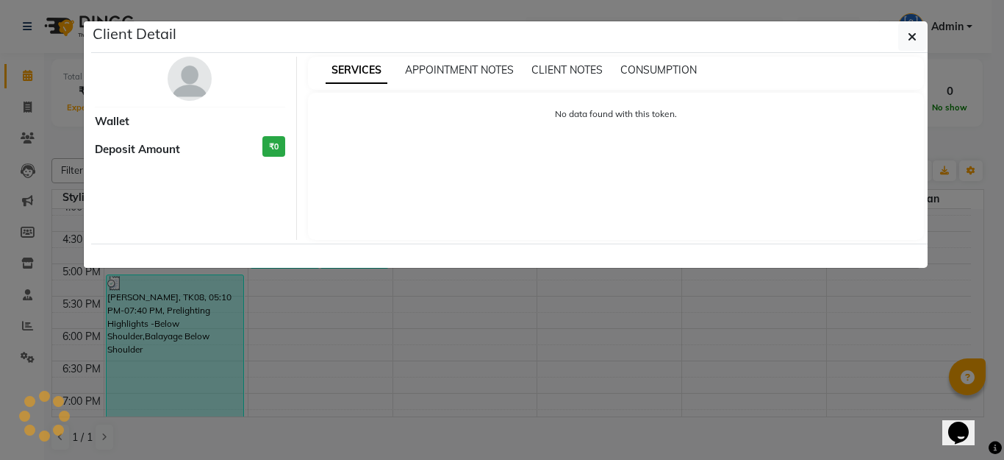
select select "3"
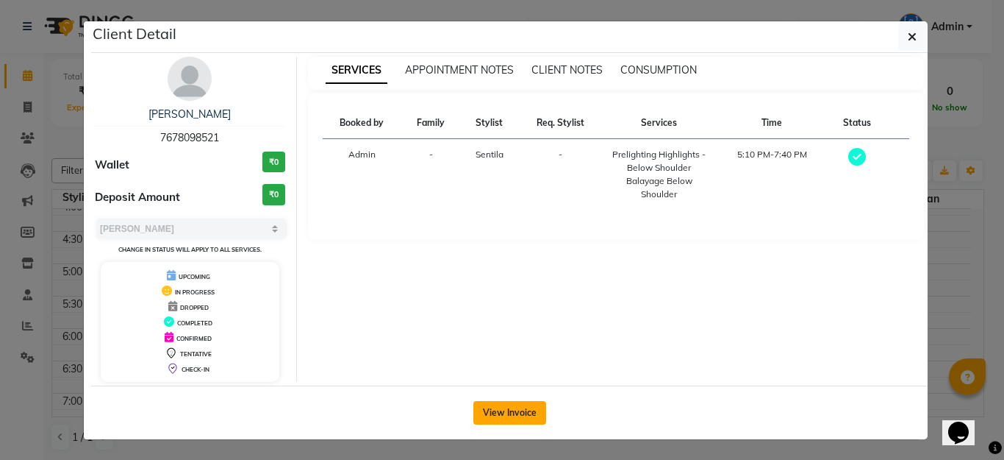
click at [504, 417] on button "View Invoice" at bounding box center [510, 413] width 73 height 24
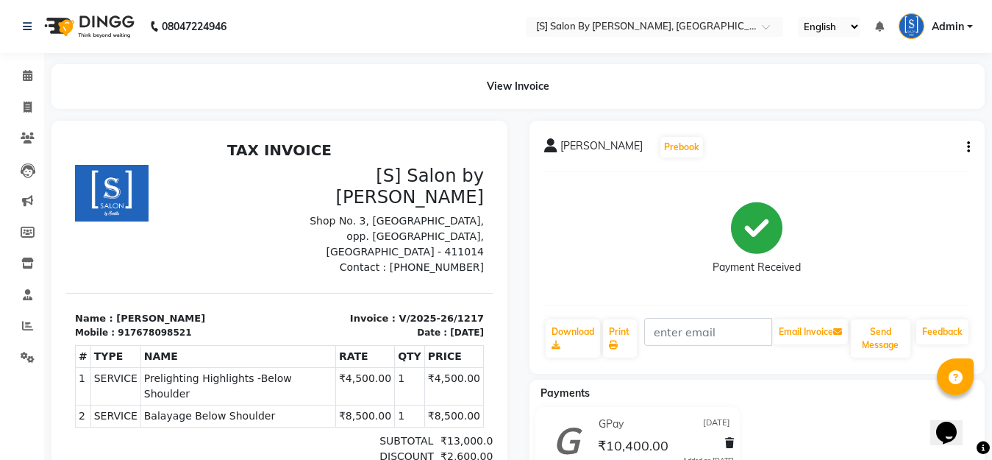
click at [968, 147] on icon "button" at bounding box center [968, 147] width 3 height 1
click at [965, 146] on button "button" at bounding box center [965, 147] width 9 height 15
click at [968, 147] on icon "button" at bounding box center [968, 147] width 3 height 1
click at [865, 164] on div "Edit Invoice" at bounding box center [895, 166] width 101 height 18
select select "service"
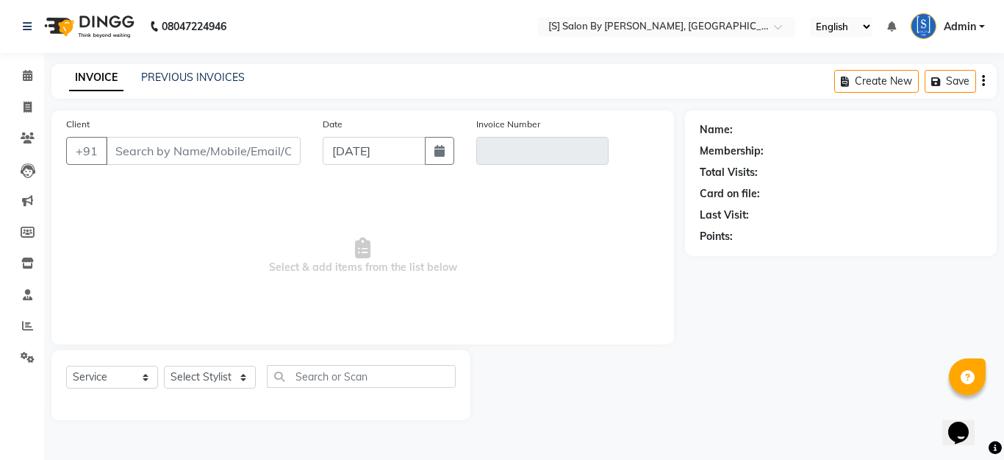
type input "7678098521"
type input "V/2025-26/1217"
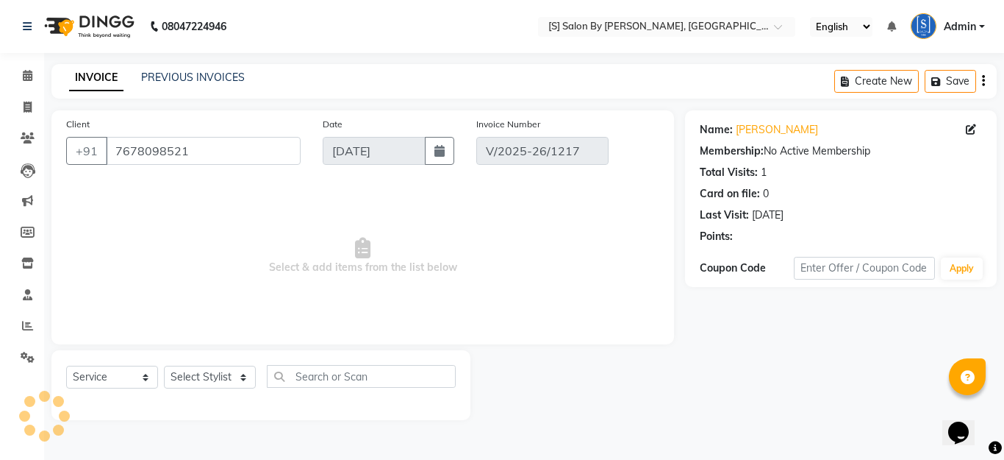
type input "[DATE]"
select select "select"
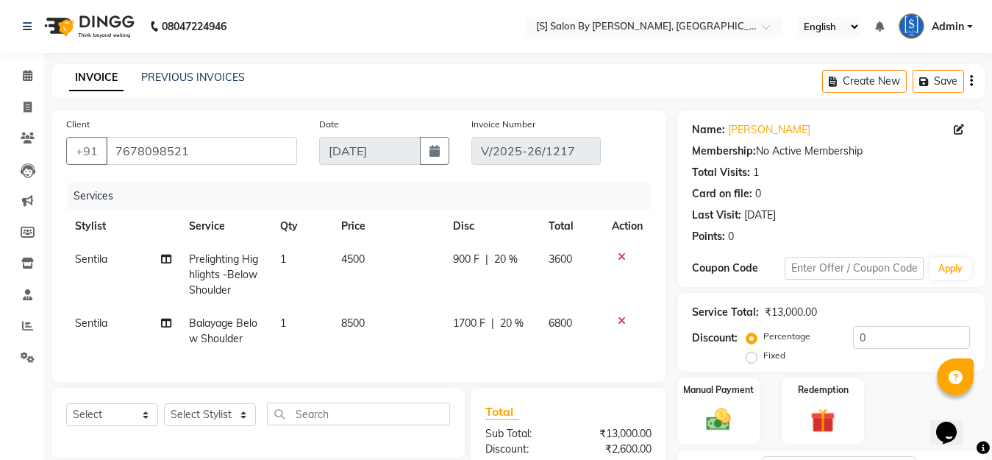
click at [971, 82] on icon "button" at bounding box center [971, 81] width 3 height 1
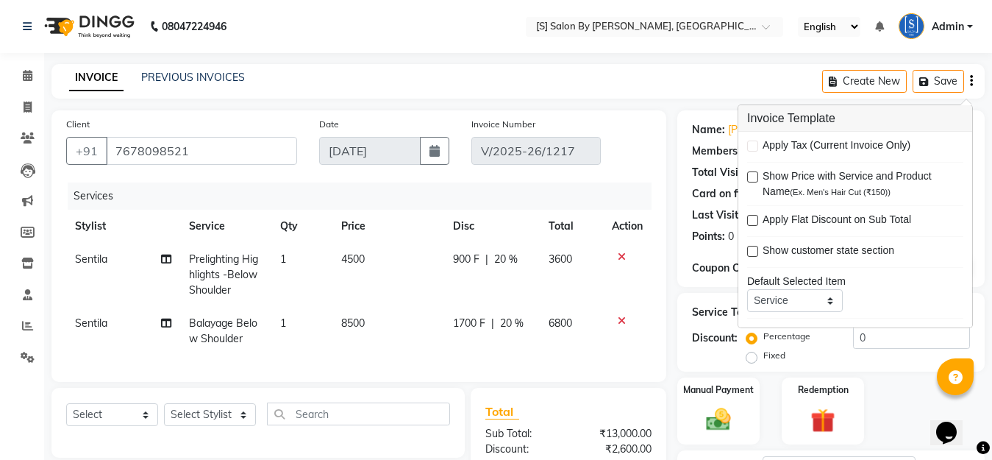
drag, startPoint x: 687, startPoint y: 85, endPoint x: 47, endPoint y: 67, distance: 639.9
click at [683, 85] on div "INVOICE PREVIOUS INVOICES Create New Save" at bounding box center [517, 81] width 933 height 35
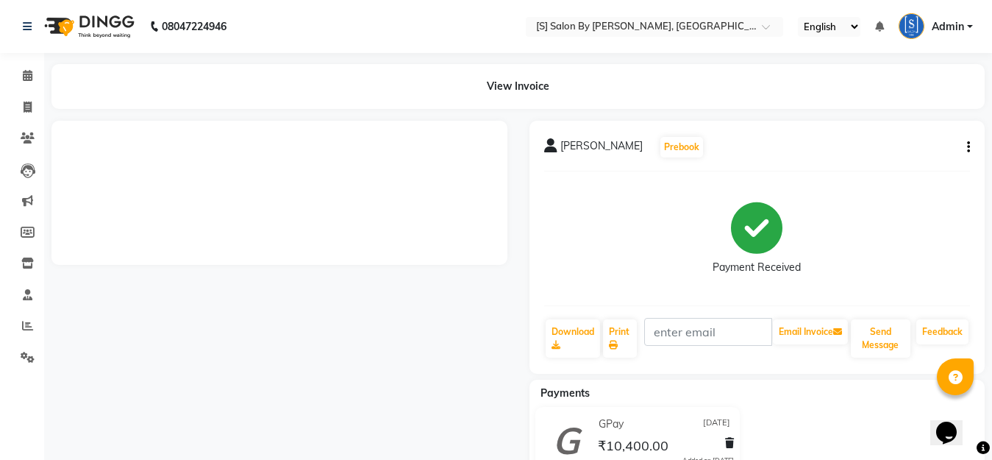
click at [971, 145] on div "Aayu Awungshi Prebook Payment Received Download Print Email Invoice Send Messag…" at bounding box center [757, 247] width 456 height 253
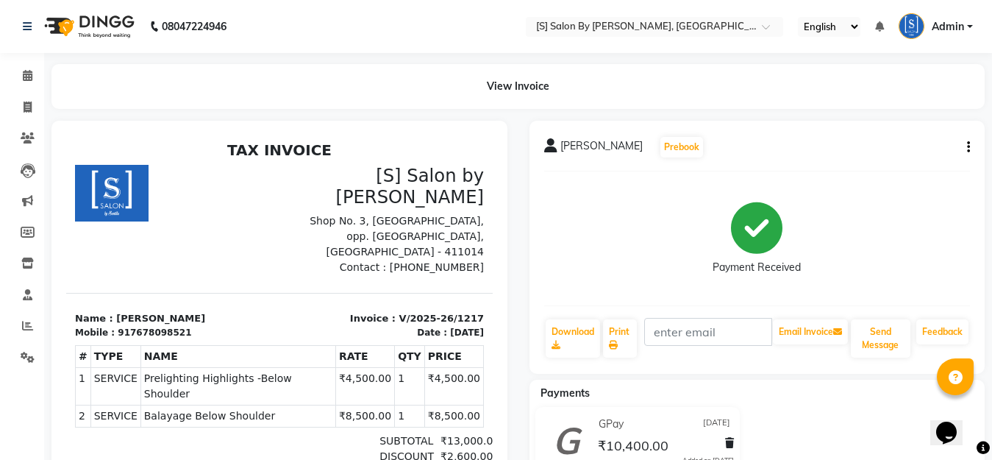
click at [965, 146] on button "button" at bounding box center [965, 147] width 9 height 15
click at [912, 127] on div "Split Service Amount" at bounding box center [895, 129] width 101 height 18
select select "1631"
select select "20836"
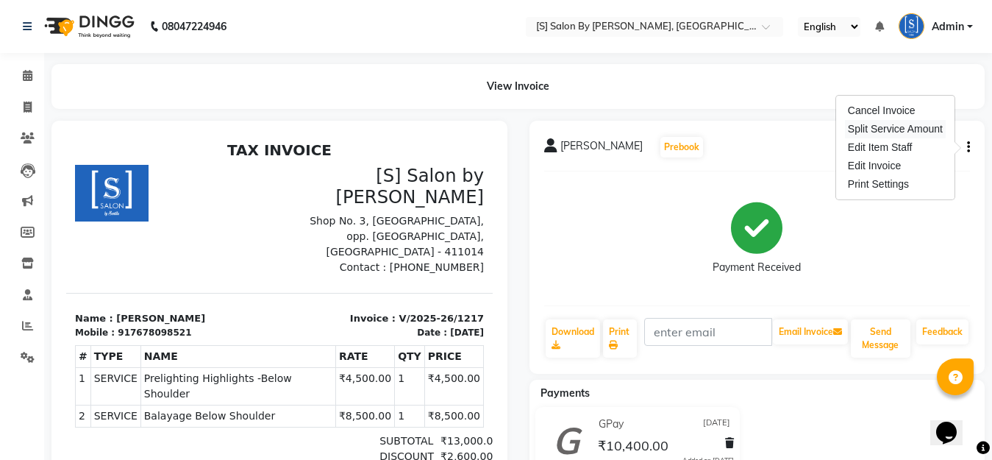
select select "50987"
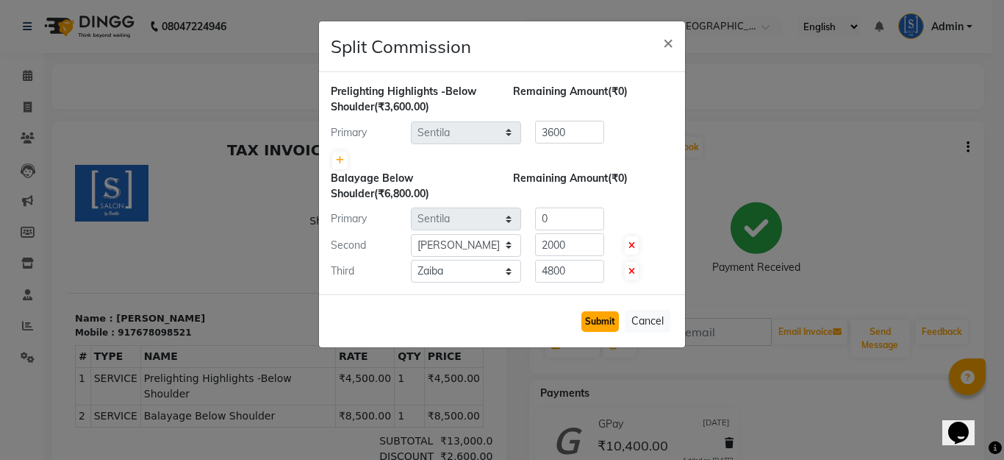
click at [602, 323] on button "Submit" at bounding box center [600, 321] width 37 height 21
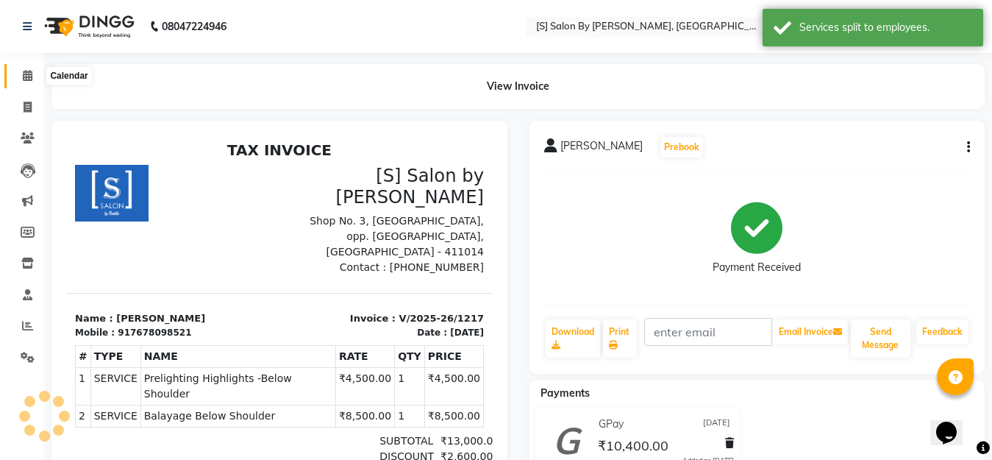
click at [28, 74] on icon at bounding box center [28, 75] width 10 height 11
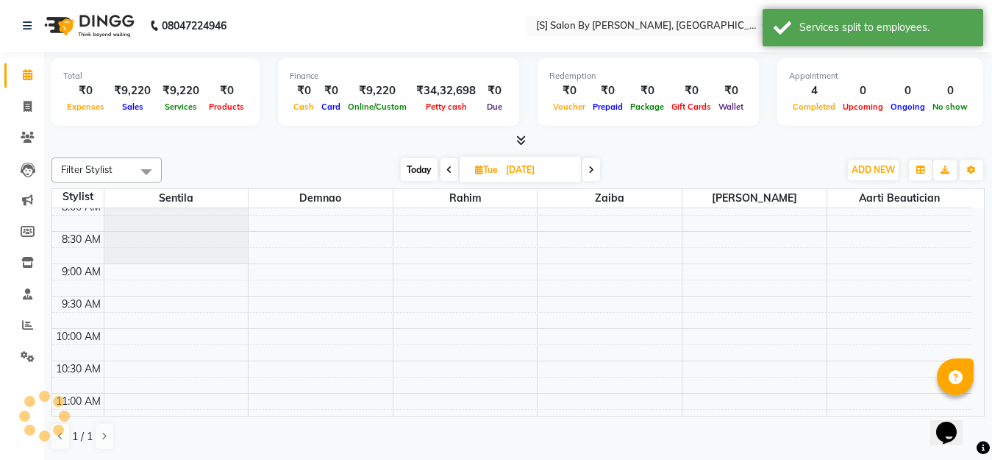
scroll to position [441, 0]
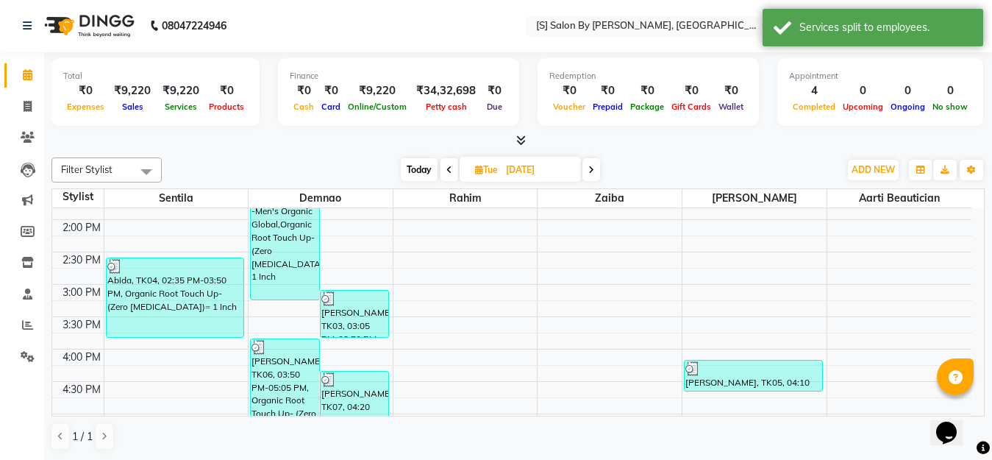
click at [540, 174] on input "[DATE]" at bounding box center [538, 170] width 74 height 22
select select "8"
select select "2025"
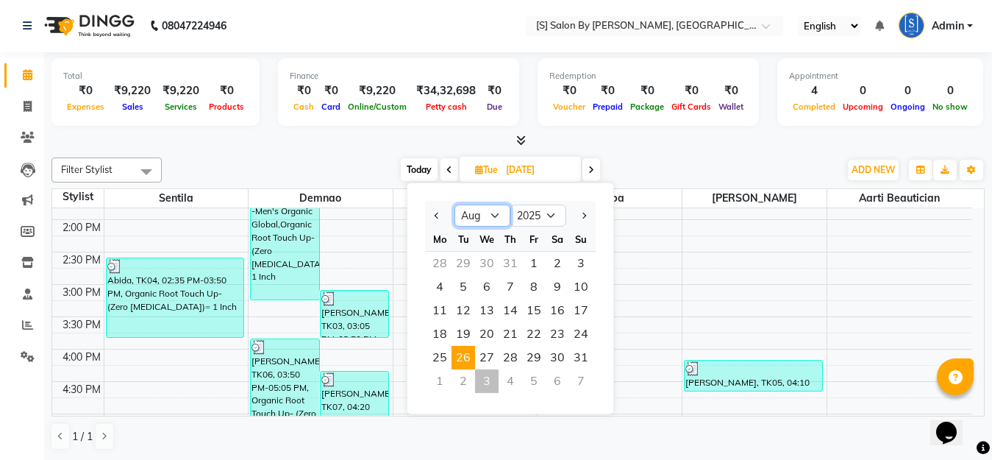
drag, startPoint x: 495, startPoint y: 210, endPoint x: 512, endPoint y: 262, distance: 55.8
click at [495, 210] on select "Jan Feb Mar Apr May Jun [DATE] Aug Sep Oct Nov Dec" at bounding box center [482, 215] width 56 height 22
select select "9"
click at [454, 204] on select "Jan Feb Mar Apr May Jun [DATE] Aug Sep Oct Nov Dec" at bounding box center [482, 215] width 56 height 22
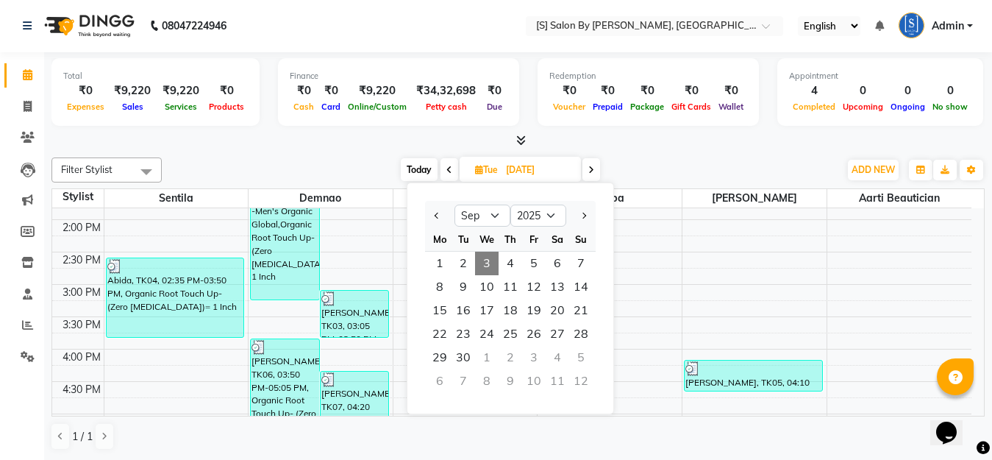
click at [491, 265] on span "3" at bounding box center [487, 263] width 24 height 24
type input "[DATE]"
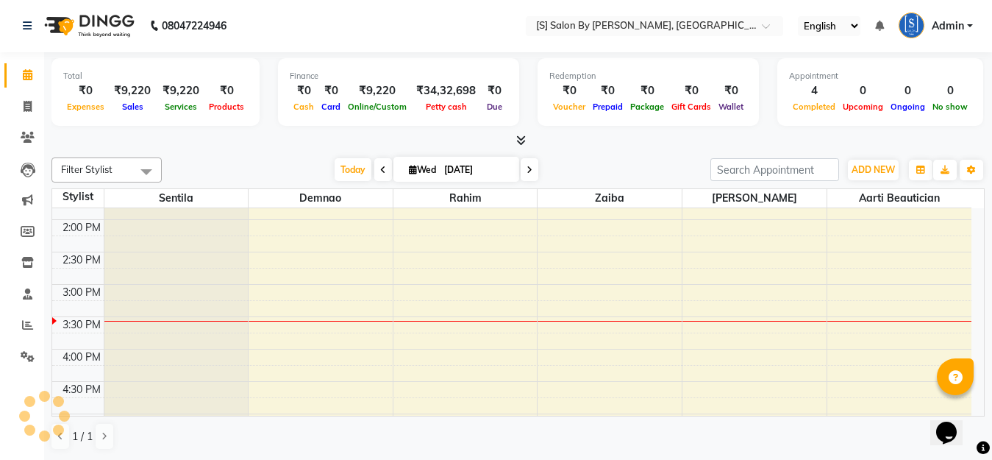
scroll to position [518, 0]
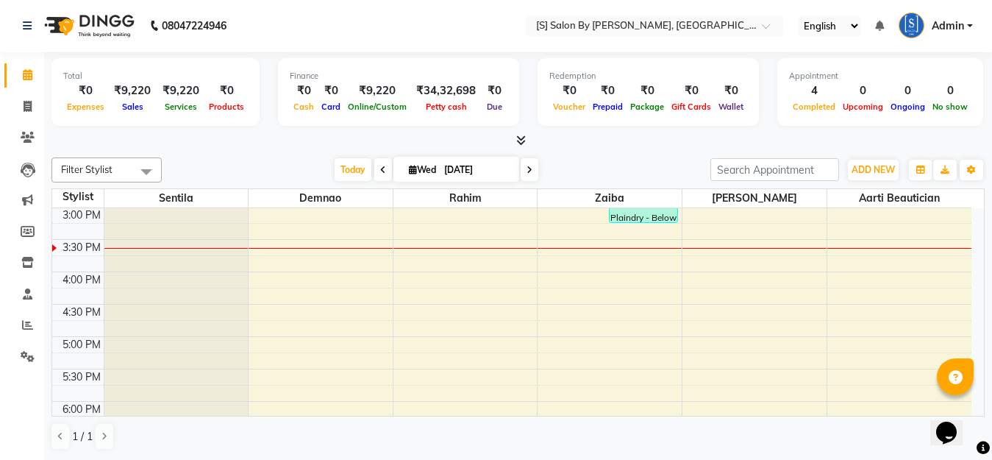
click at [0, 0] on html "08047224946 Select Location × [S] Salon By Sentila, Kharadi English ENGLISH Esp…" at bounding box center [496, 229] width 992 height 460
